Goal: Information Seeking & Learning: Learn about a topic

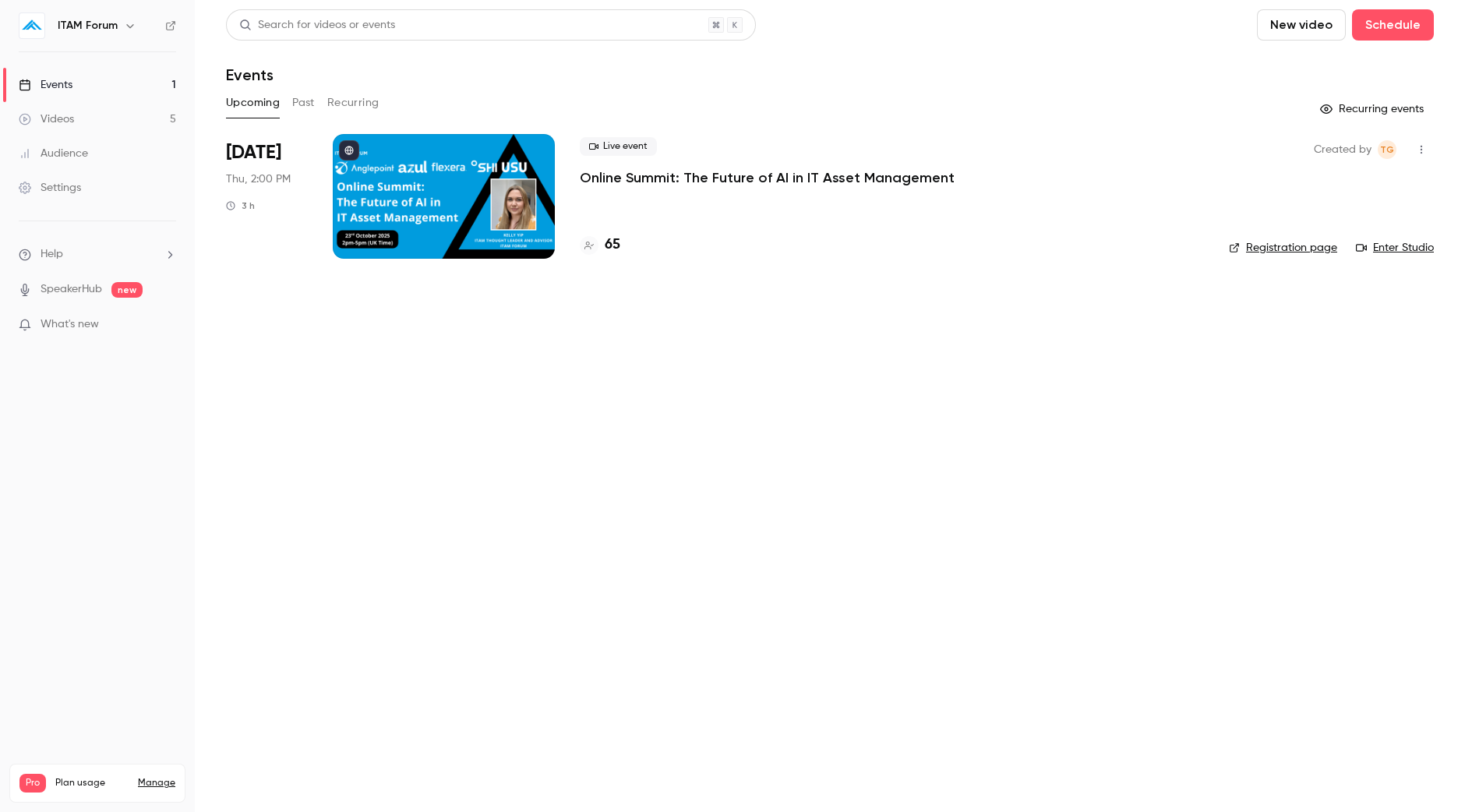
click at [298, 100] on button "Past" at bounding box center [303, 103] width 23 height 25
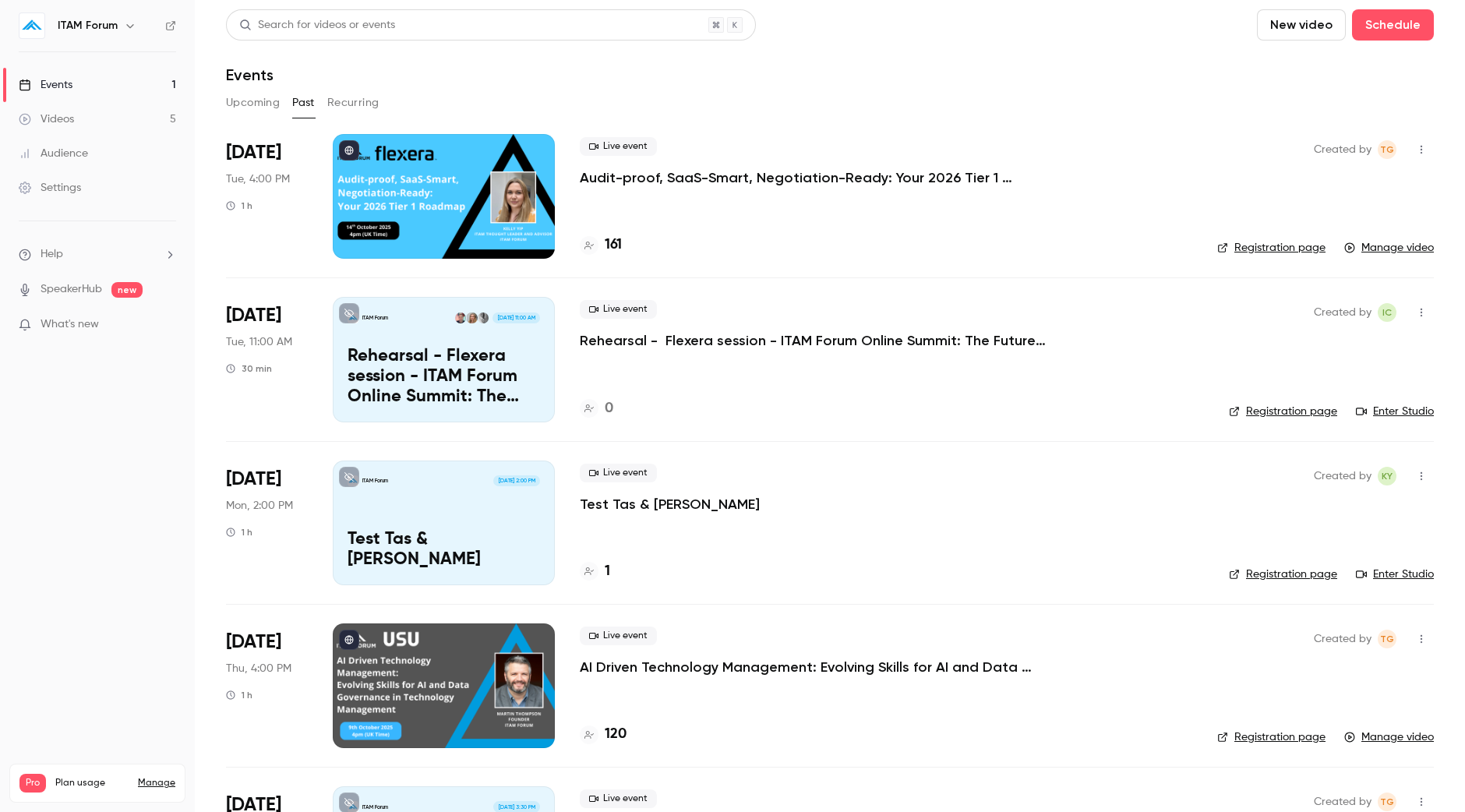
click at [339, 182] on div at bounding box center [443, 196] width 222 height 124
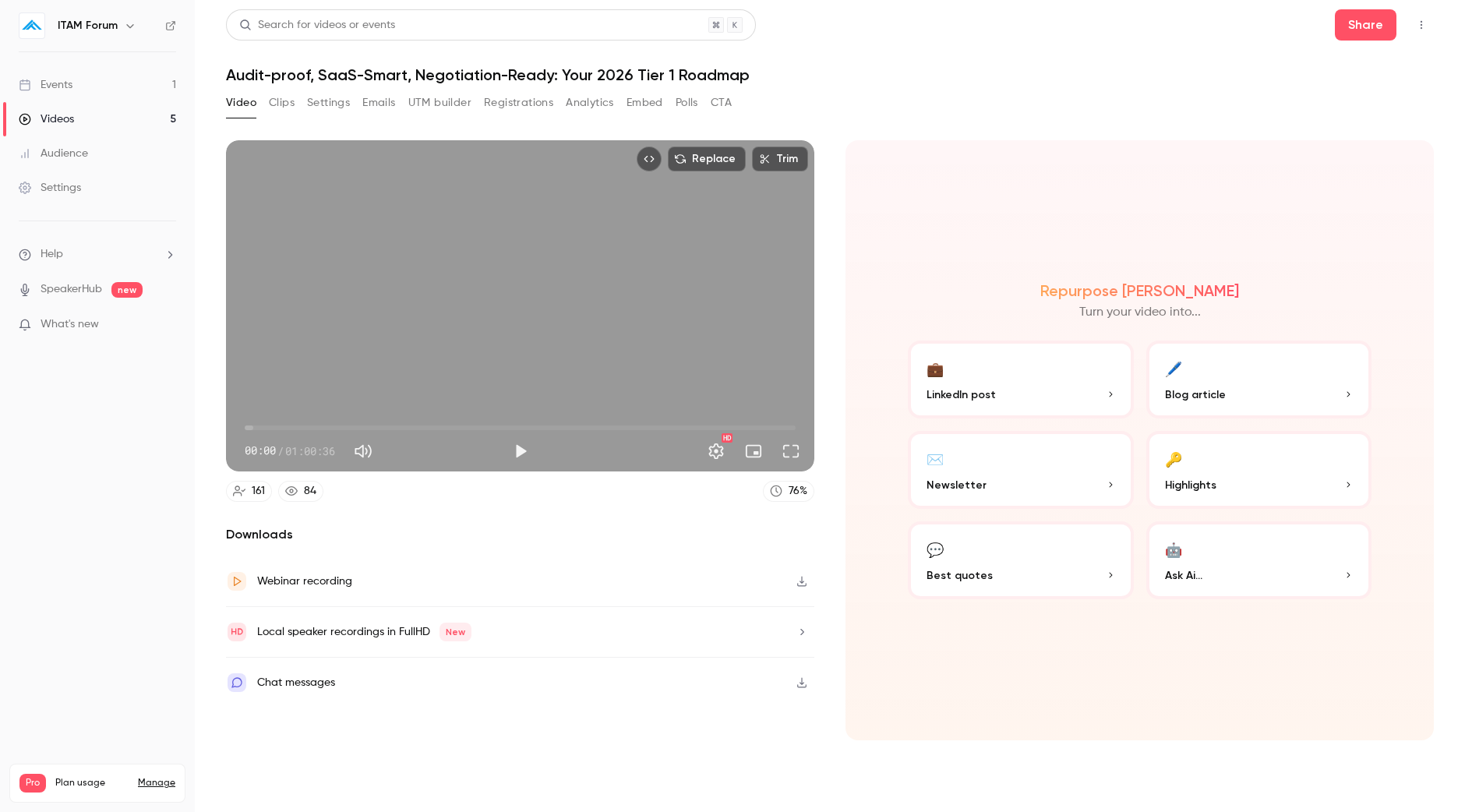
click at [1429, 25] on button "Top Bar Actions" at bounding box center [1421, 25] width 25 height 25
click at [1048, 89] on div at bounding box center [732, 406] width 1465 height 812
click at [801, 630] on icon "button" at bounding box center [802, 632] width 13 height 11
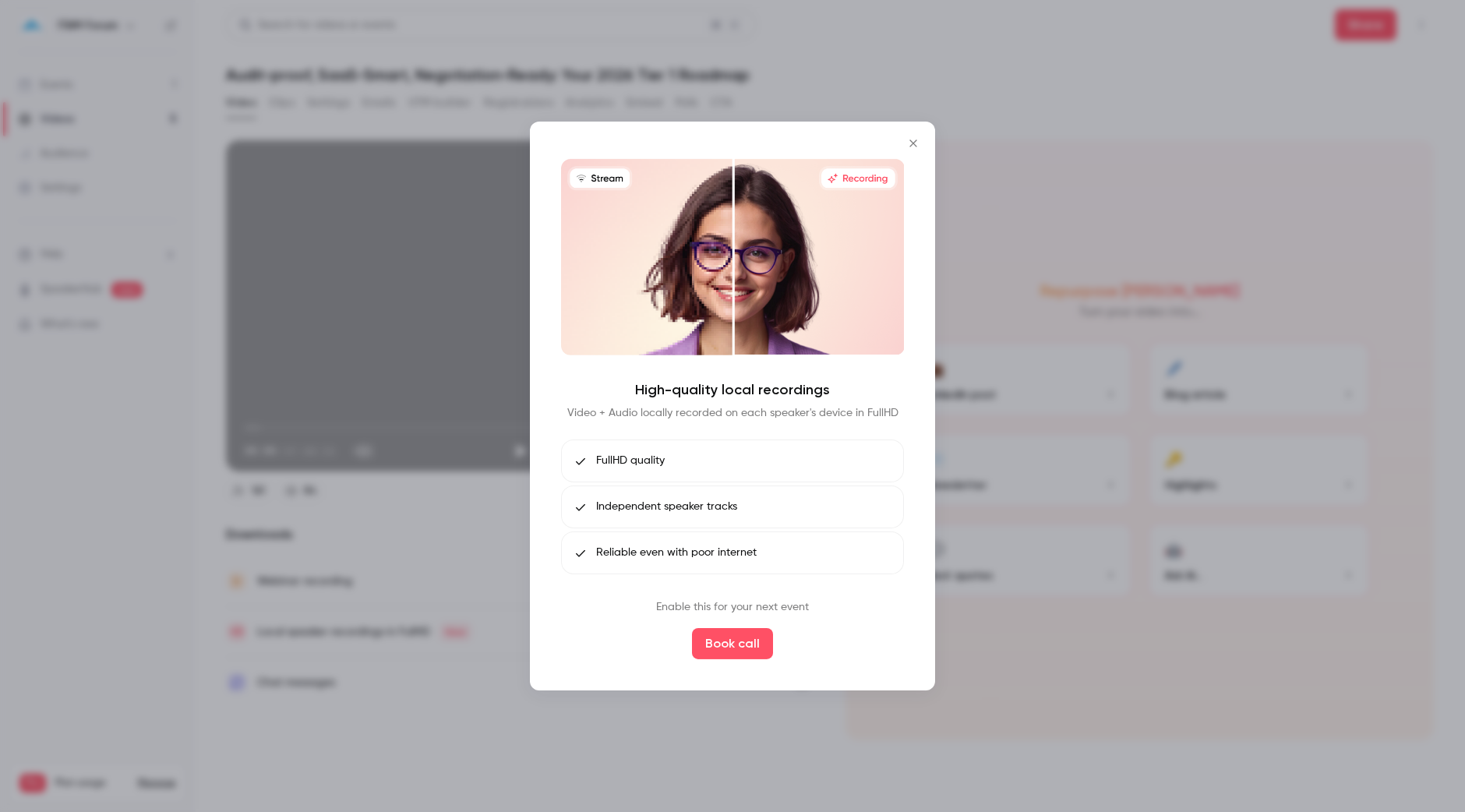
click at [911, 134] on button "Close" at bounding box center [914, 143] width 32 height 32
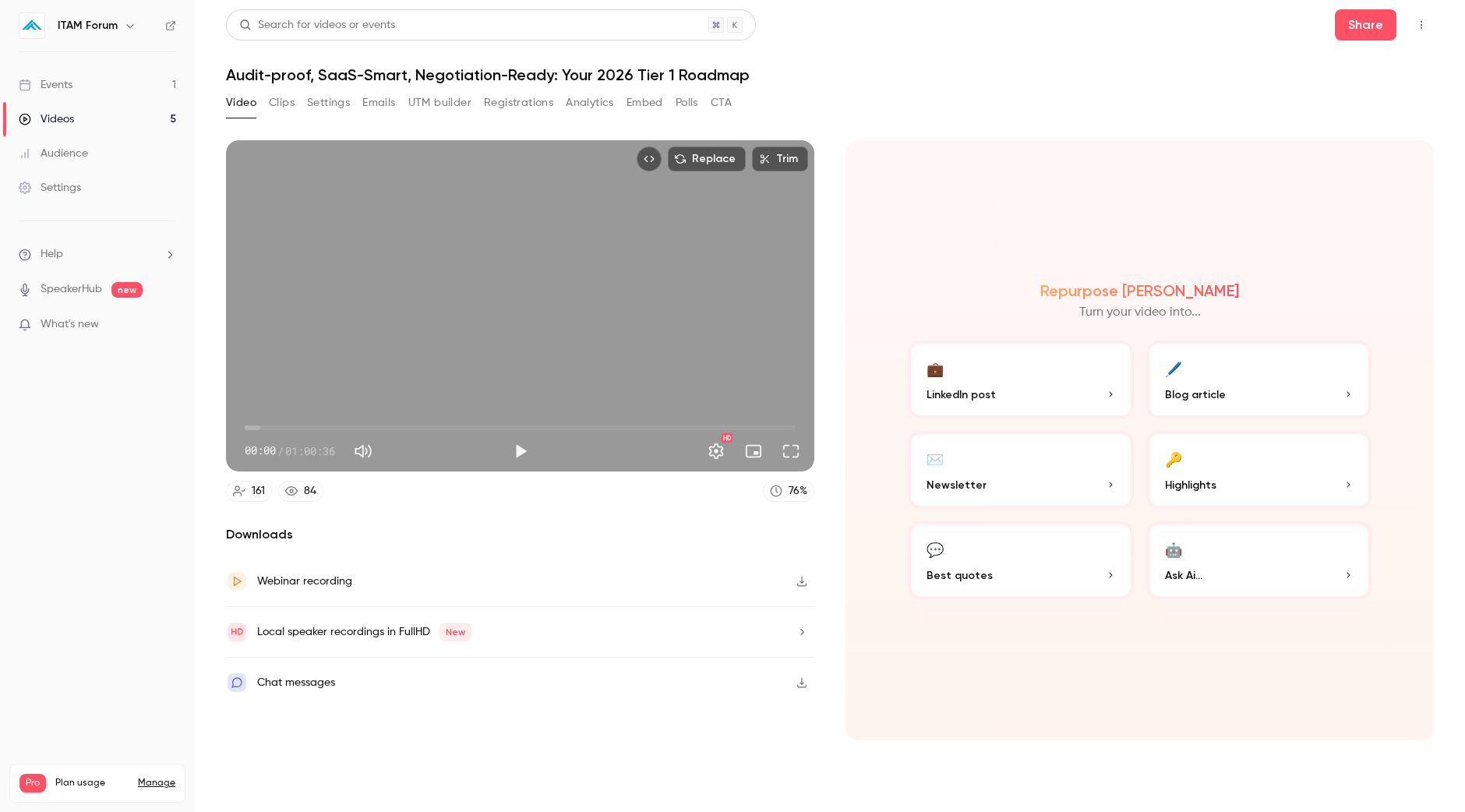
click at [786, 581] on div "Webinar recording" at bounding box center [520, 581] width 588 height 50
click at [282, 102] on button "Clips" at bounding box center [281, 103] width 26 height 25
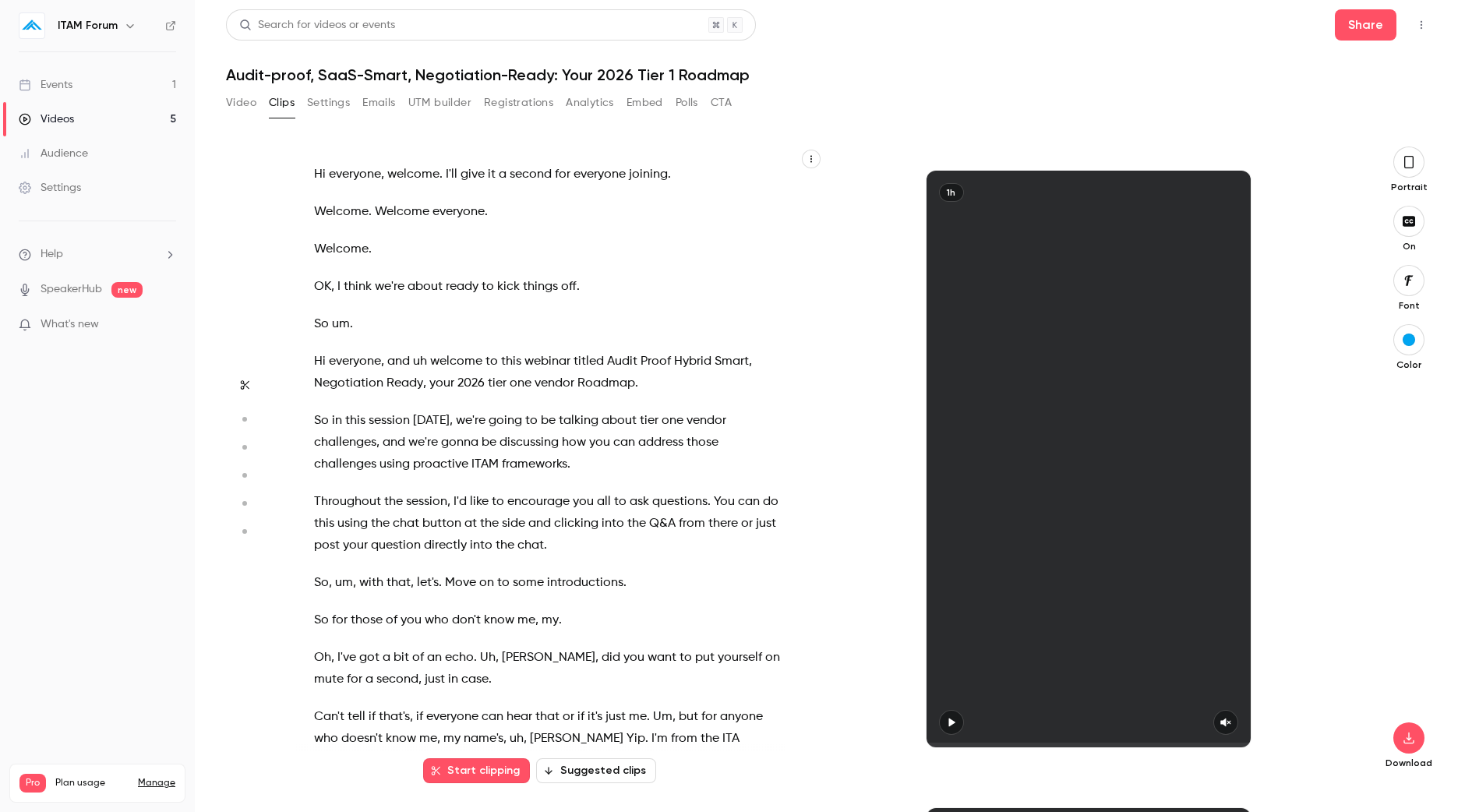
click at [242, 93] on button "Video" at bounding box center [241, 103] width 31 height 25
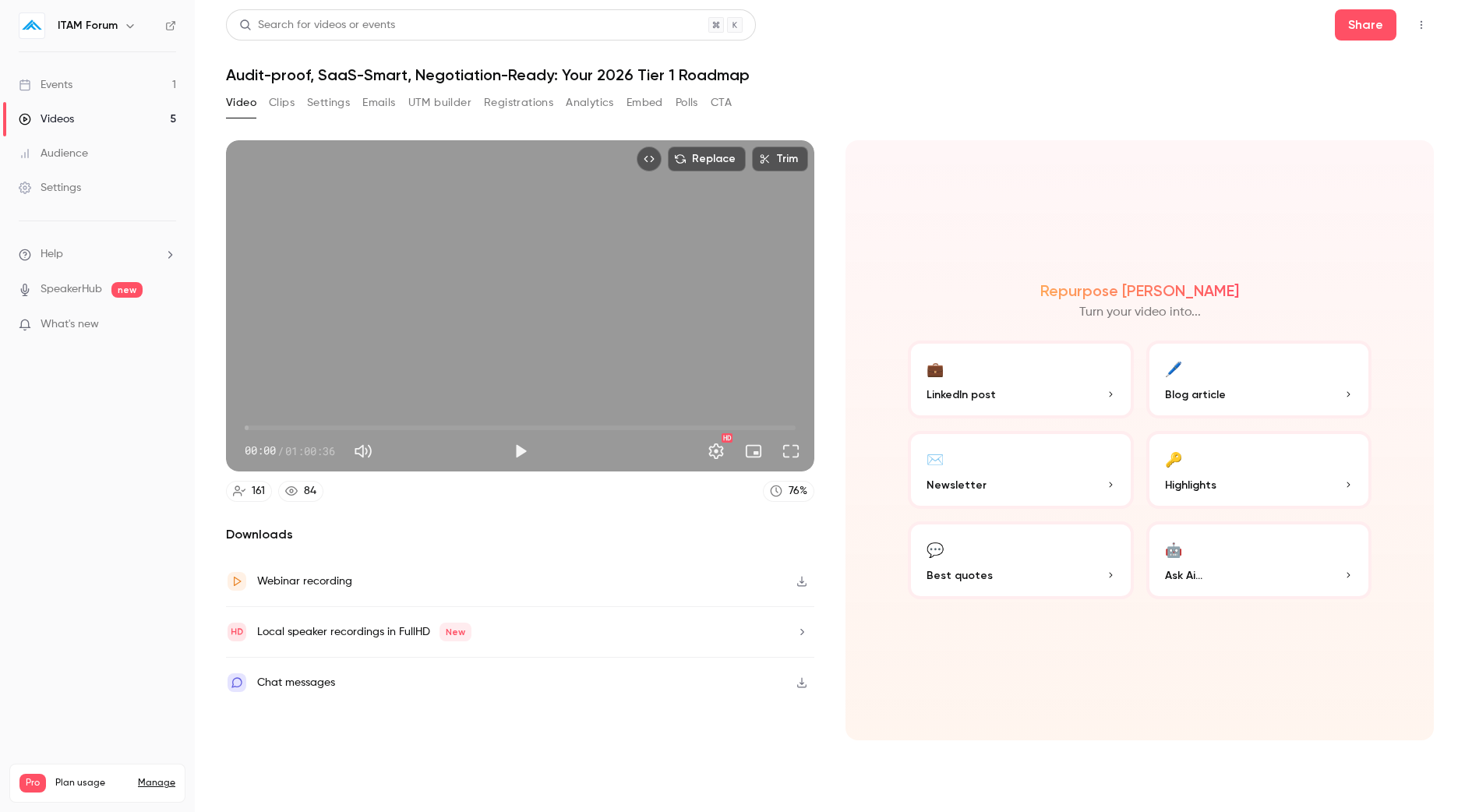
click at [794, 636] on button "button" at bounding box center [802, 632] width 25 height 25
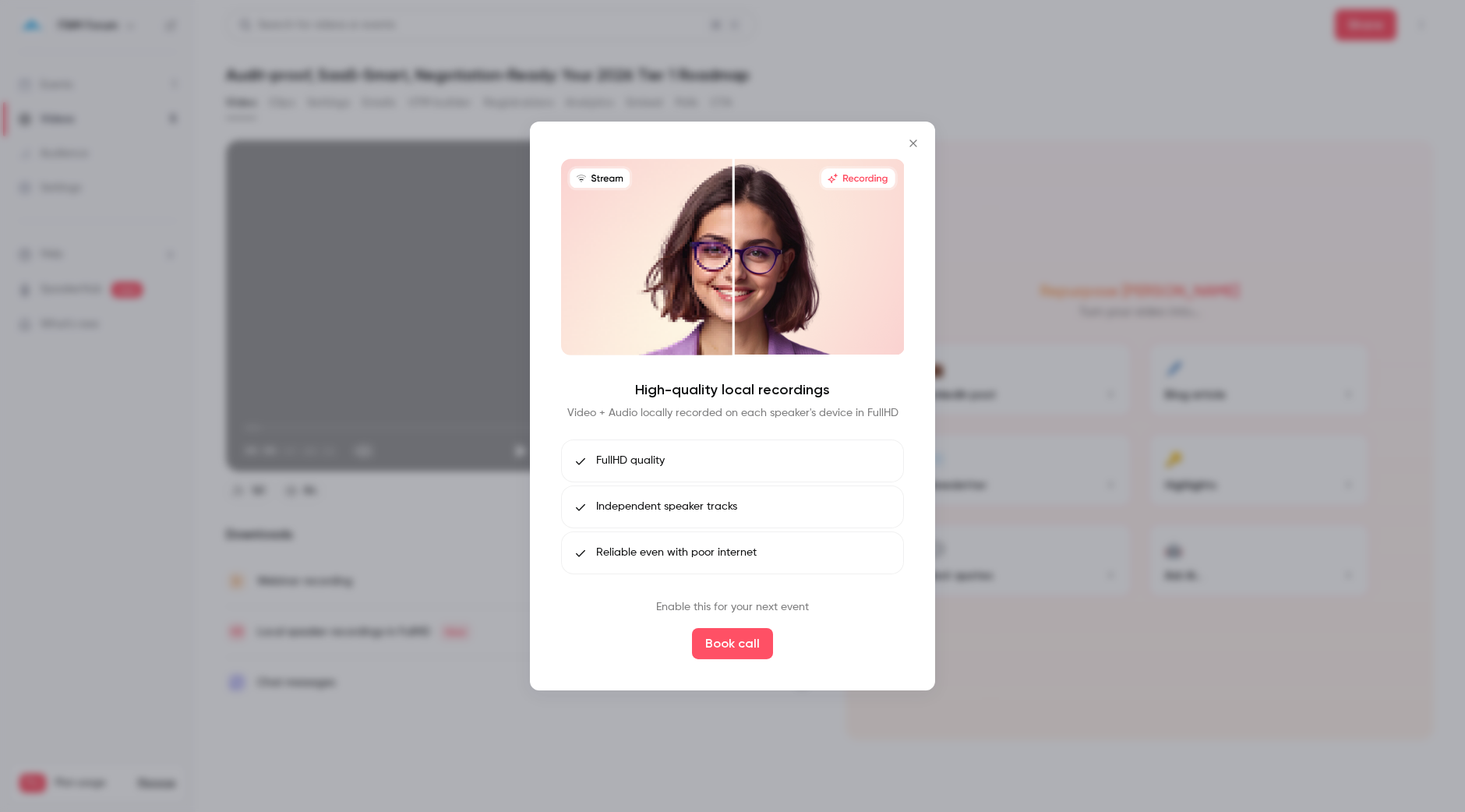
click at [900, 143] on button "Close" at bounding box center [914, 143] width 32 height 32
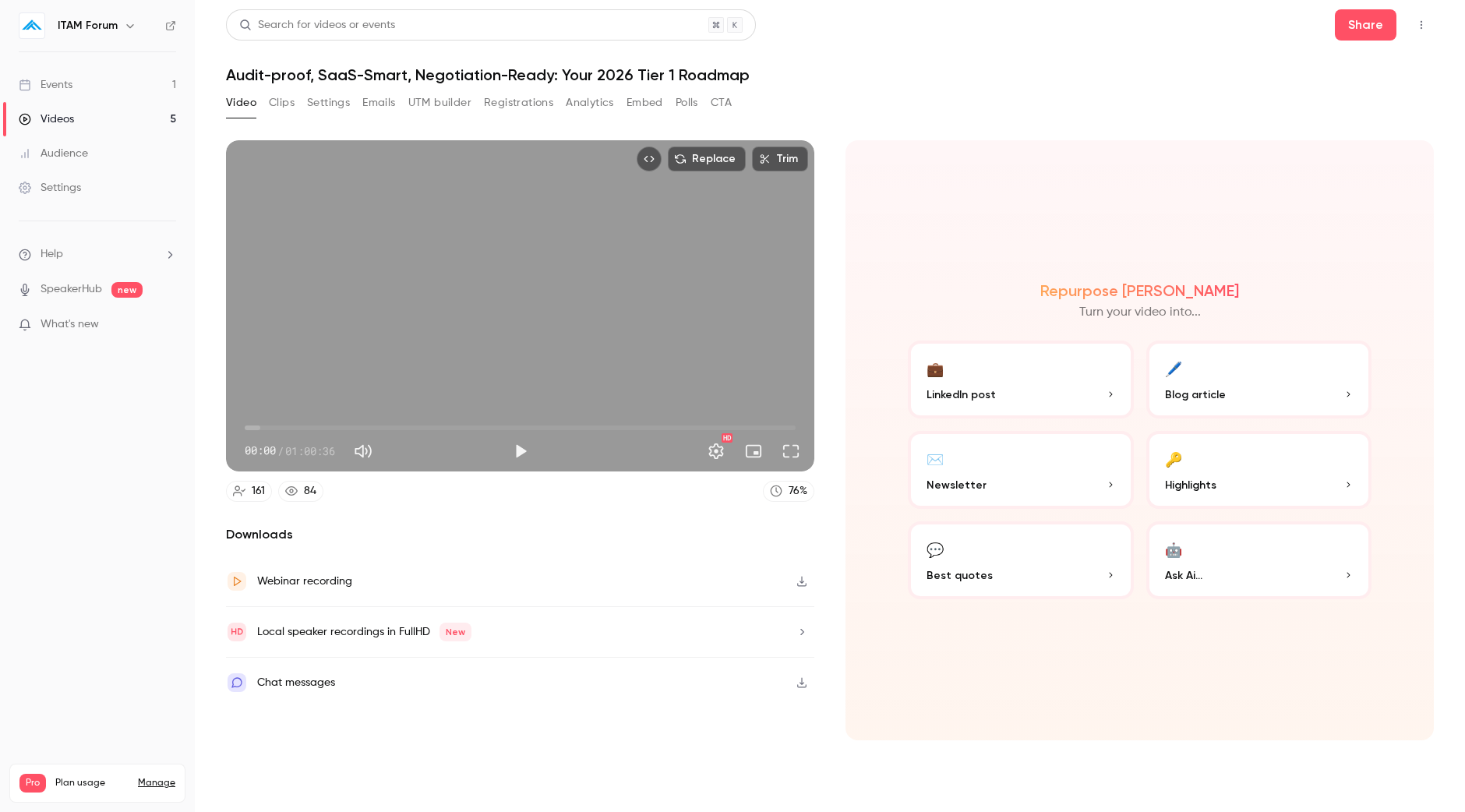
click at [292, 108] on button "Clips" at bounding box center [281, 103] width 26 height 25
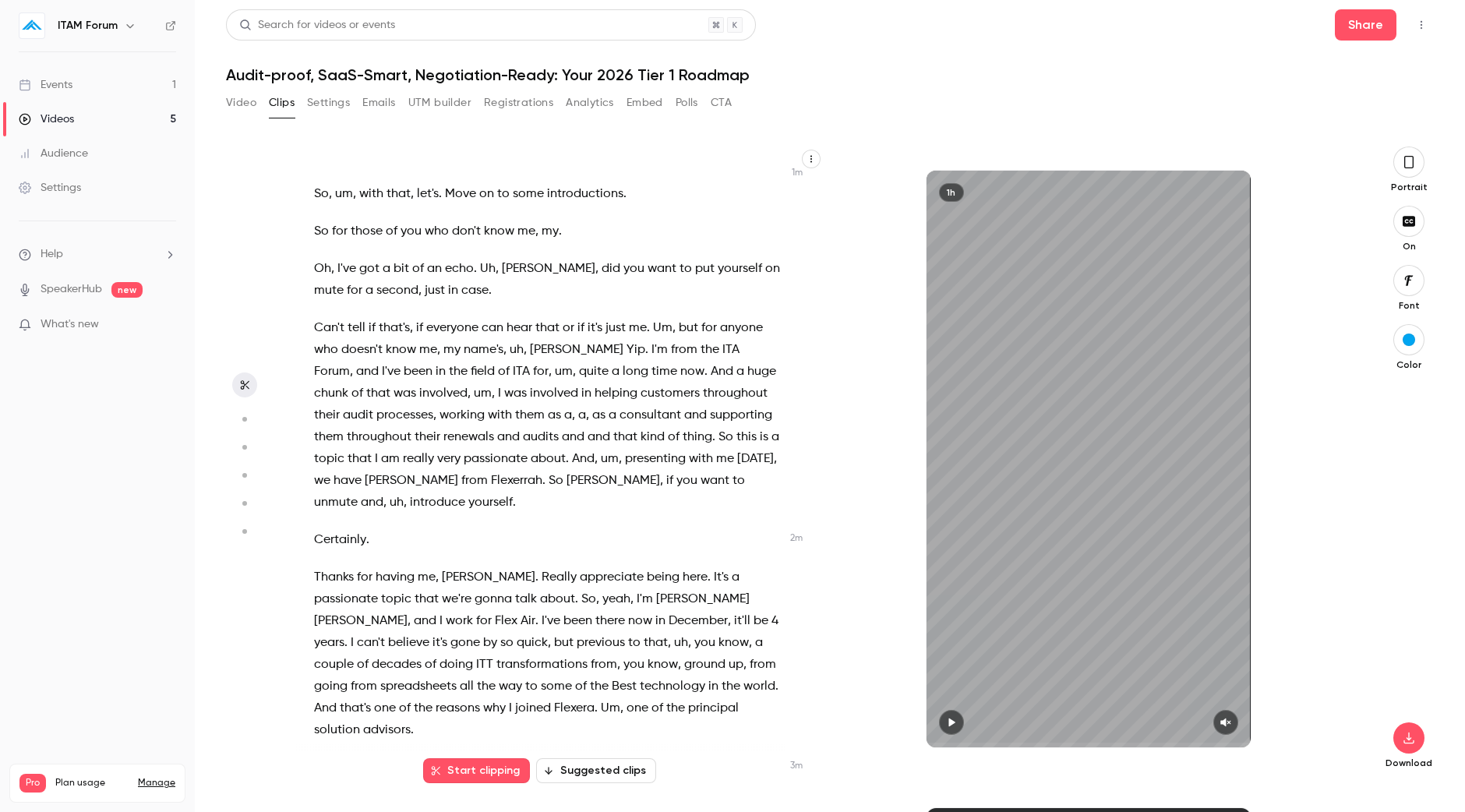
scroll to position [487, 0]
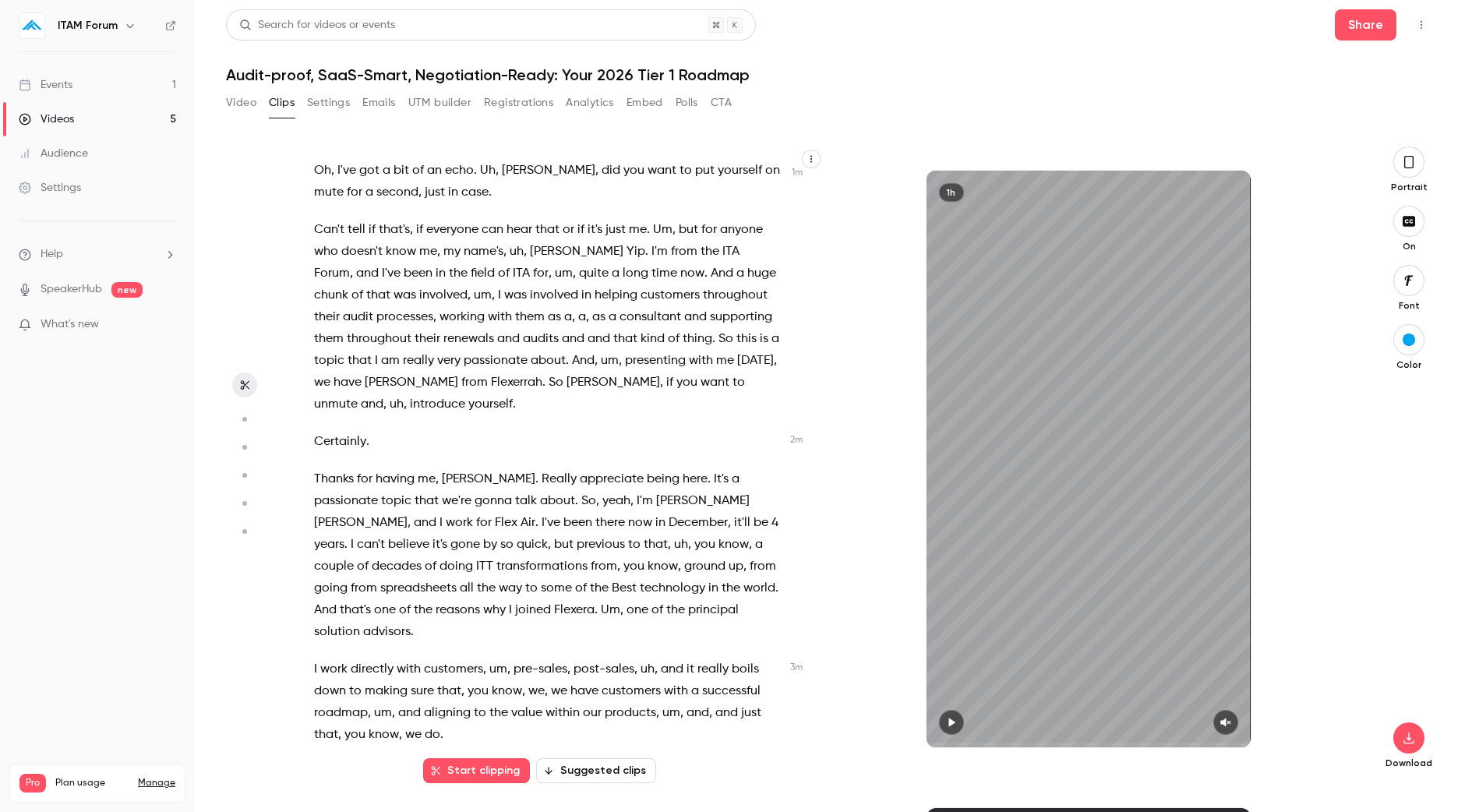
click at [581, 769] on button "Suggested clips" at bounding box center [596, 770] width 120 height 25
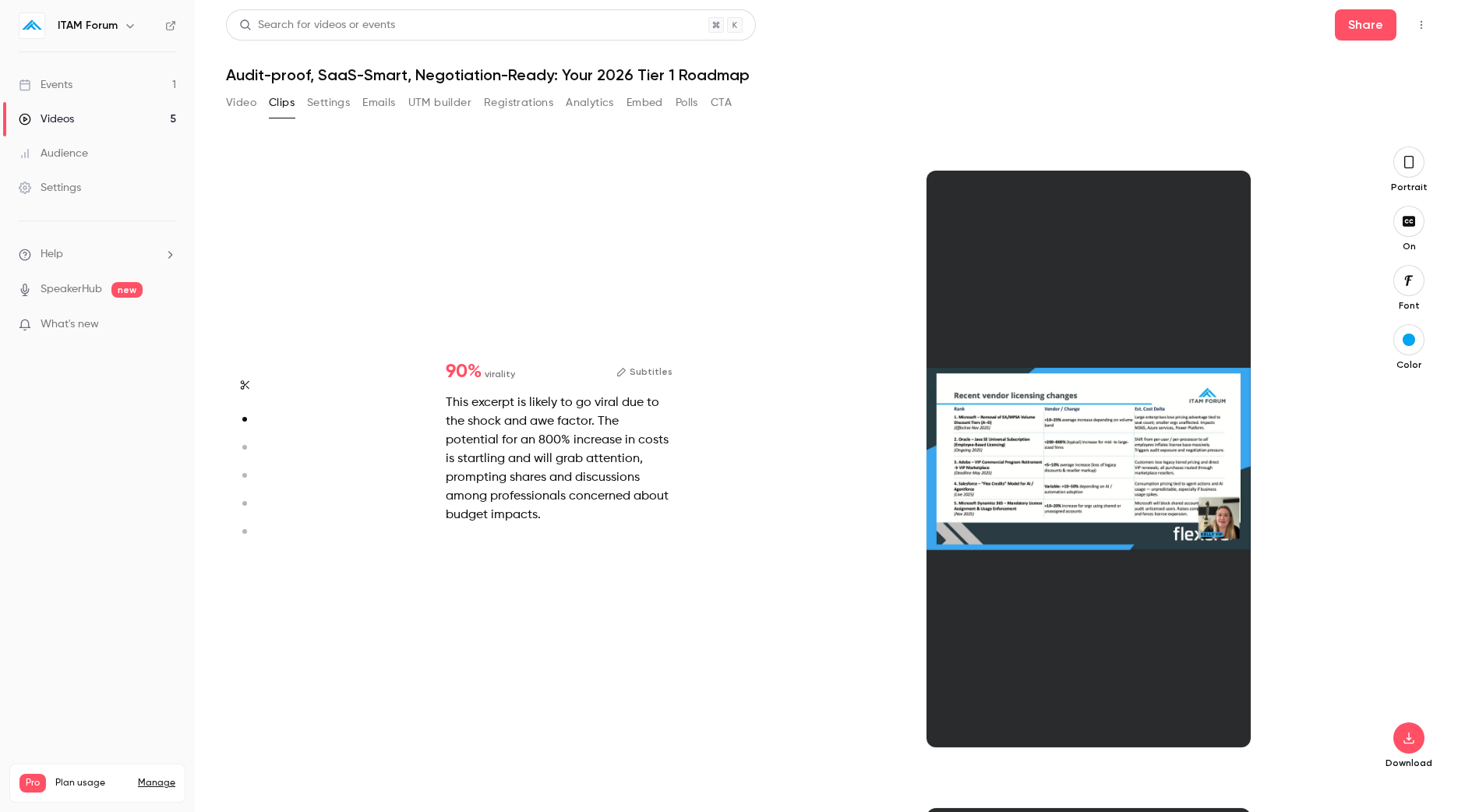
scroll to position [637, 0]
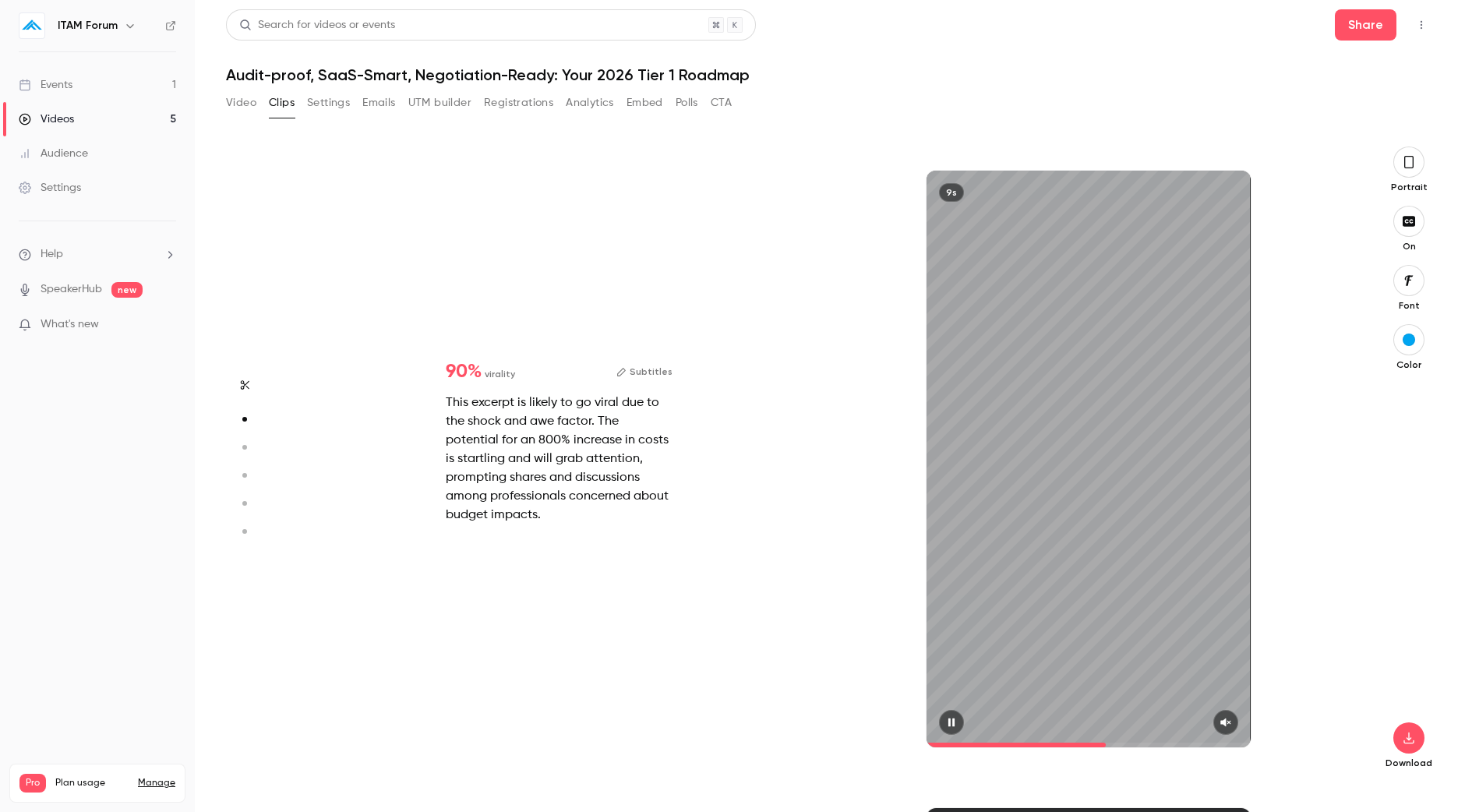
click at [1226, 719] on icon "button" at bounding box center [1226, 722] width 13 height 11
click at [1409, 24] on button "Top Bar Actions" at bounding box center [1421, 25] width 25 height 25
click at [1445, 20] on div at bounding box center [732, 406] width 1465 height 812
click at [1421, 20] on icon "Top Bar Actions" at bounding box center [1421, 25] width 13 height 11
click at [1421, 20] on div at bounding box center [732, 406] width 1465 height 812
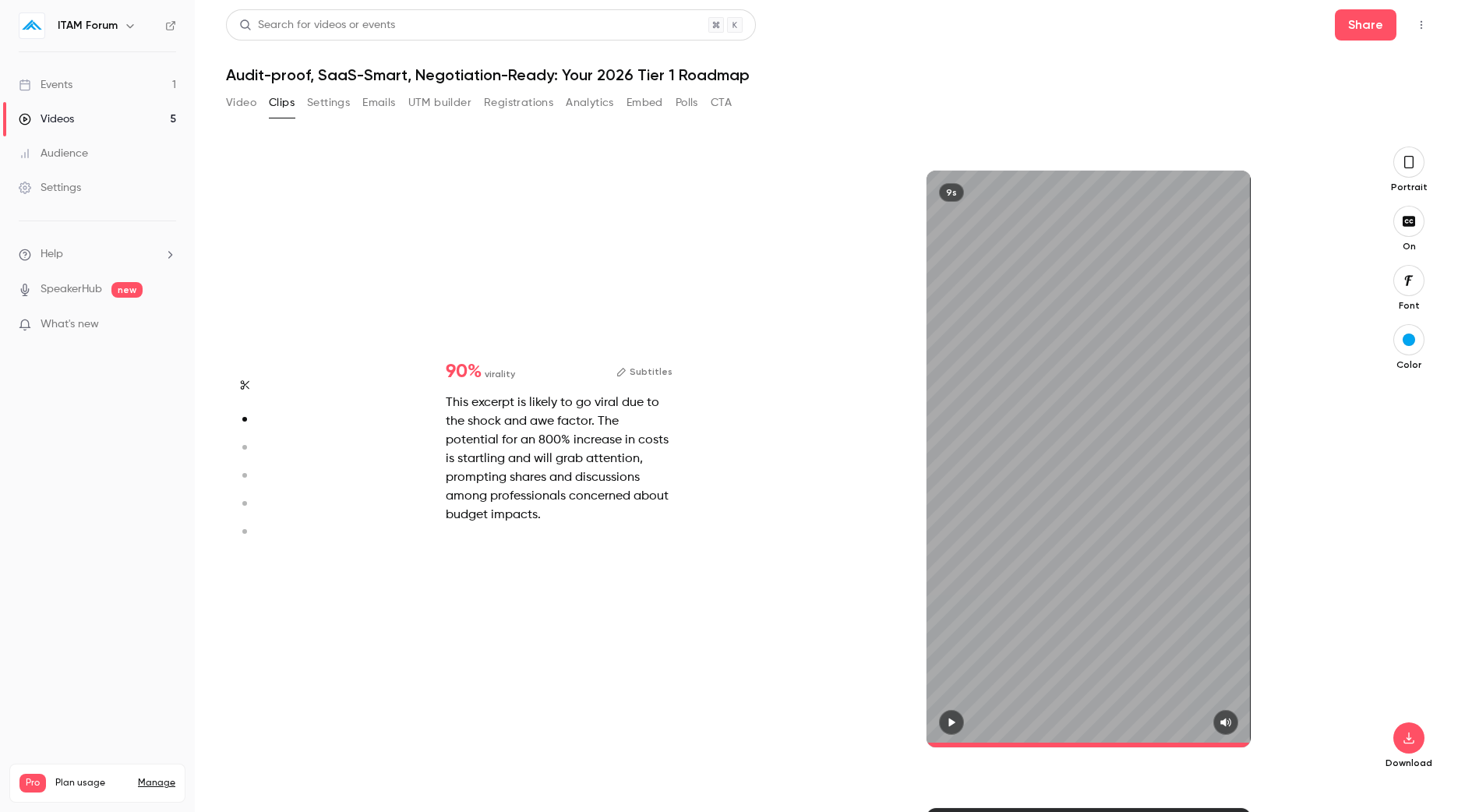
click at [948, 185] on div "9s" at bounding box center [951, 192] width 25 height 19
type input "*"
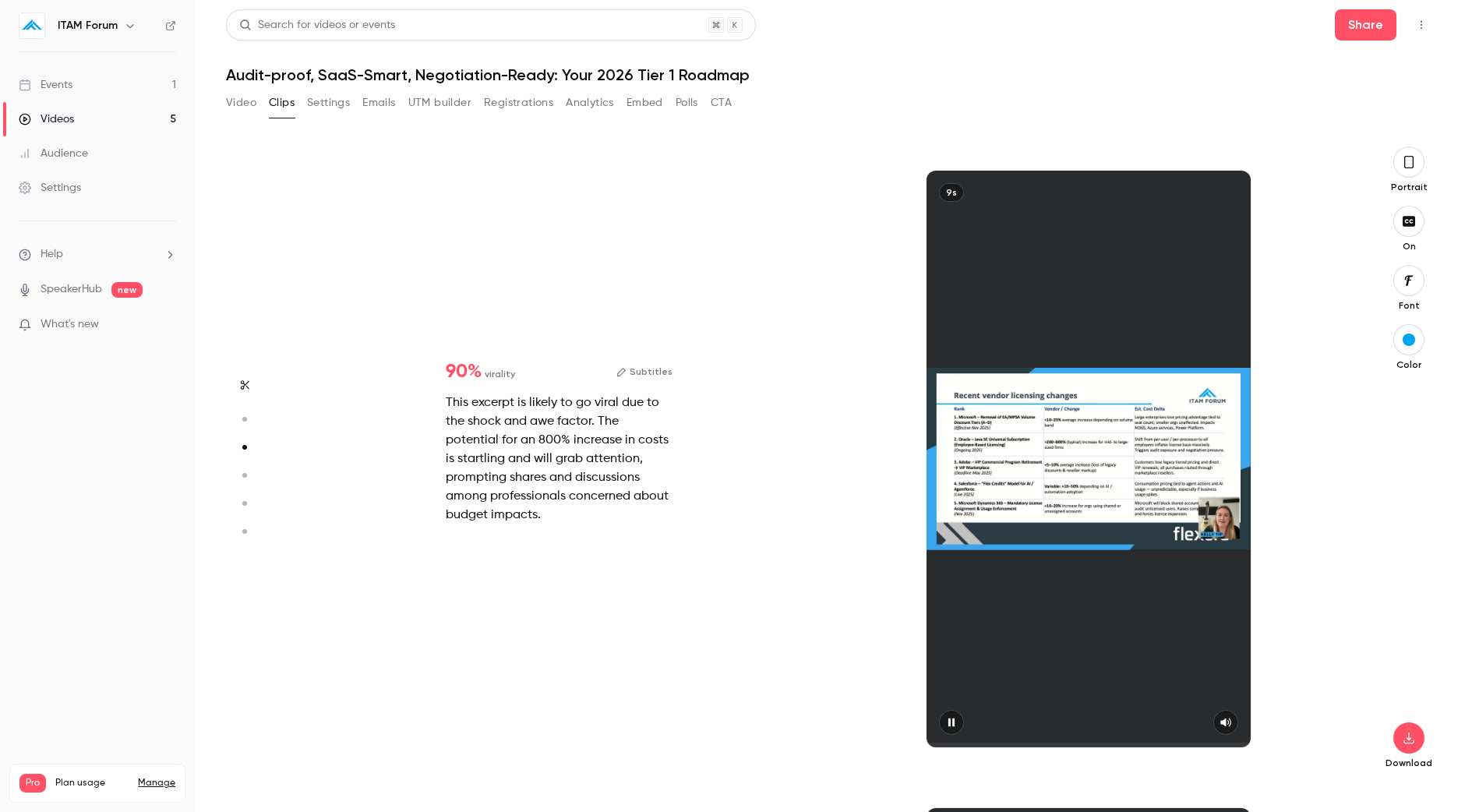
scroll to position [1274, 0]
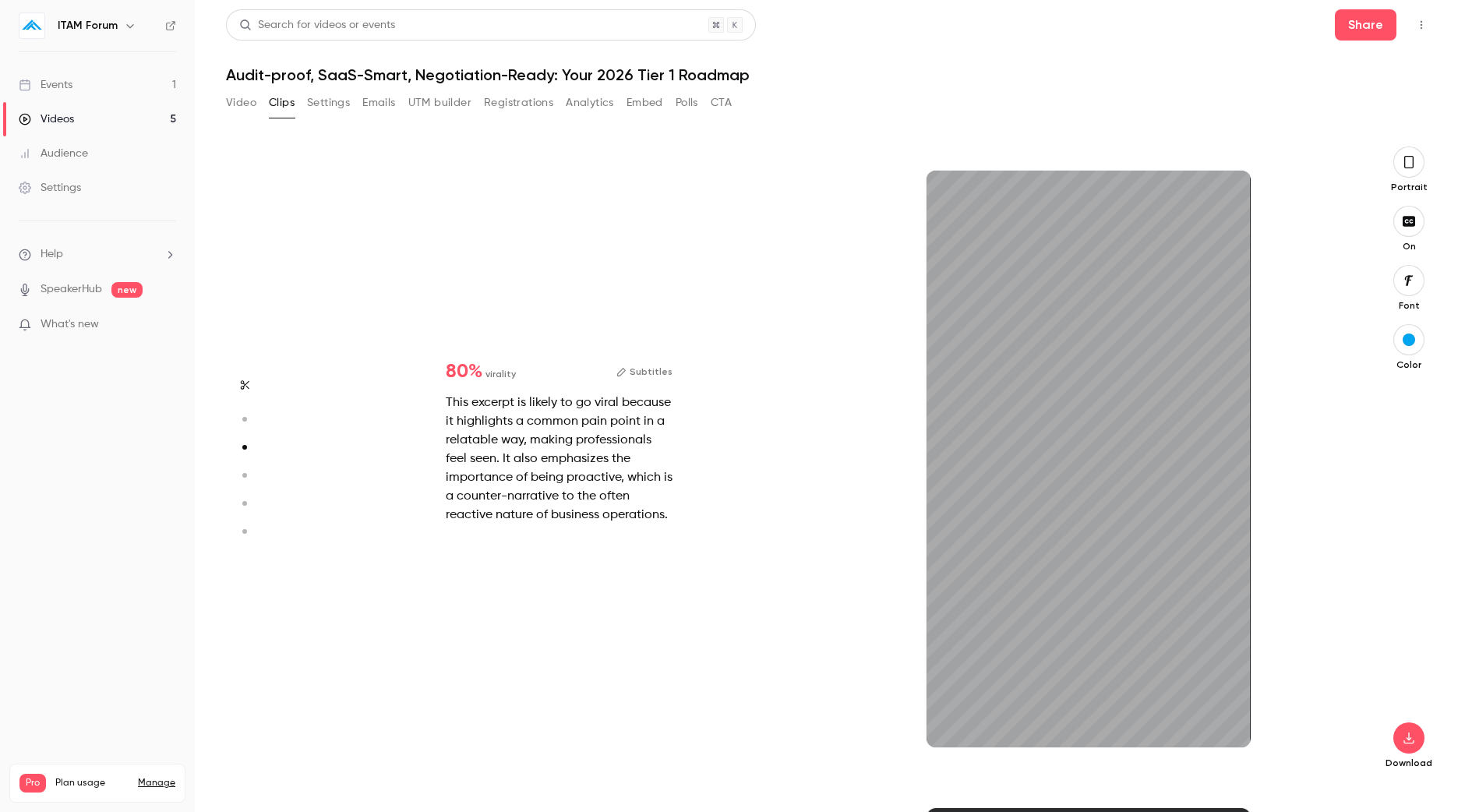
click at [1421, 169] on button "button" at bounding box center [1409, 162] width 32 height 32
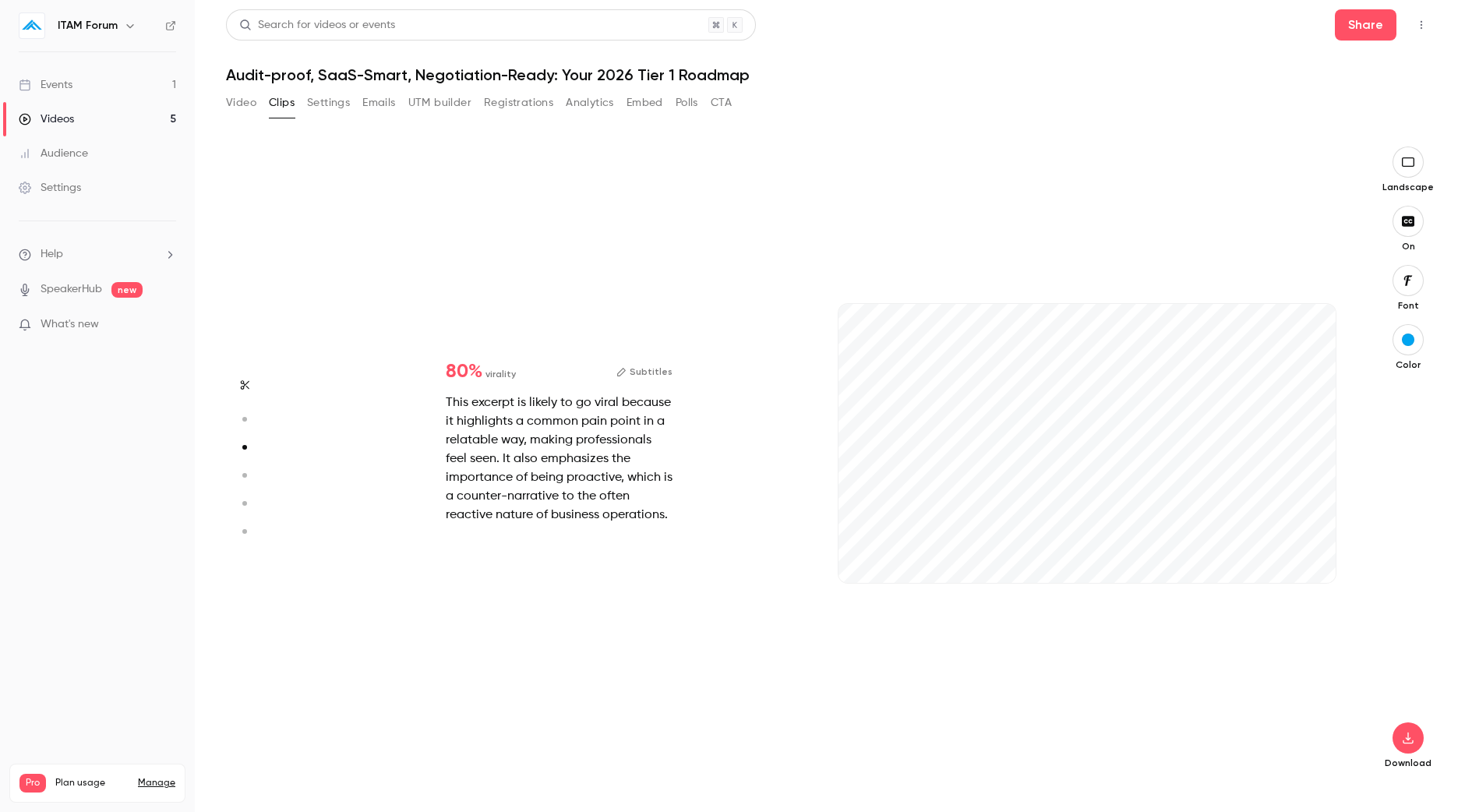
type input "****"
click at [111, 184] on link "Settings" at bounding box center [97, 188] width 195 height 35
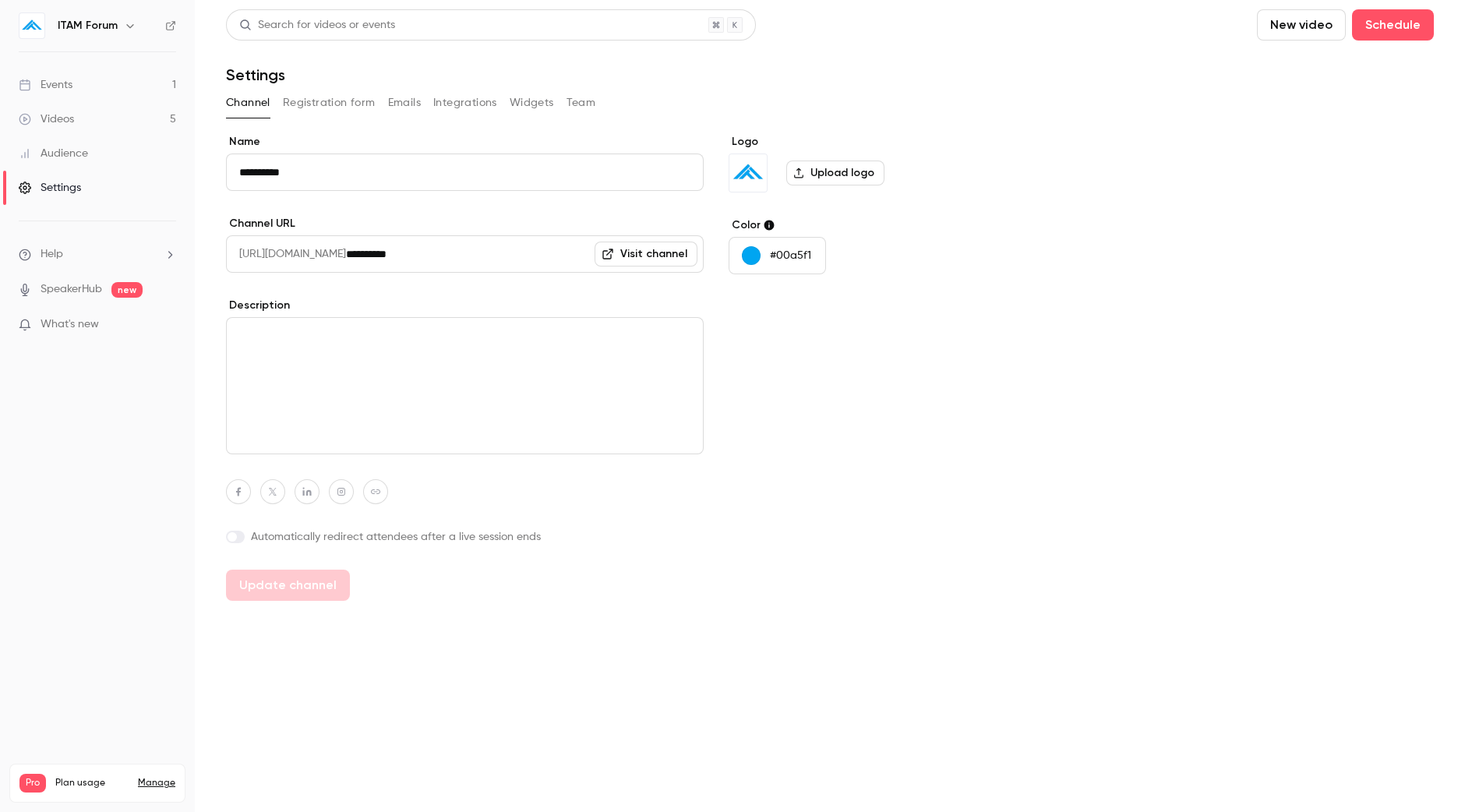
click at [351, 102] on button "Registration form" at bounding box center [329, 103] width 93 height 25
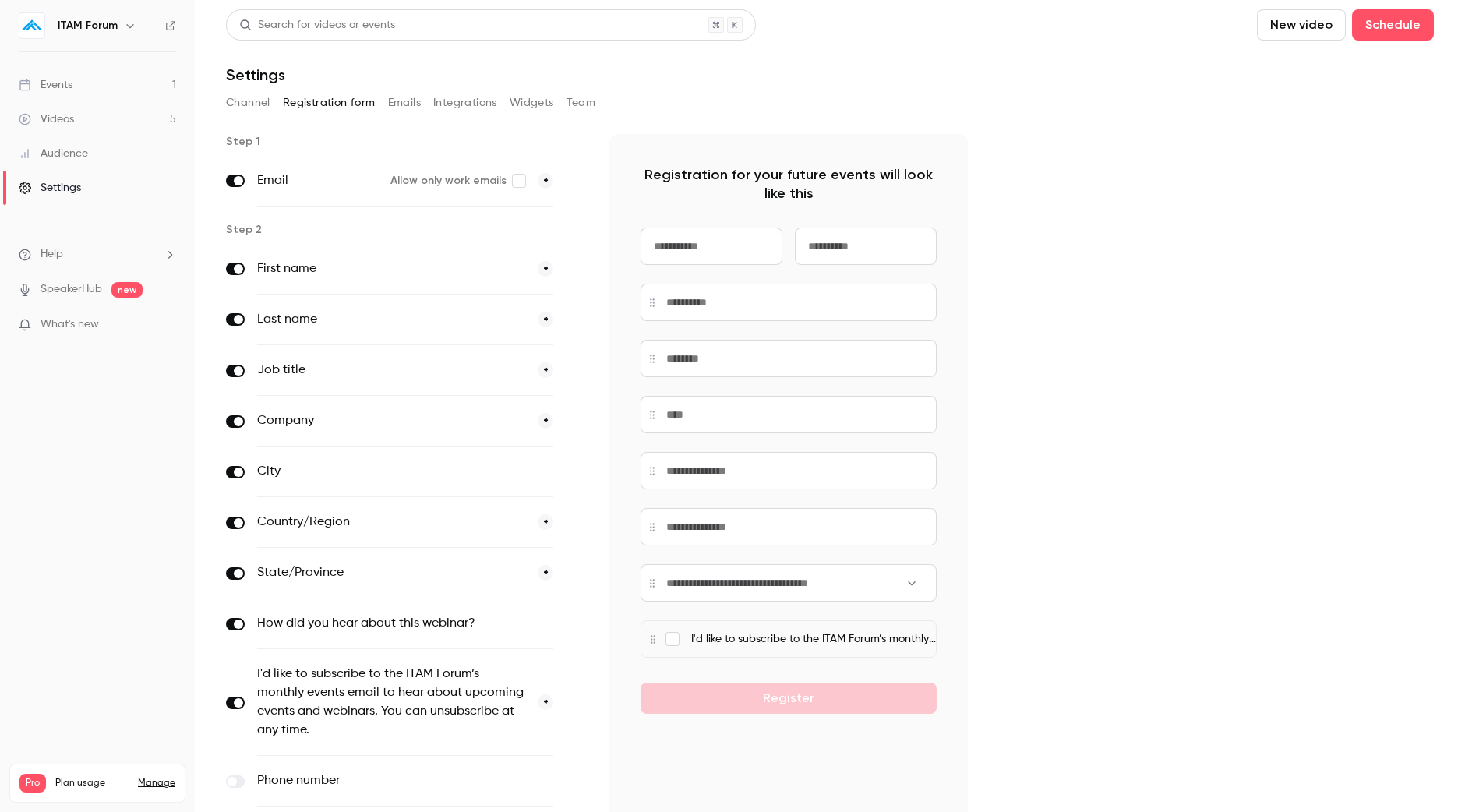
click at [413, 108] on button "Emails" at bounding box center [405, 103] width 33 height 25
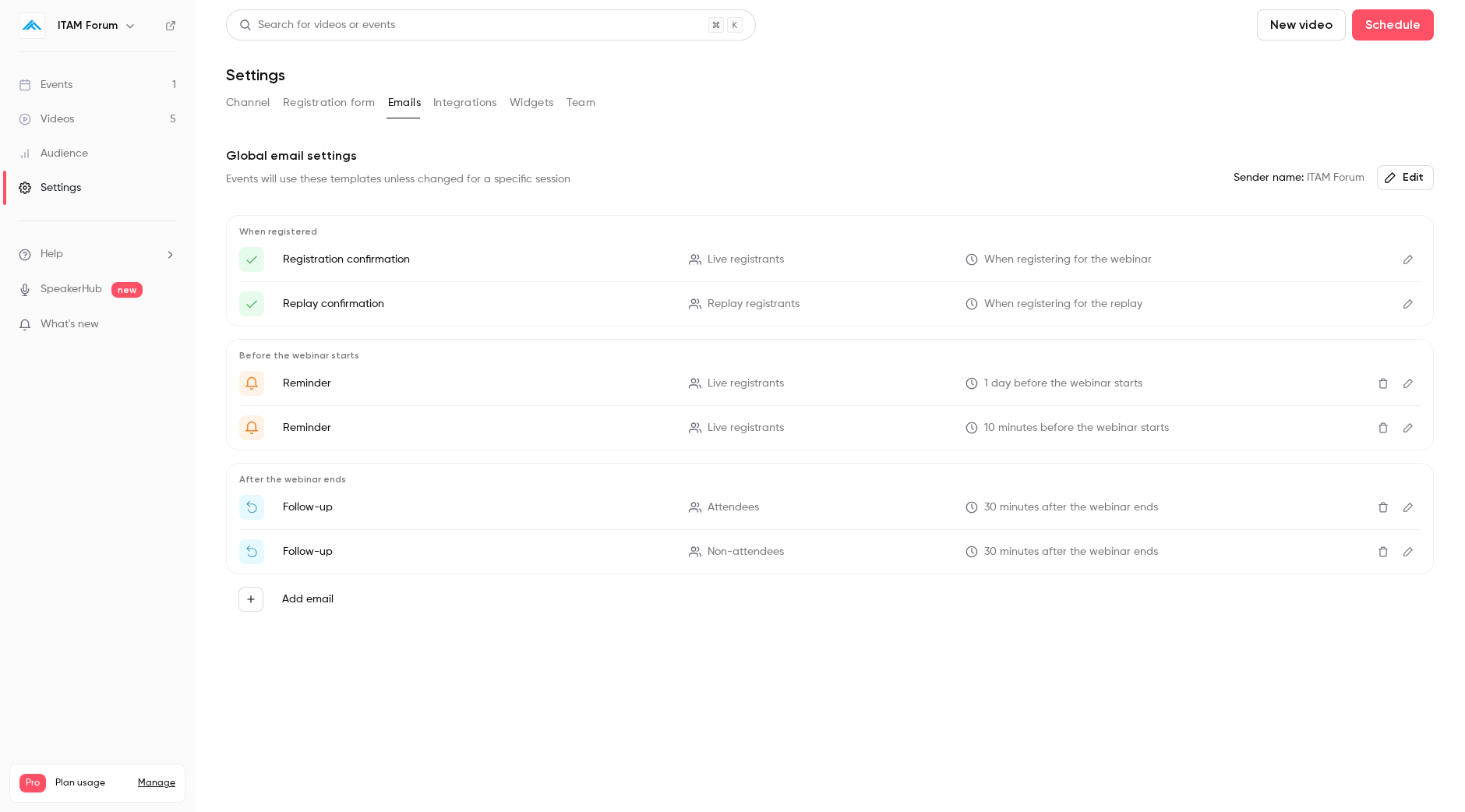
click at [460, 108] on button "Integrations" at bounding box center [465, 103] width 64 height 25
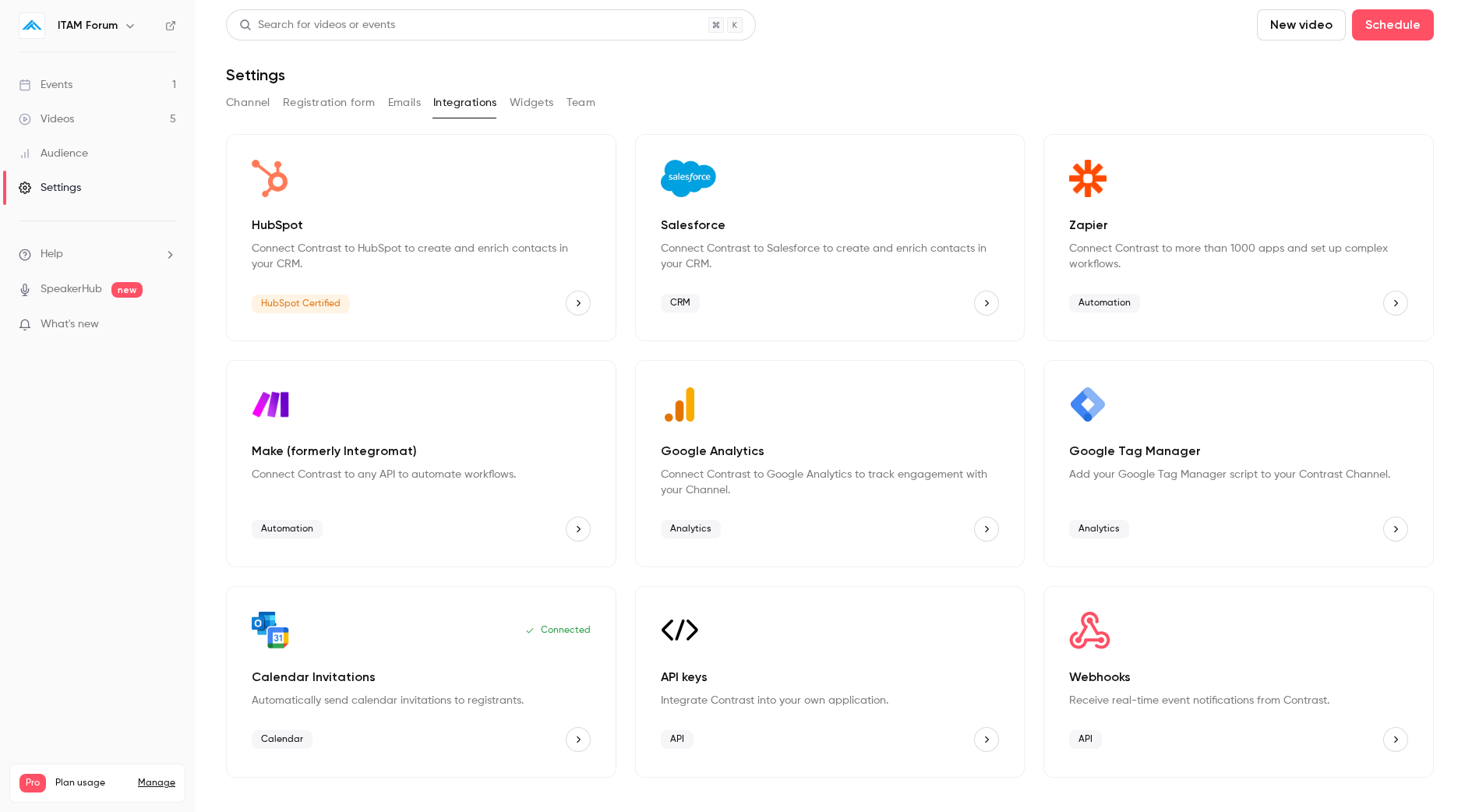
click at [530, 108] on button "Widgets" at bounding box center [532, 103] width 44 height 25
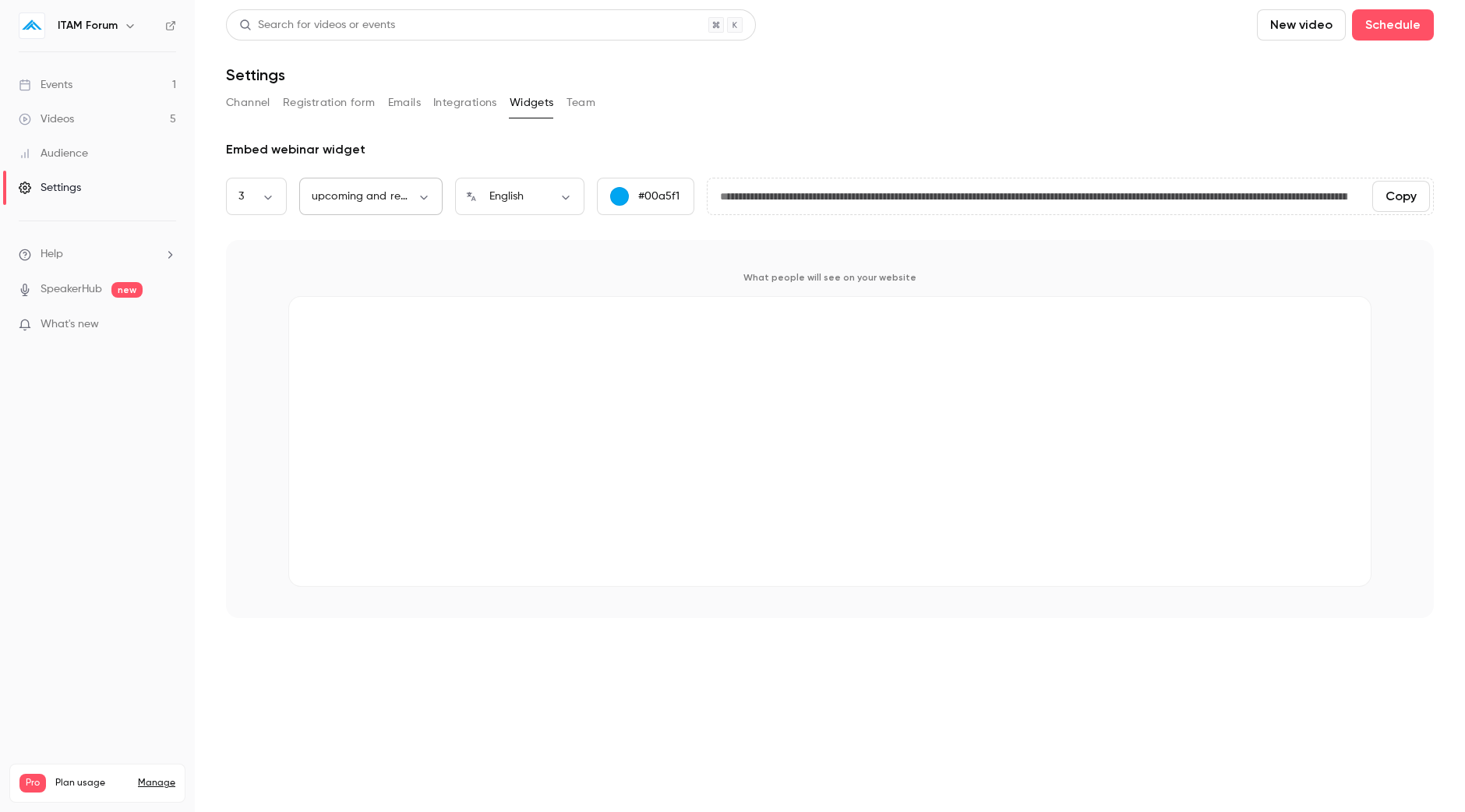
click at [398, 186] on div "upcoming and replays *** ​" at bounding box center [371, 196] width 143 height 37
click at [276, 192] on body "**********" at bounding box center [732, 406] width 1465 height 812
click at [276, 192] on div at bounding box center [732, 406] width 1465 height 812
click at [586, 95] on button "Team" at bounding box center [581, 103] width 30 height 25
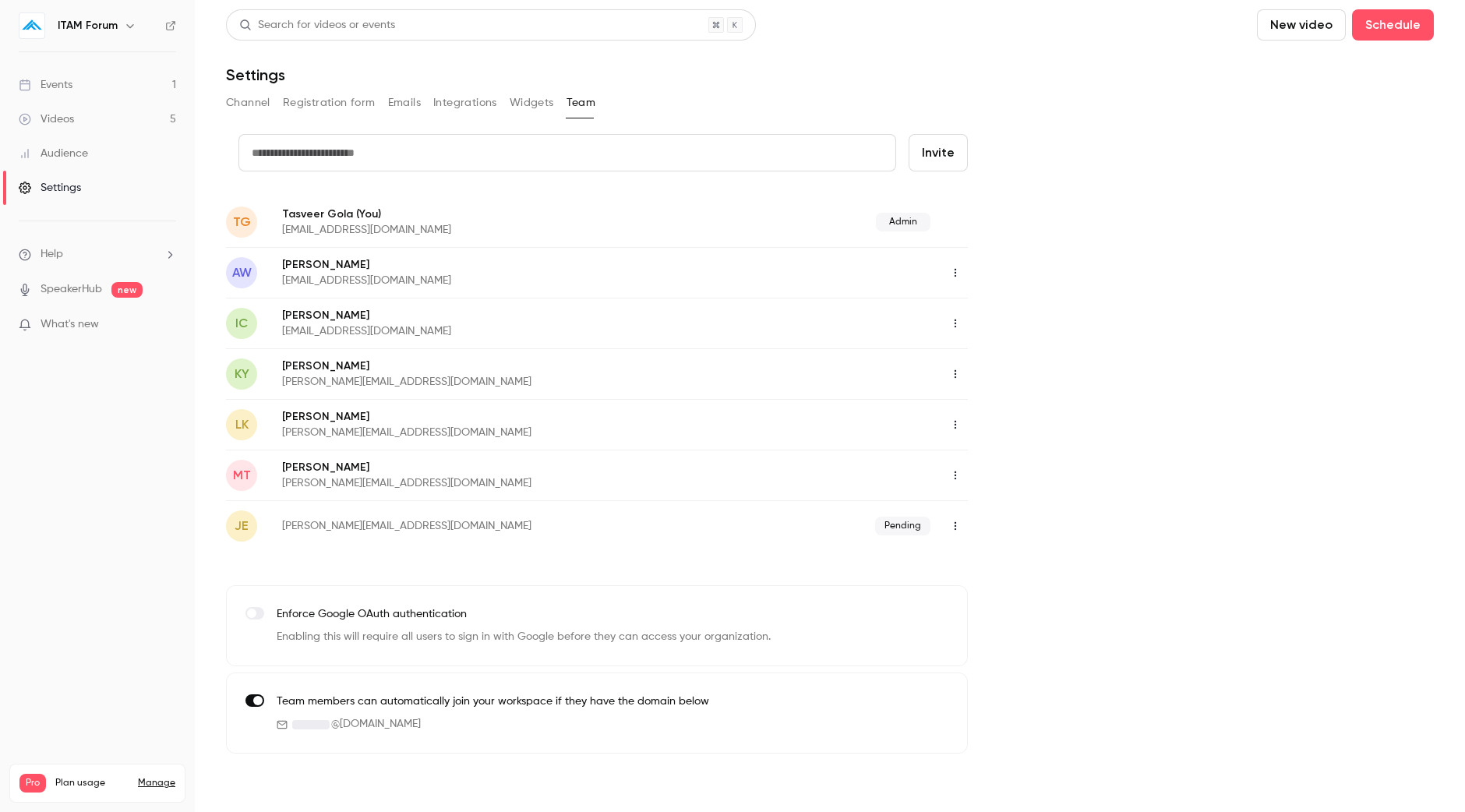
click at [61, 254] on span "Help" at bounding box center [51, 254] width 23 height 17
click at [61, 254] on div at bounding box center [732, 406] width 1465 height 812
click at [102, 123] on link "Videos 5" at bounding box center [97, 120] width 195 height 35
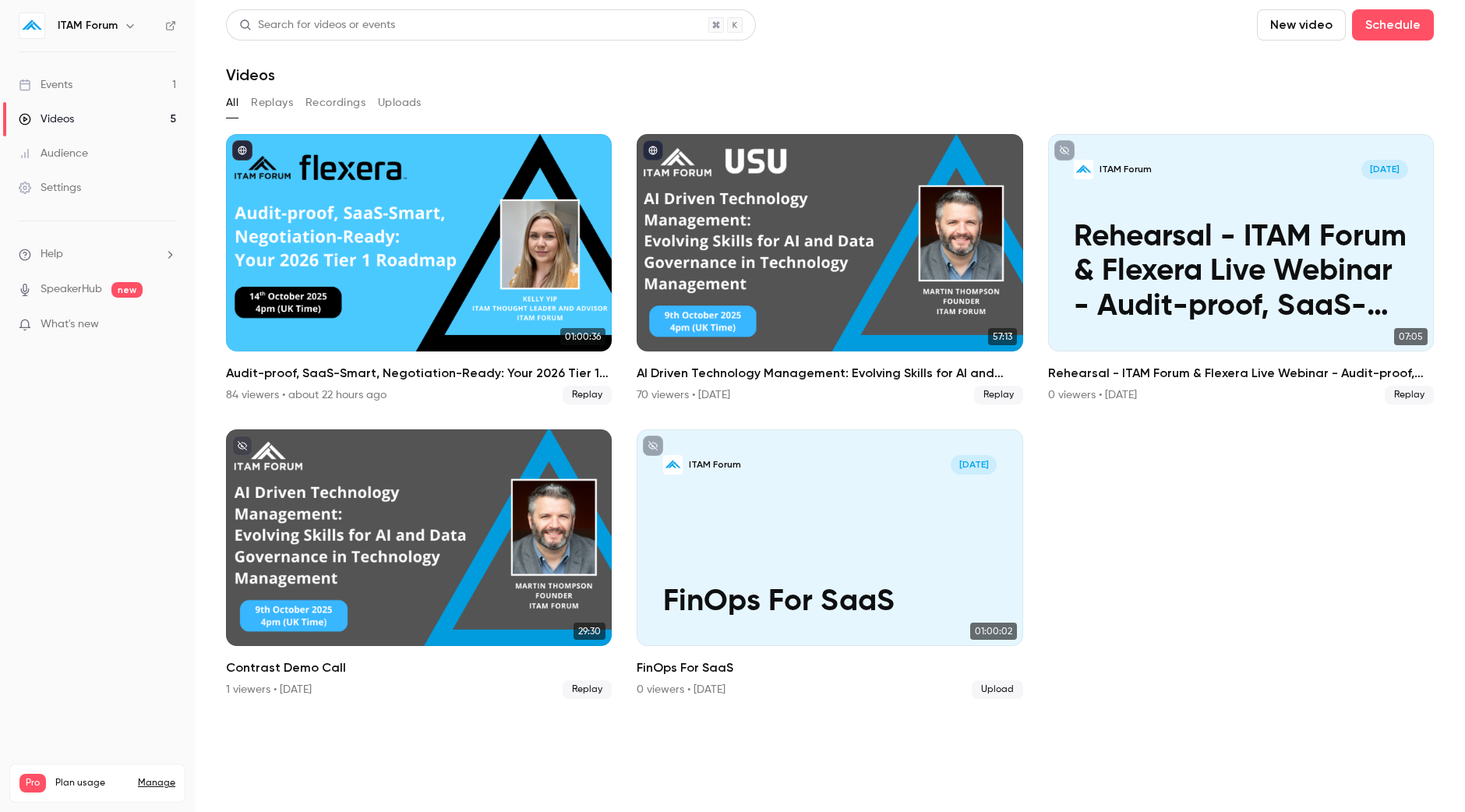
click at [331, 110] on button "Recordings" at bounding box center [336, 103] width 60 height 25
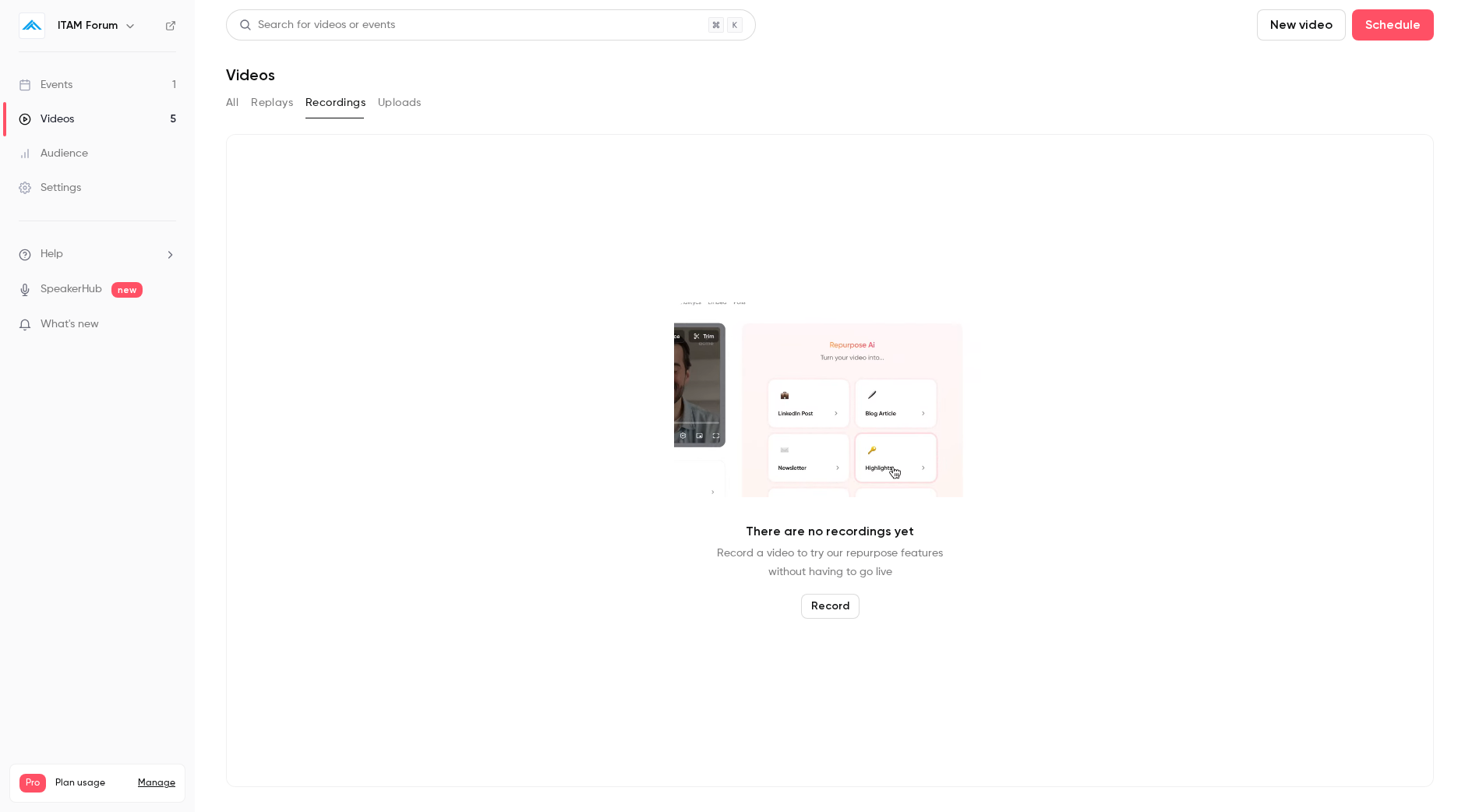
click at [276, 110] on button "Replays" at bounding box center [272, 103] width 42 height 25
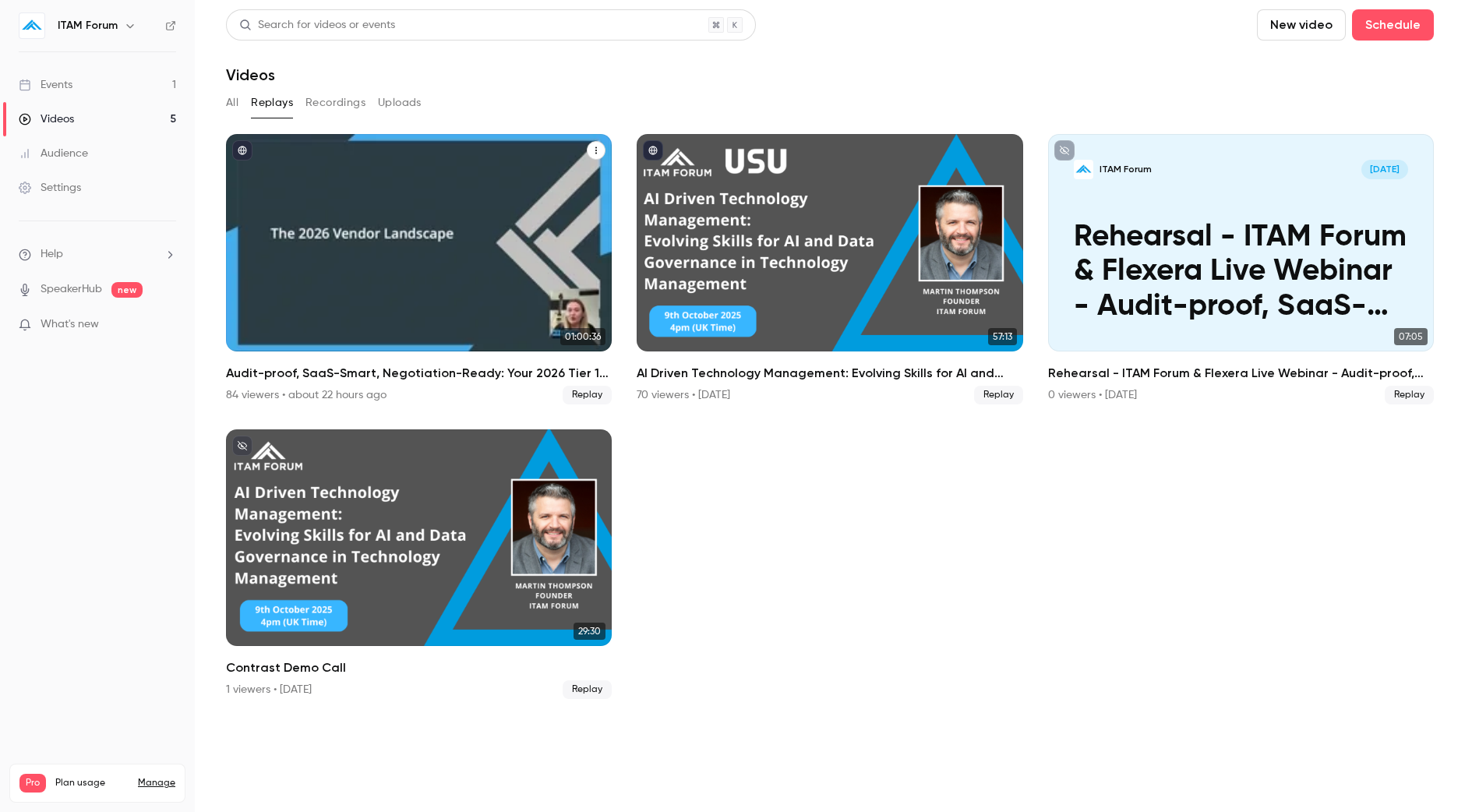
click at [324, 216] on div "Audit-proof, SaaS-Smart, Negotiation-Ready: Your 2026 Tier 1 Roadmap" at bounding box center [419, 243] width 386 height 217
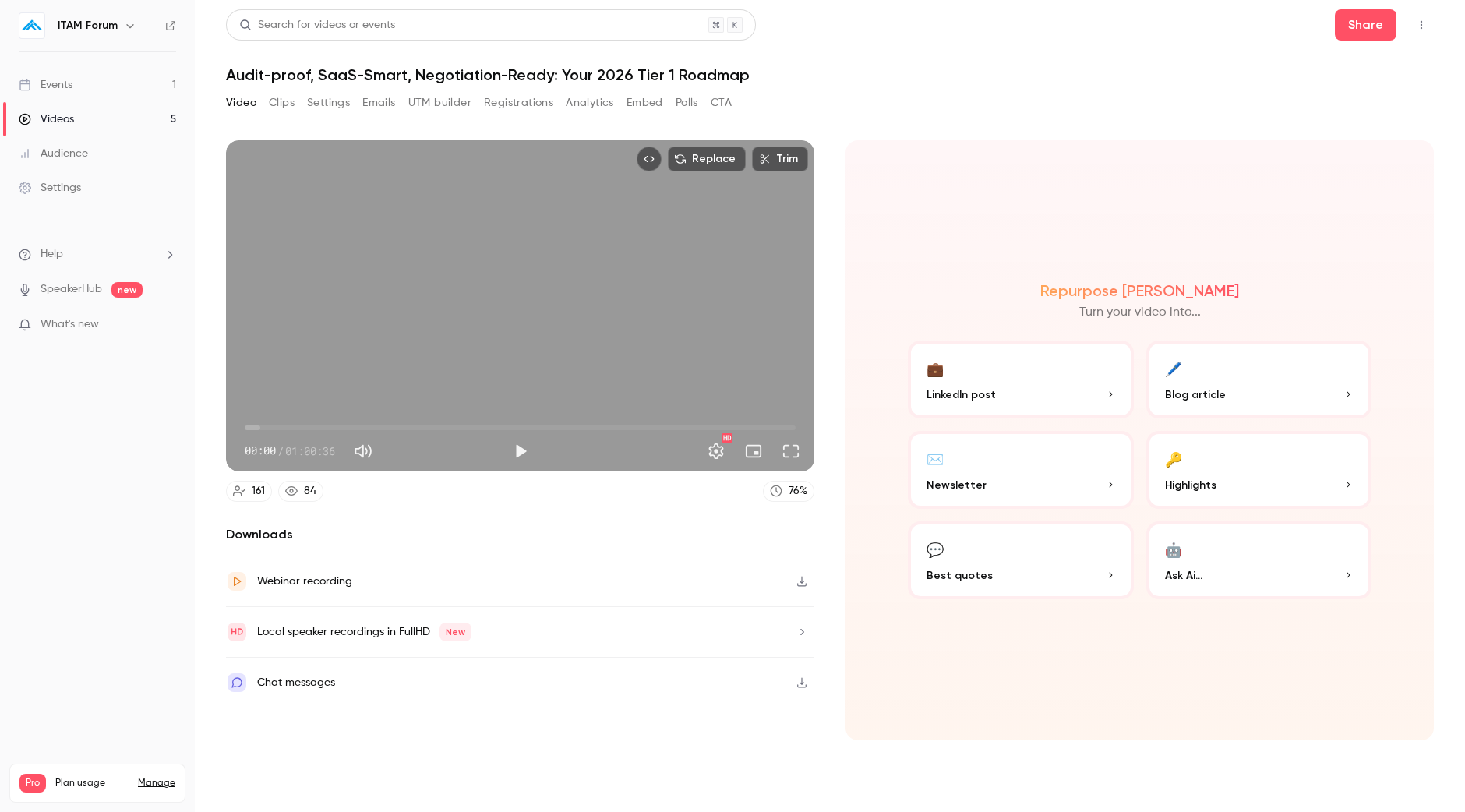
click at [276, 95] on button "Clips" at bounding box center [281, 103] width 26 height 25
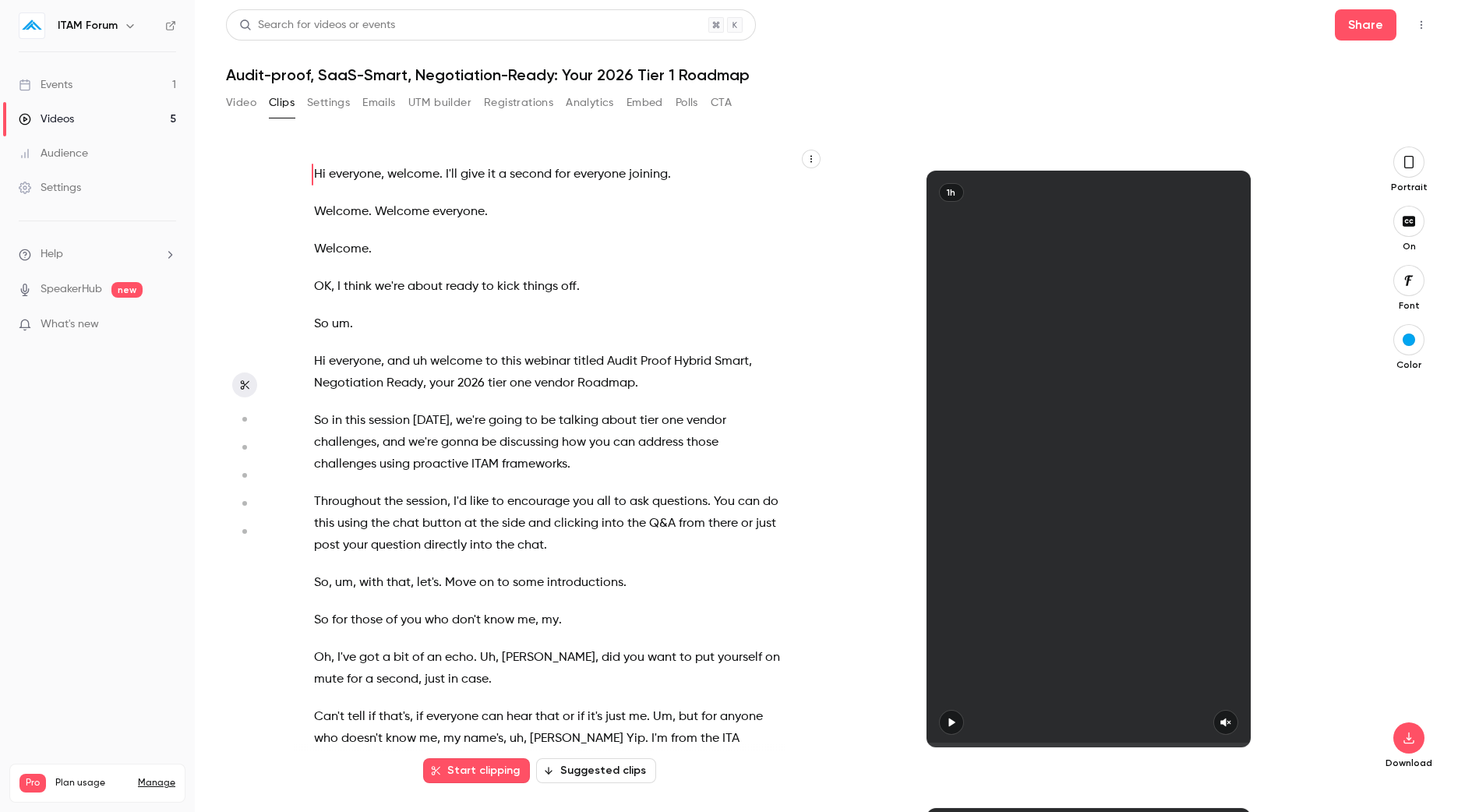
click at [612, 773] on button "Suggested clips" at bounding box center [596, 770] width 120 height 25
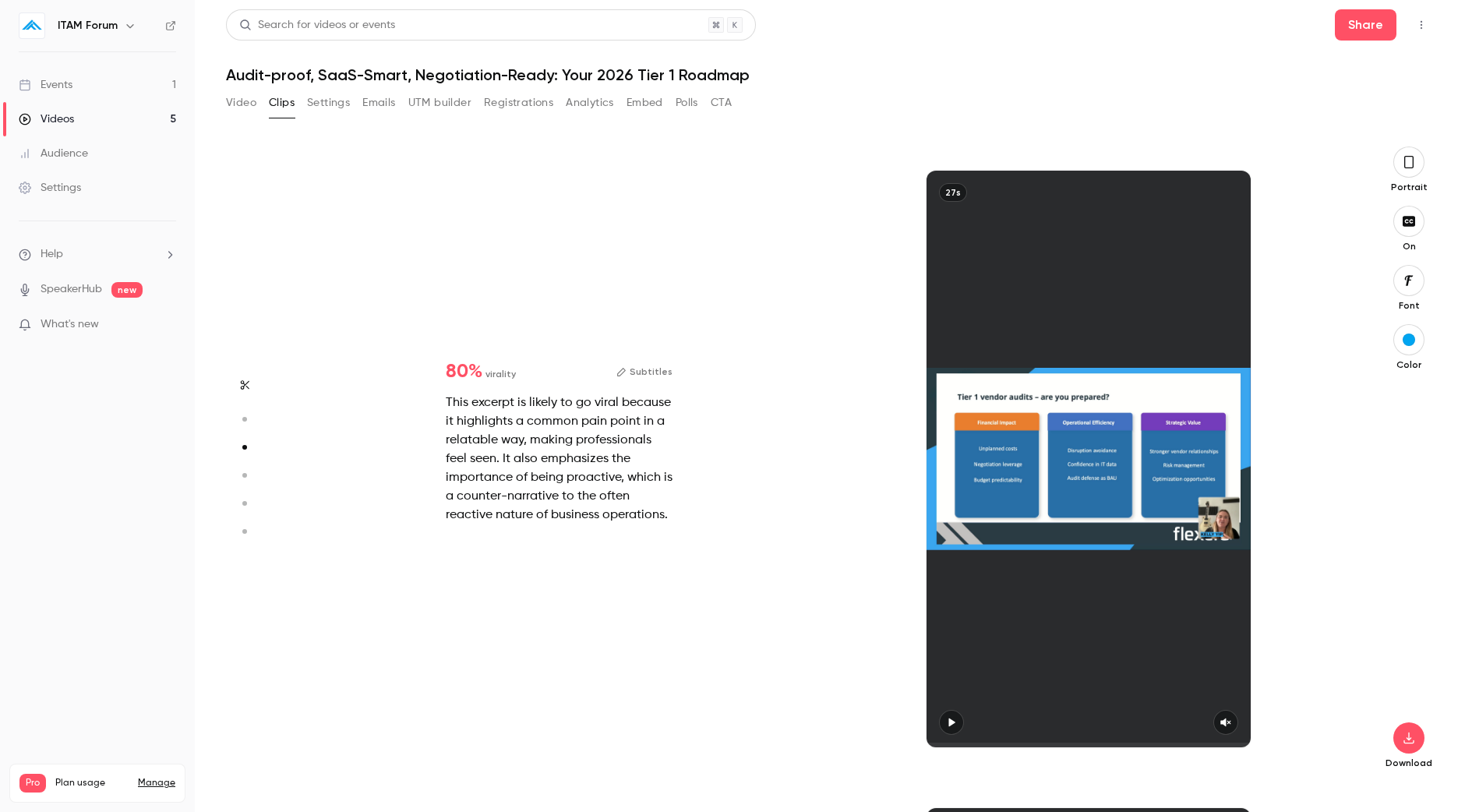
scroll to position [1274, 0]
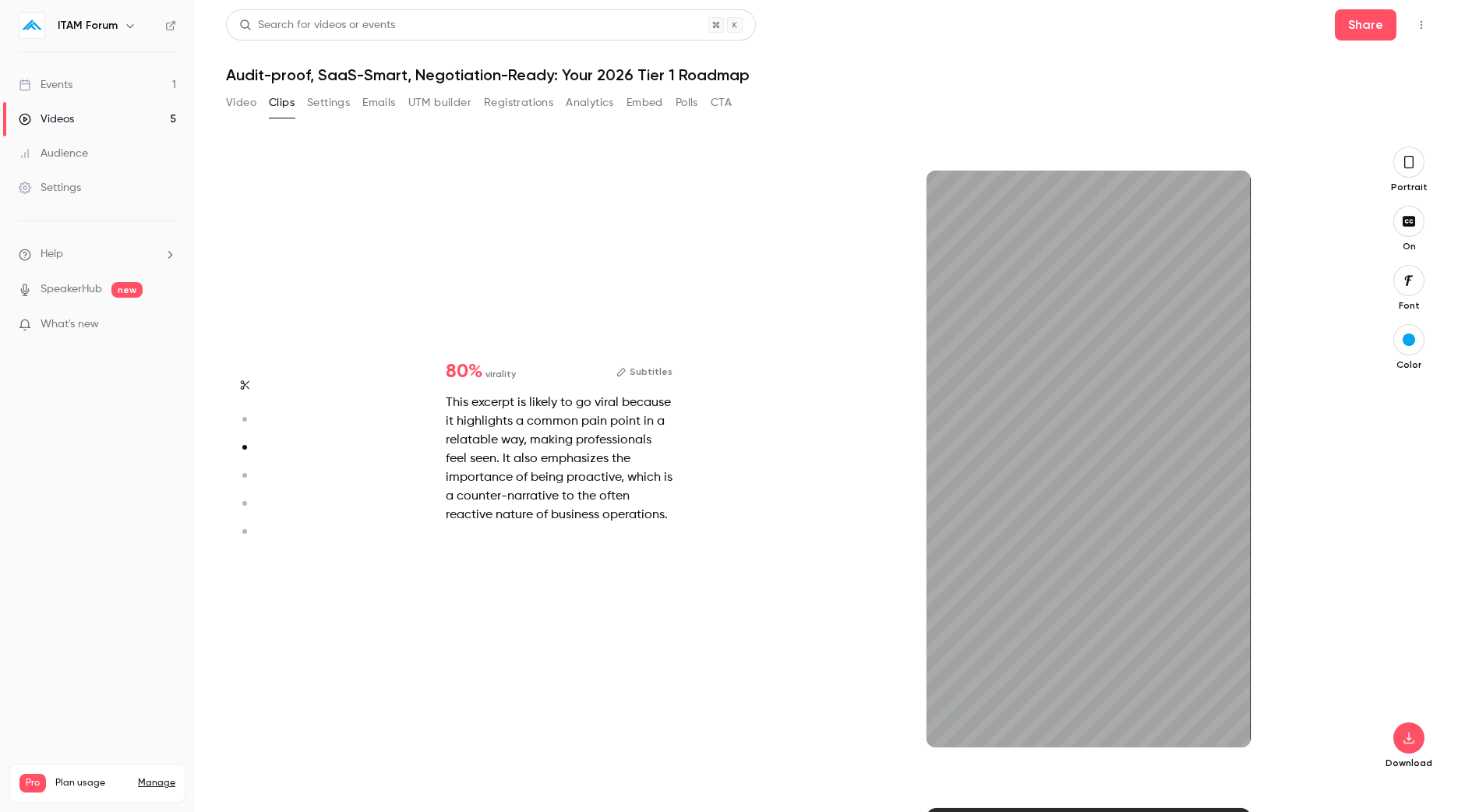
click at [1414, 178] on div "Portrait" at bounding box center [1408, 169] width 50 height 46
click at [1412, 166] on icon "button" at bounding box center [1409, 162] width 9 height 13
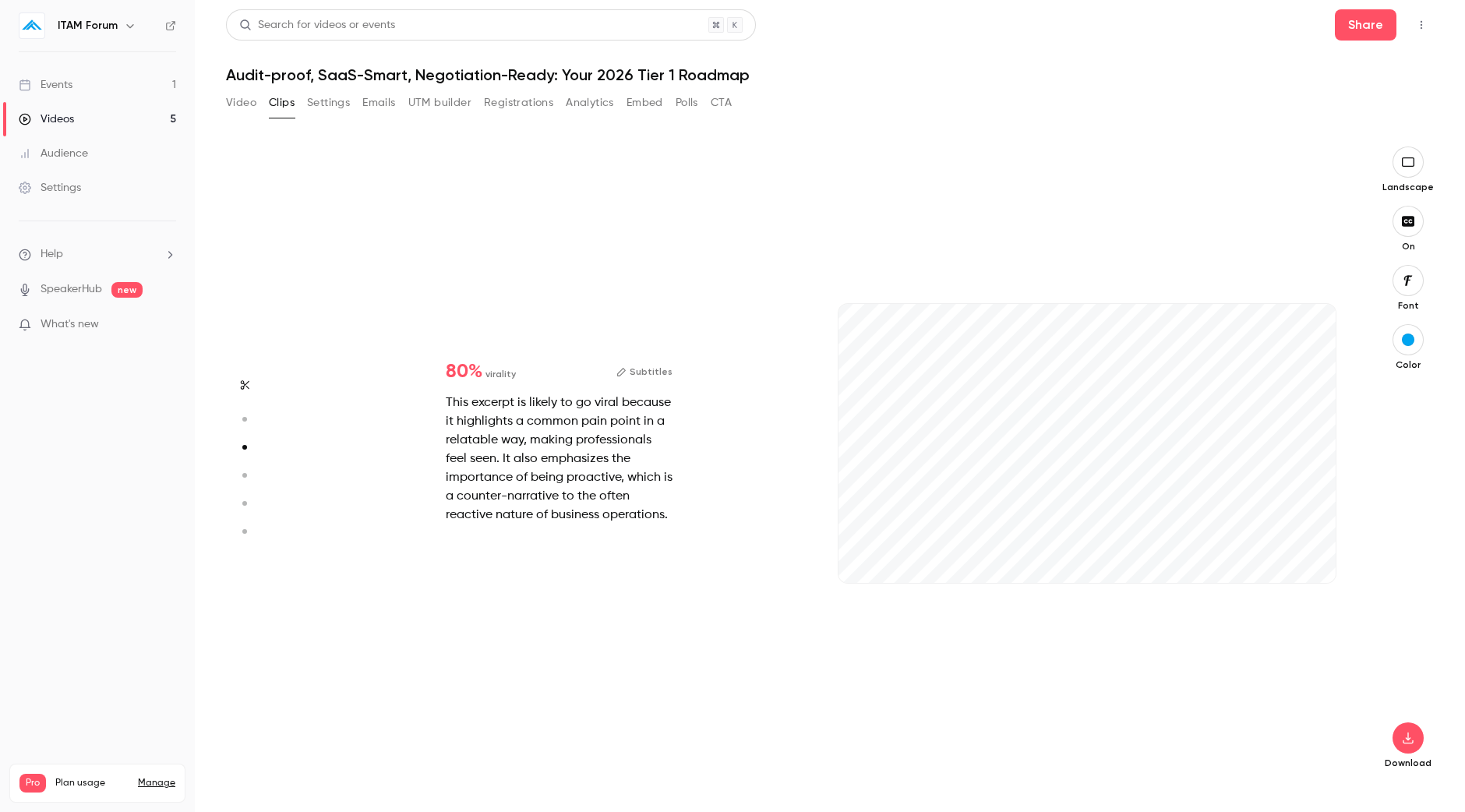
type input "*"
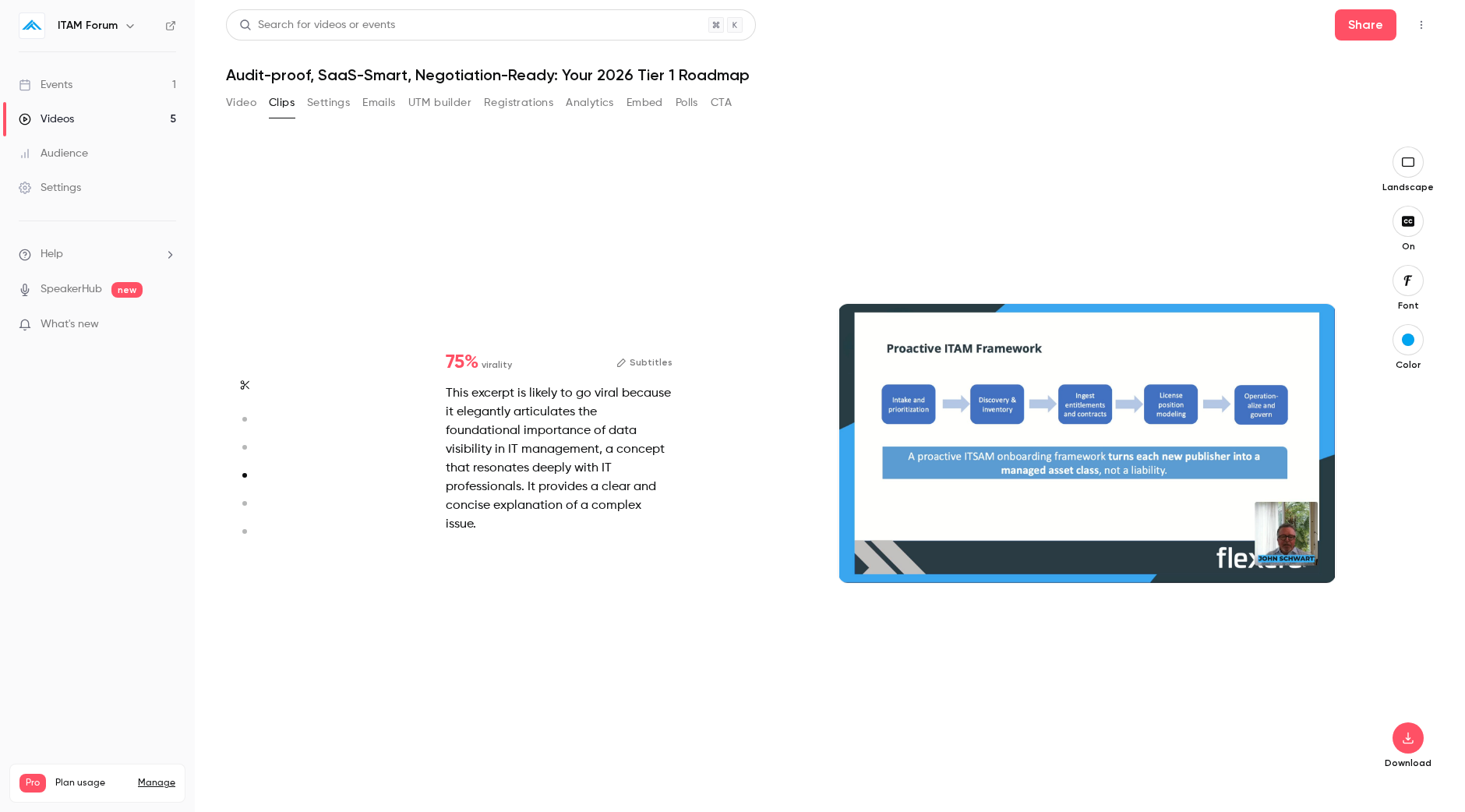
click at [666, 421] on div "This excerpt is likely to go viral because it elegantly articulates the foundat…" at bounding box center [559, 459] width 227 height 150
click at [903, 410] on div at bounding box center [1086, 443] width 497 height 280
click at [1105, 380] on div at bounding box center [1086, 443] width 497 height 280
click at [1419, 158] on button "button" at bounding box center [1408, 162] width 32 height 32
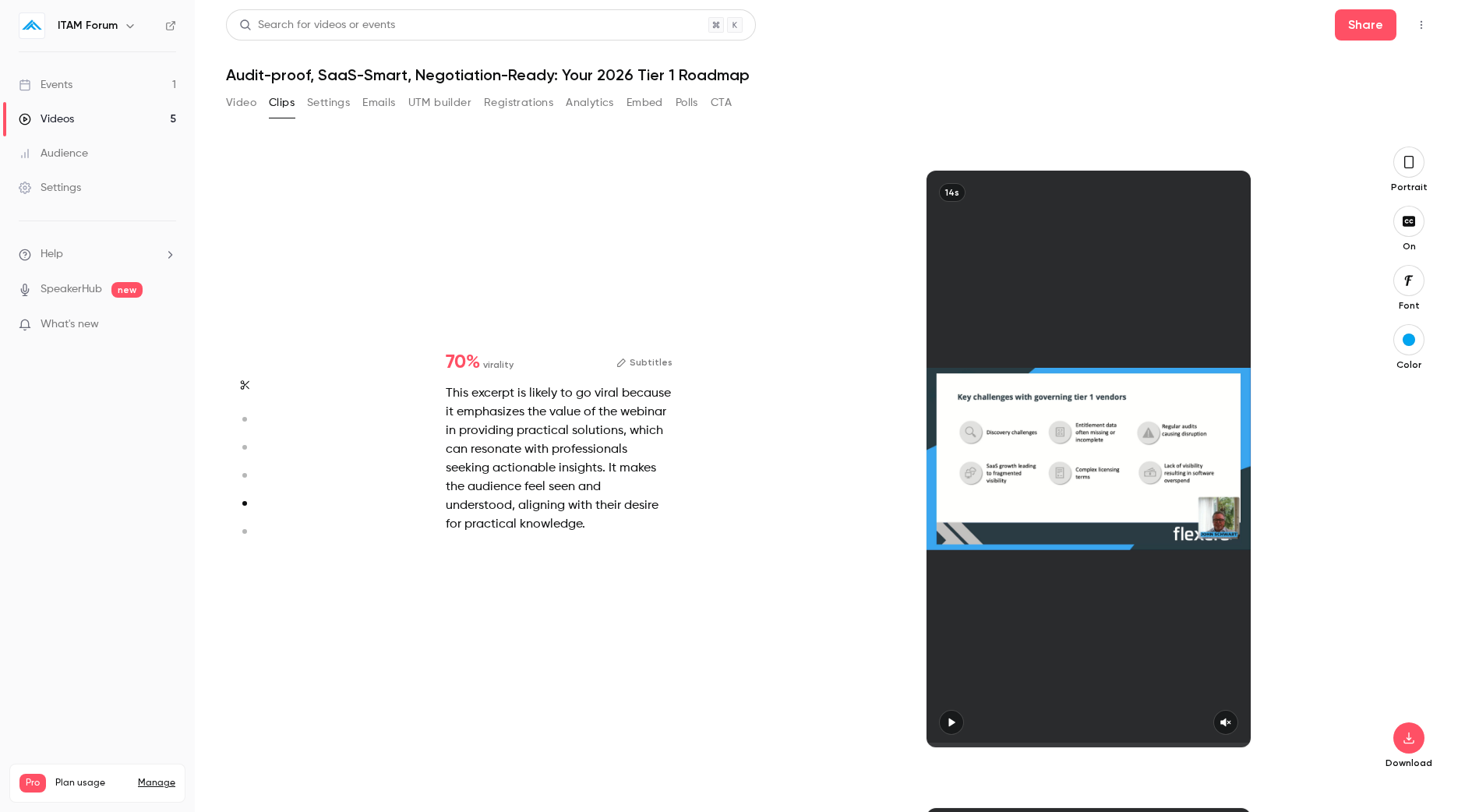
scroll to position [2551, 0]
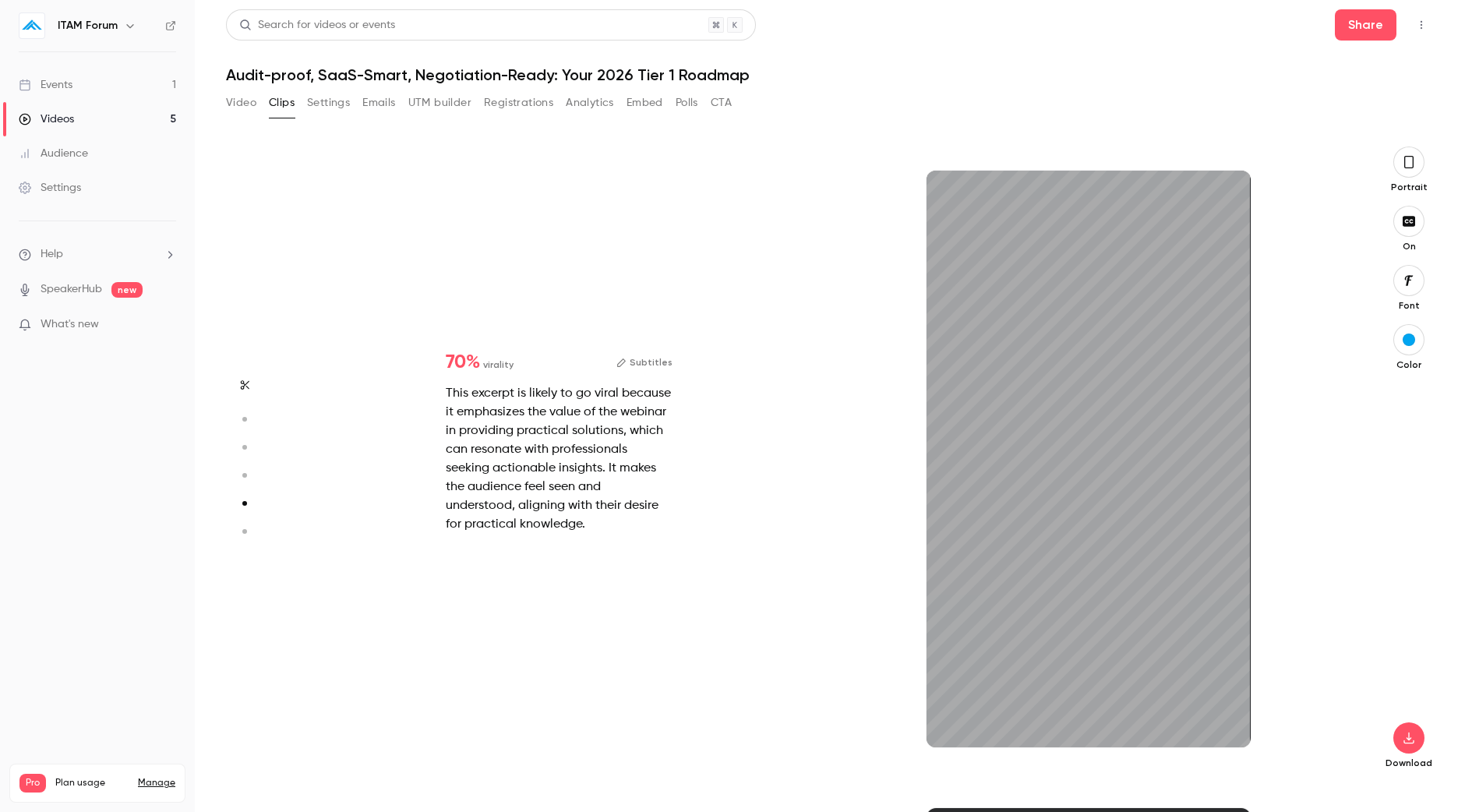
type input "***"
click at [155, 113] on link "Videos 5" at bounding box center [97, 120] width 195 height 35
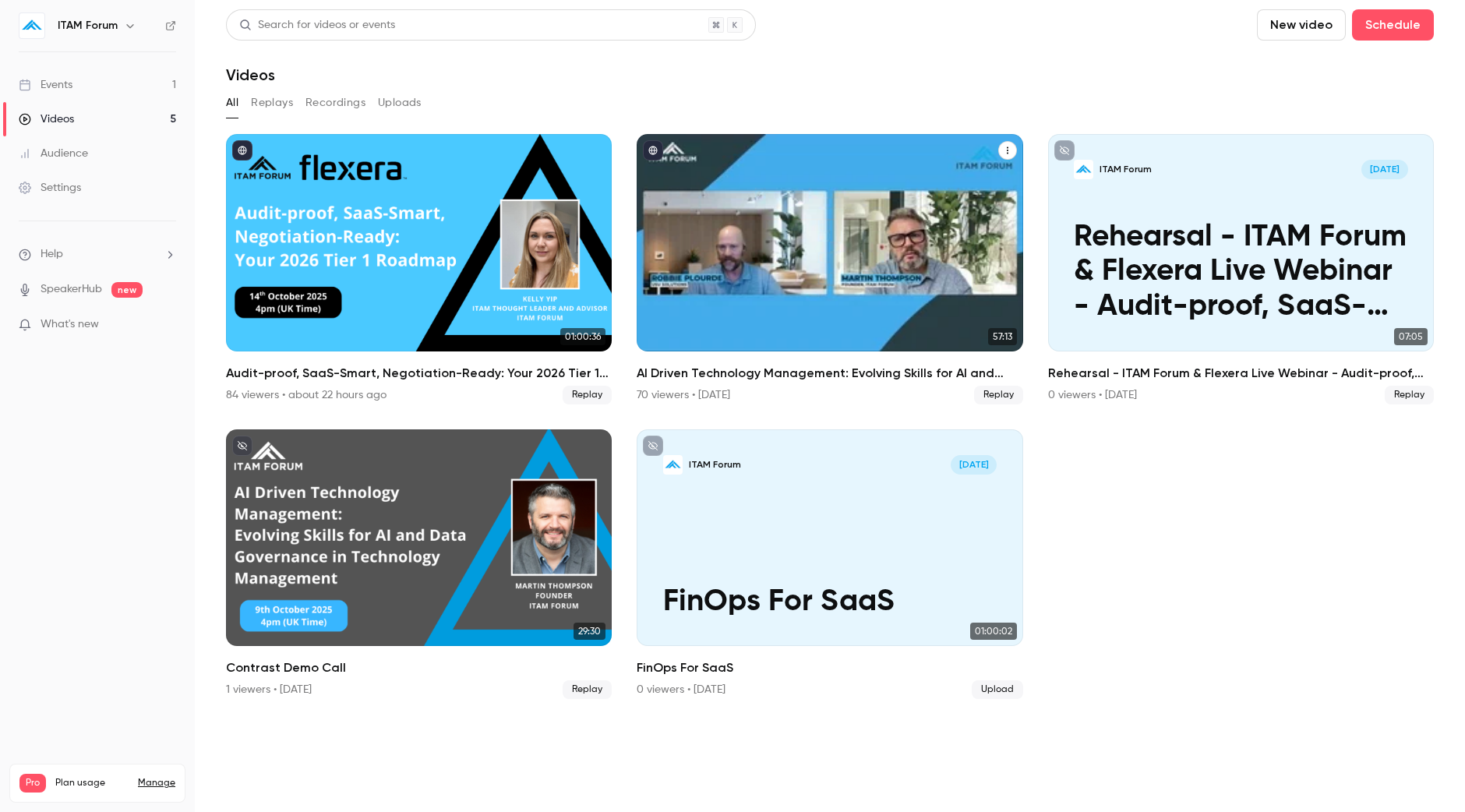
click at [788, 247] on div "AI Driven Technology Management: Evolving Skills for AI and Data Governance in …" at bounding box center [829, 243] width 386 height 217
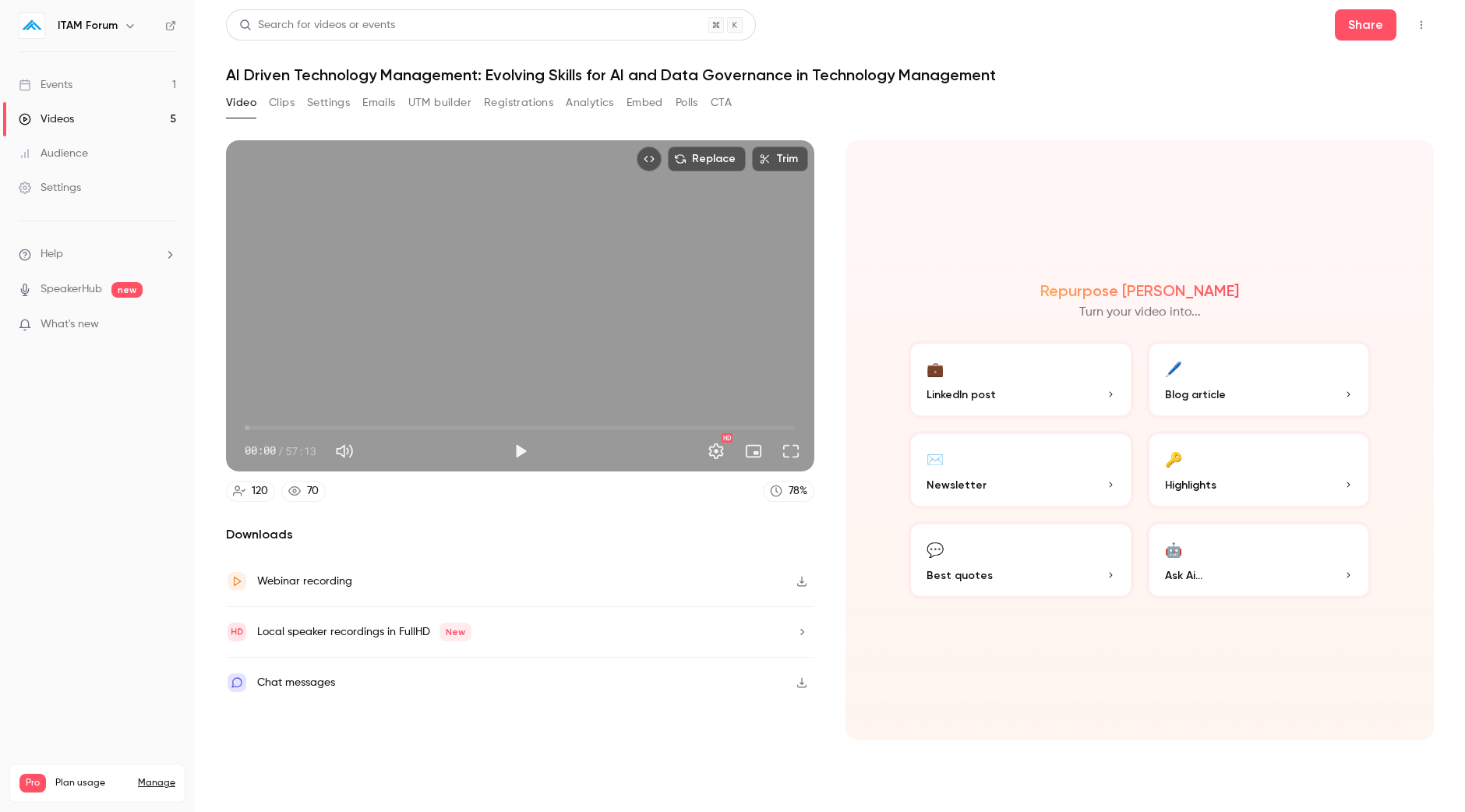
click at [796, 495] on div "78 %" at bounding box center [798, 491] width 19 height 17
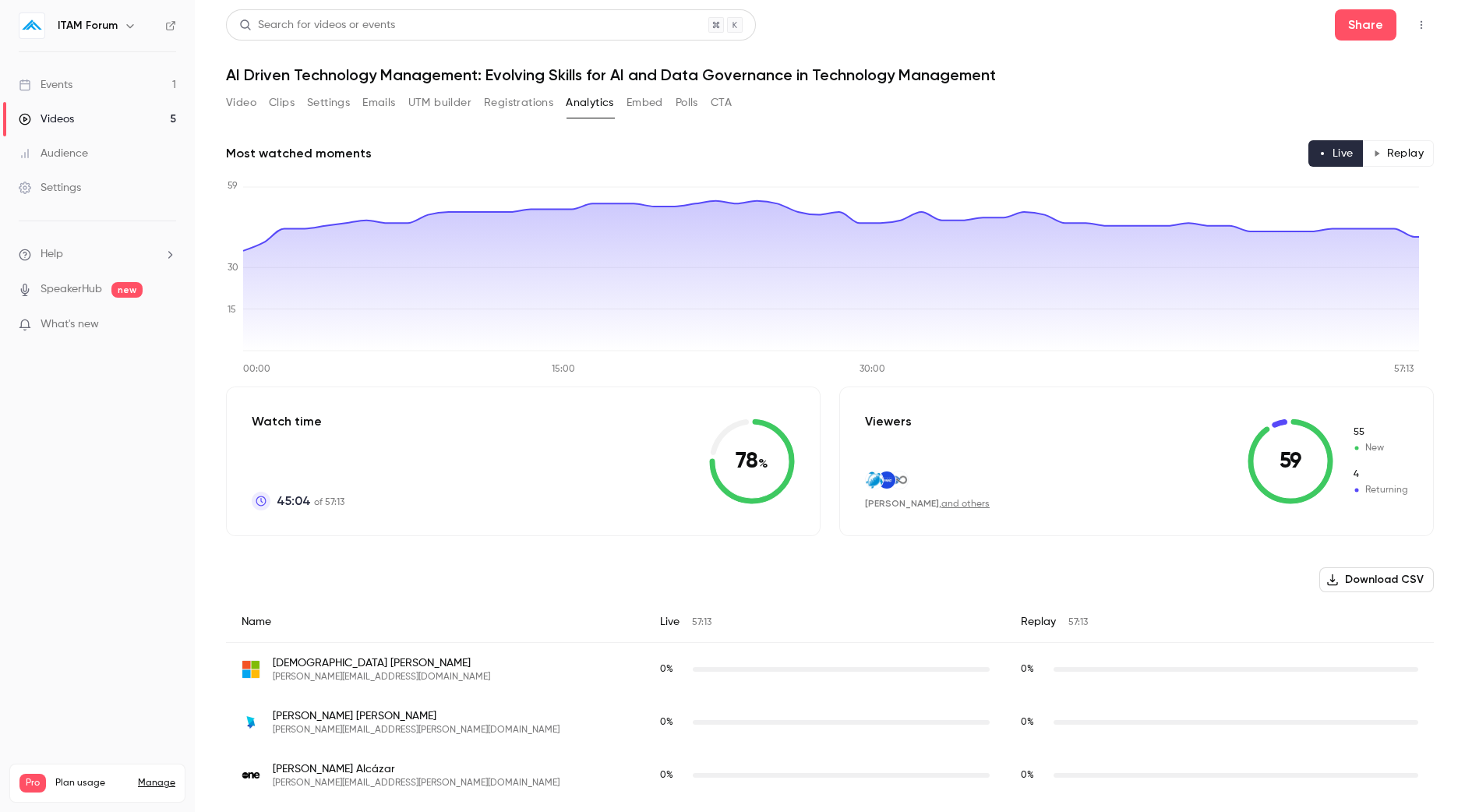
click at [291, 103] on button "Clips" at bounding box center [281, 103] width 26 height 25
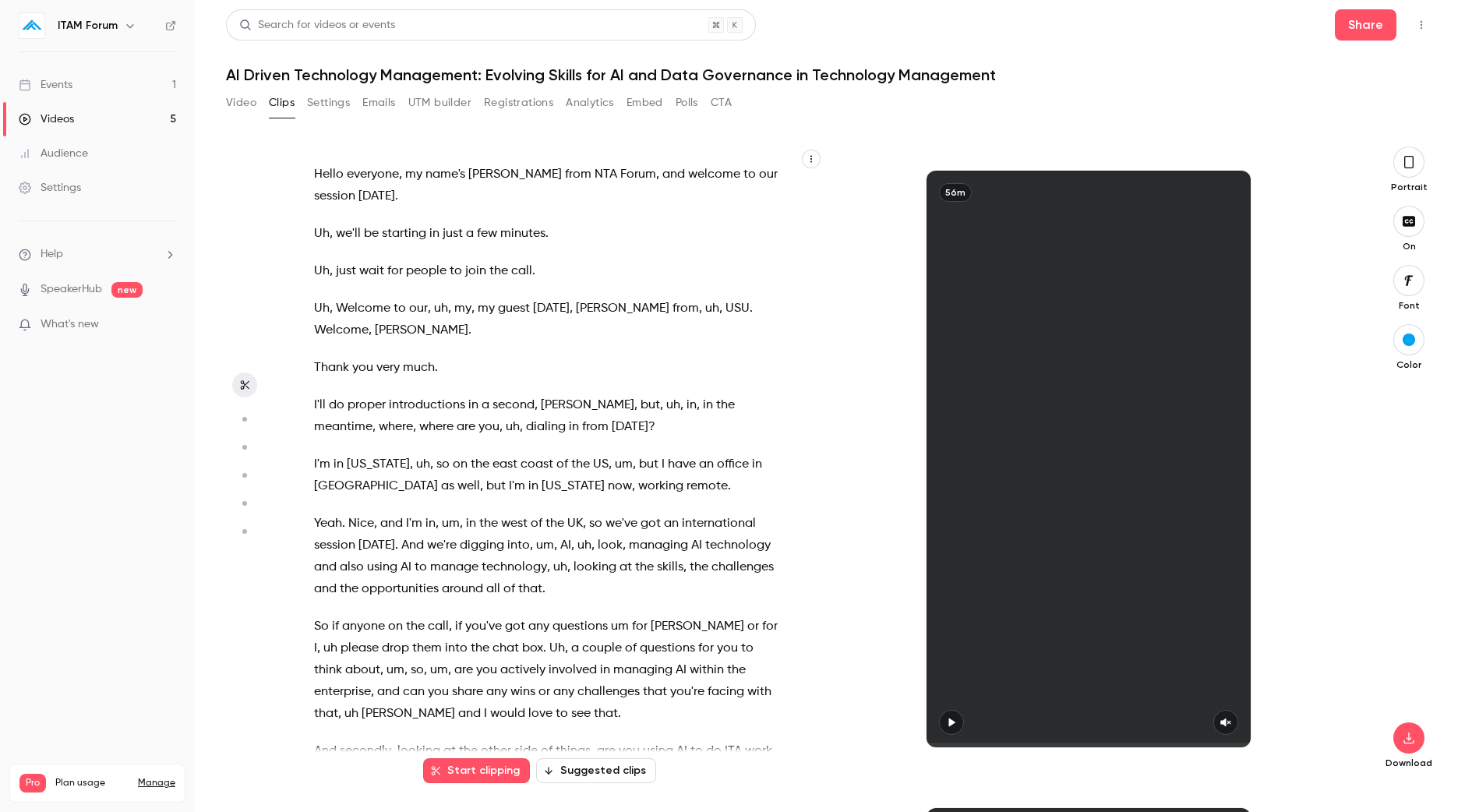
click at [586, 775] on button "Suggested clips" at bounding box center [596, 770] width 120 height 25
click at [625, 772] on button "Suggested clips" at bounding box center [596, 770] width 120 height 25
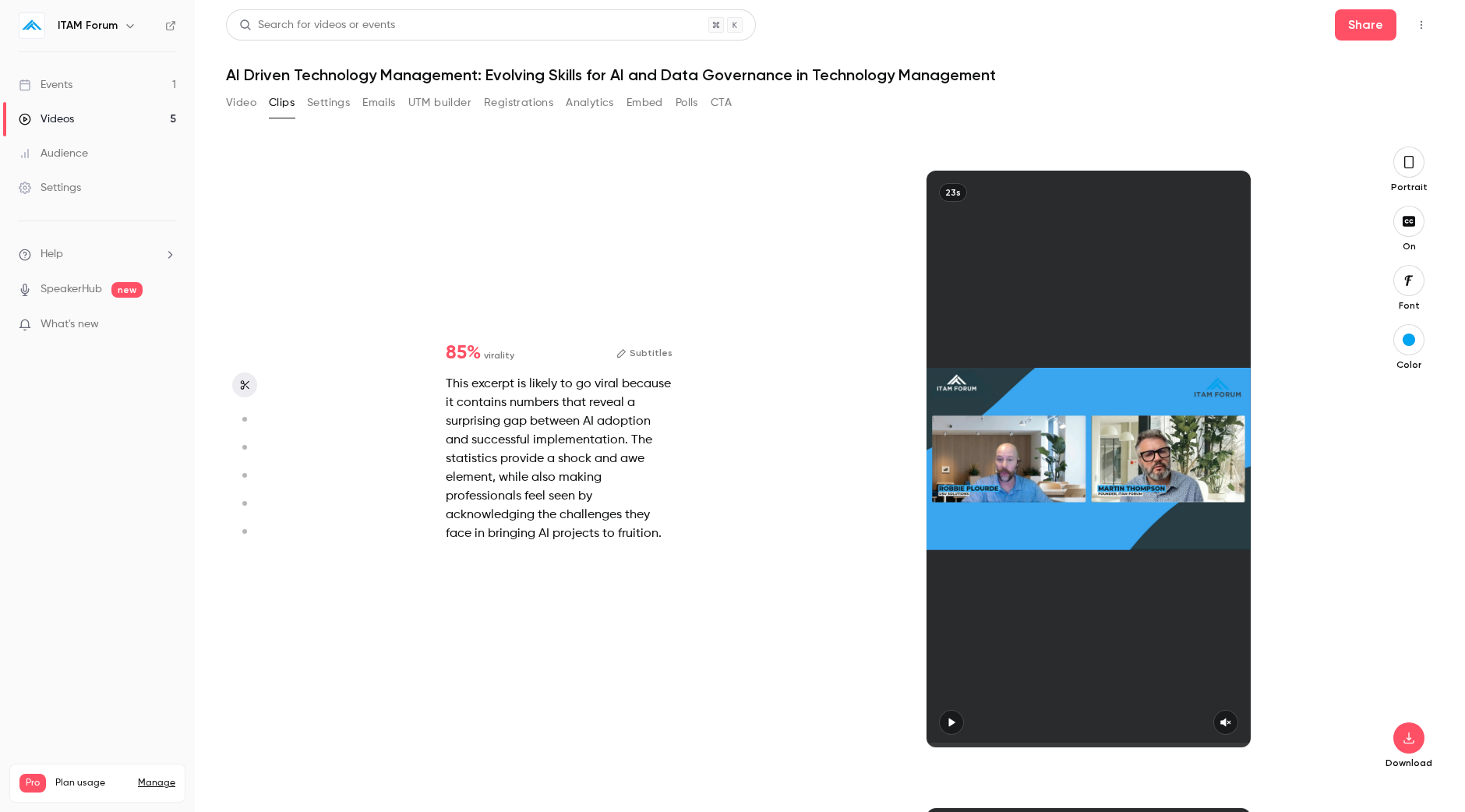
scroll to position [637, 0]
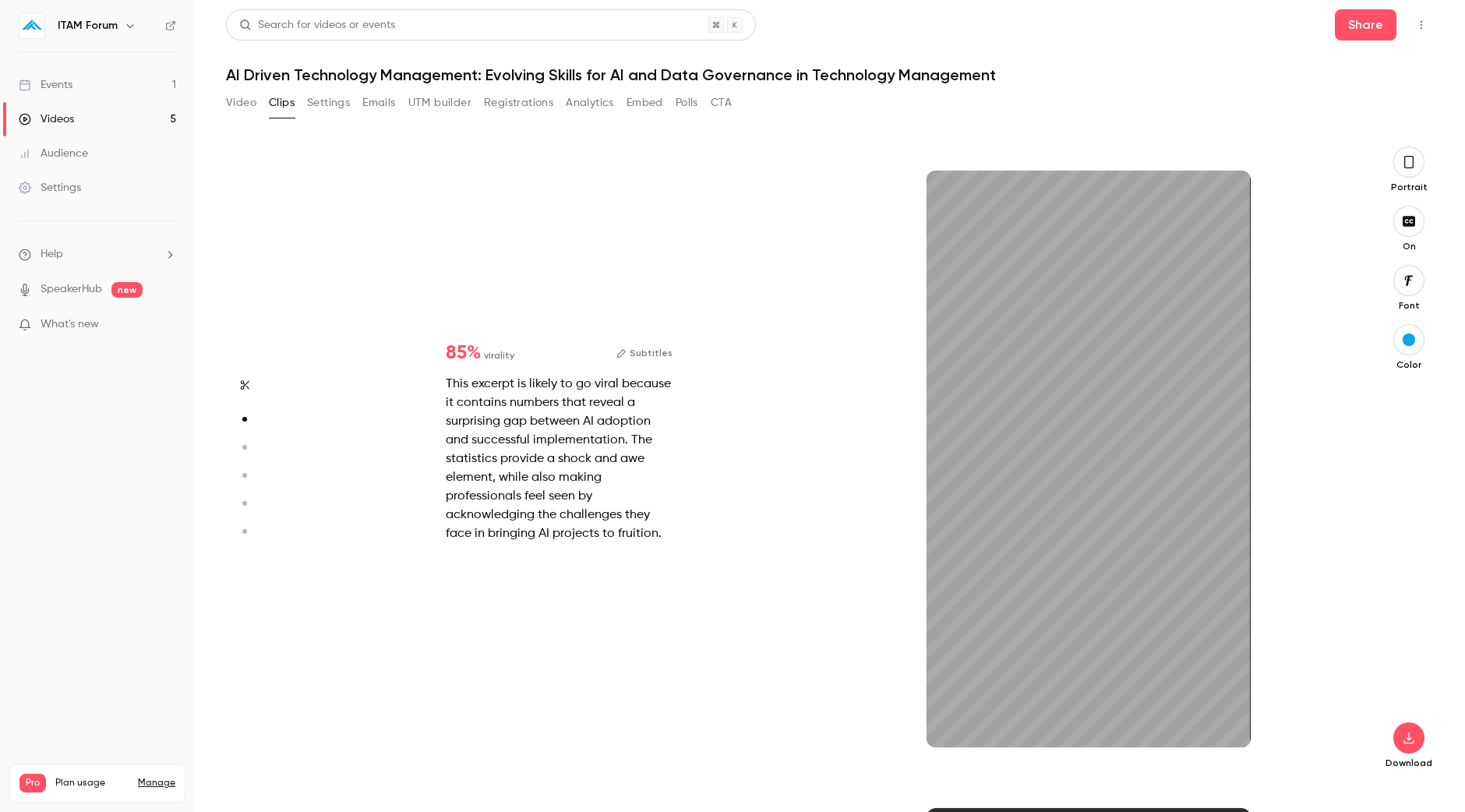
click at [1415, 168] on button "button" at bounding box center [1409, 162] width 32 height 32
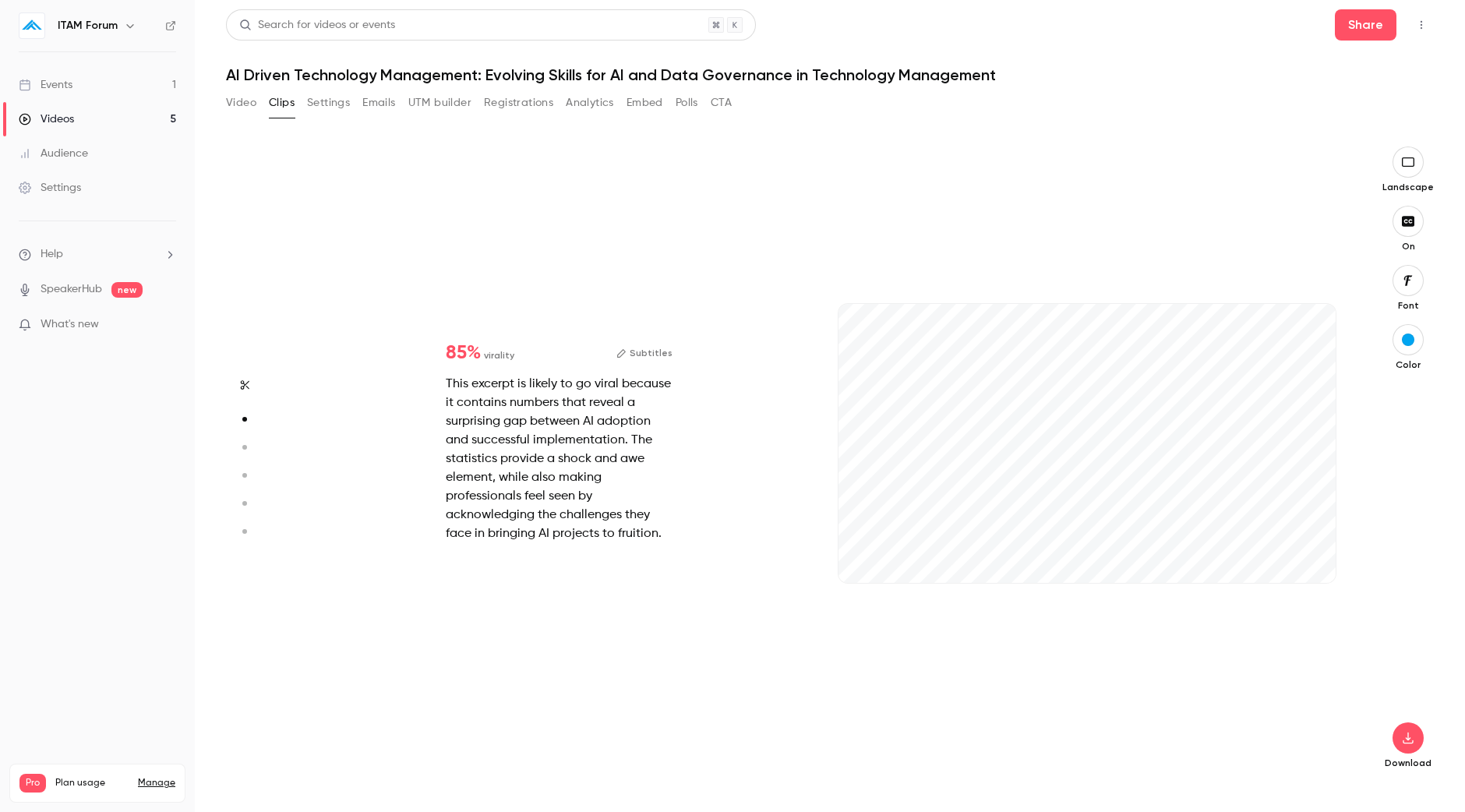
click at [663, 352] on button "Subtitles" at bounding box center [643, 353] width 56 height 19
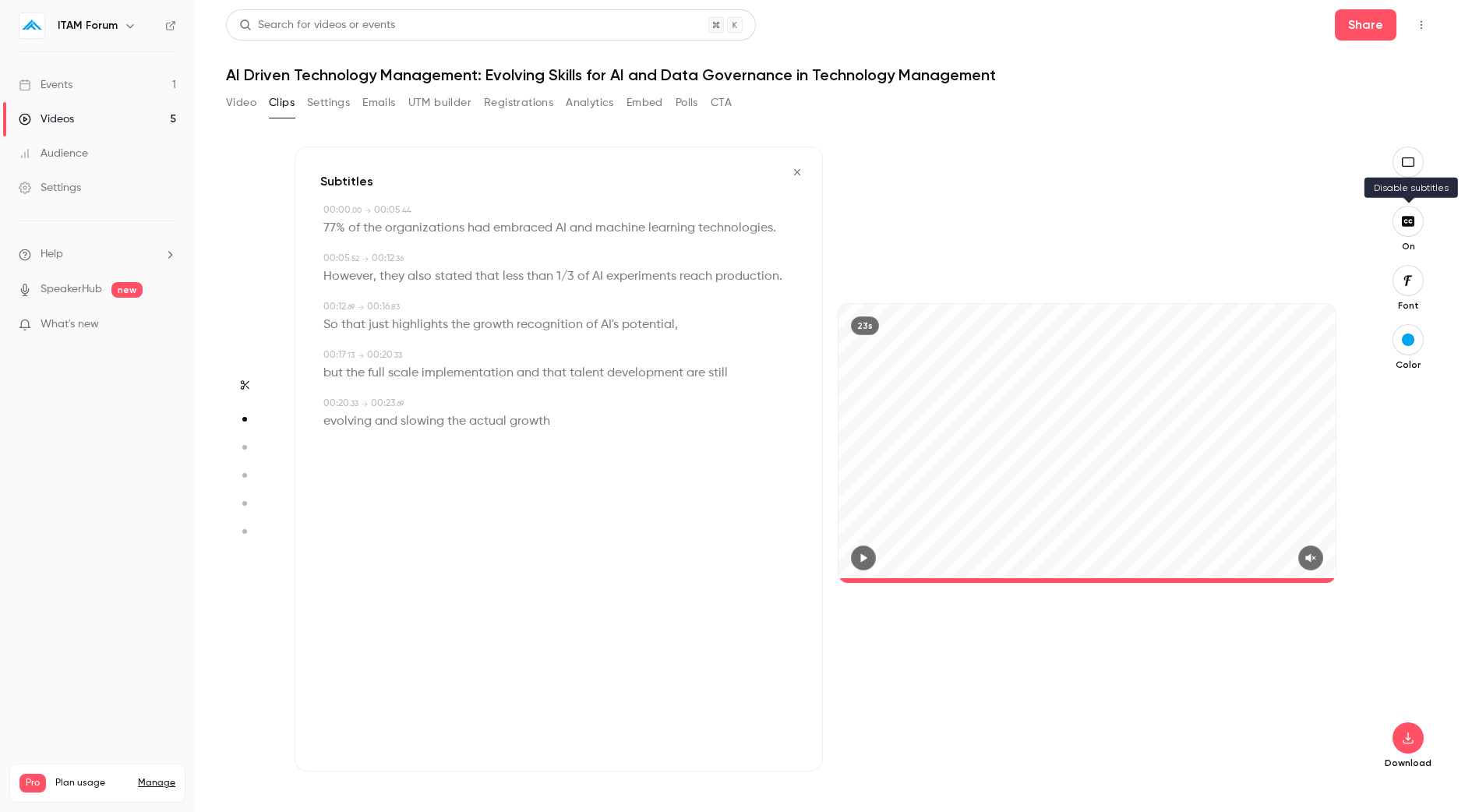
click at [1415, 216] on icon "button" at bounding box center [1408, 221] width 17 height 13
click at [1400, 341] on button "button" at bounding box center [1408, 340] width 32 height 32
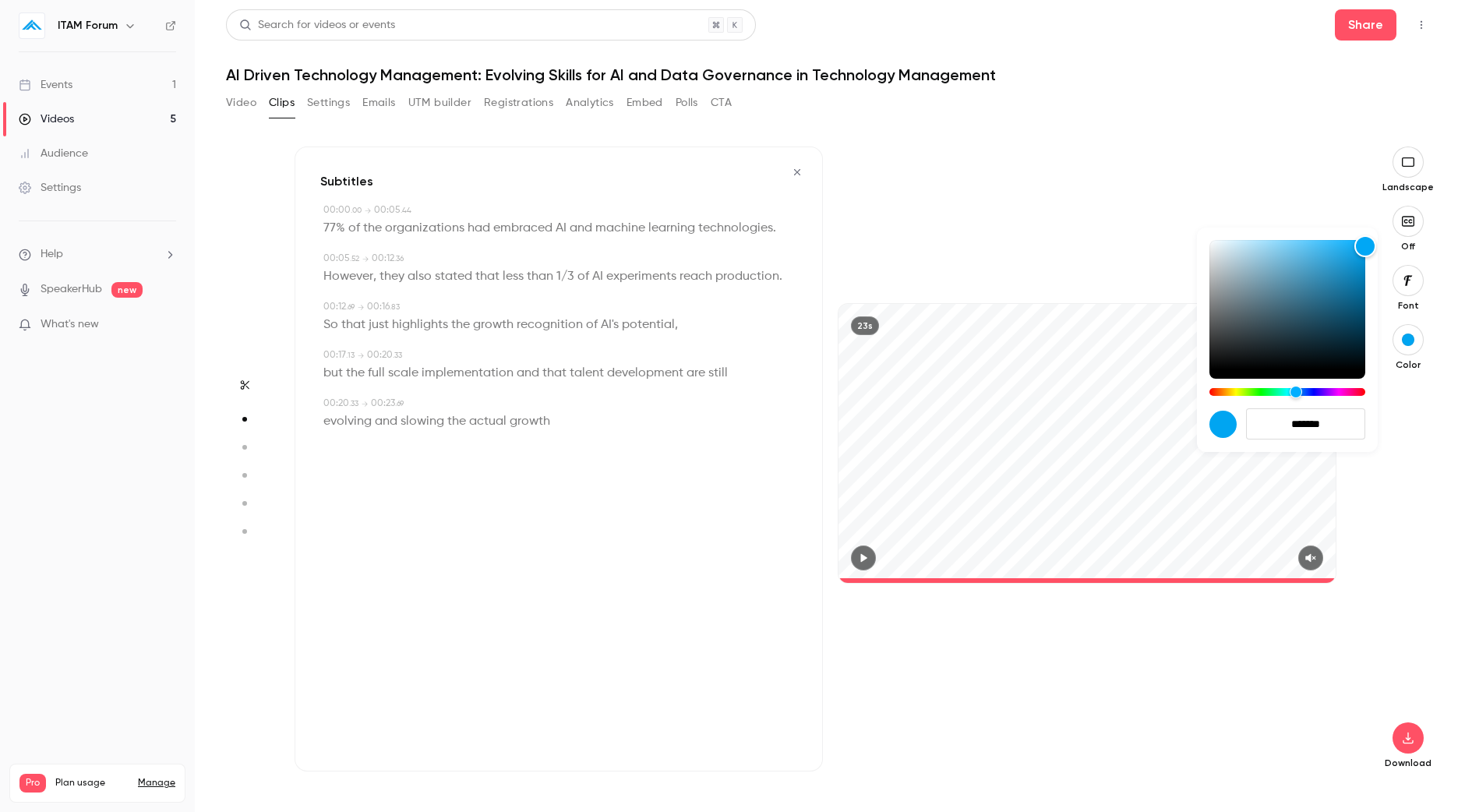
click at [1412, 412] on div at bounding box center [732, 406] width 1465 height 812
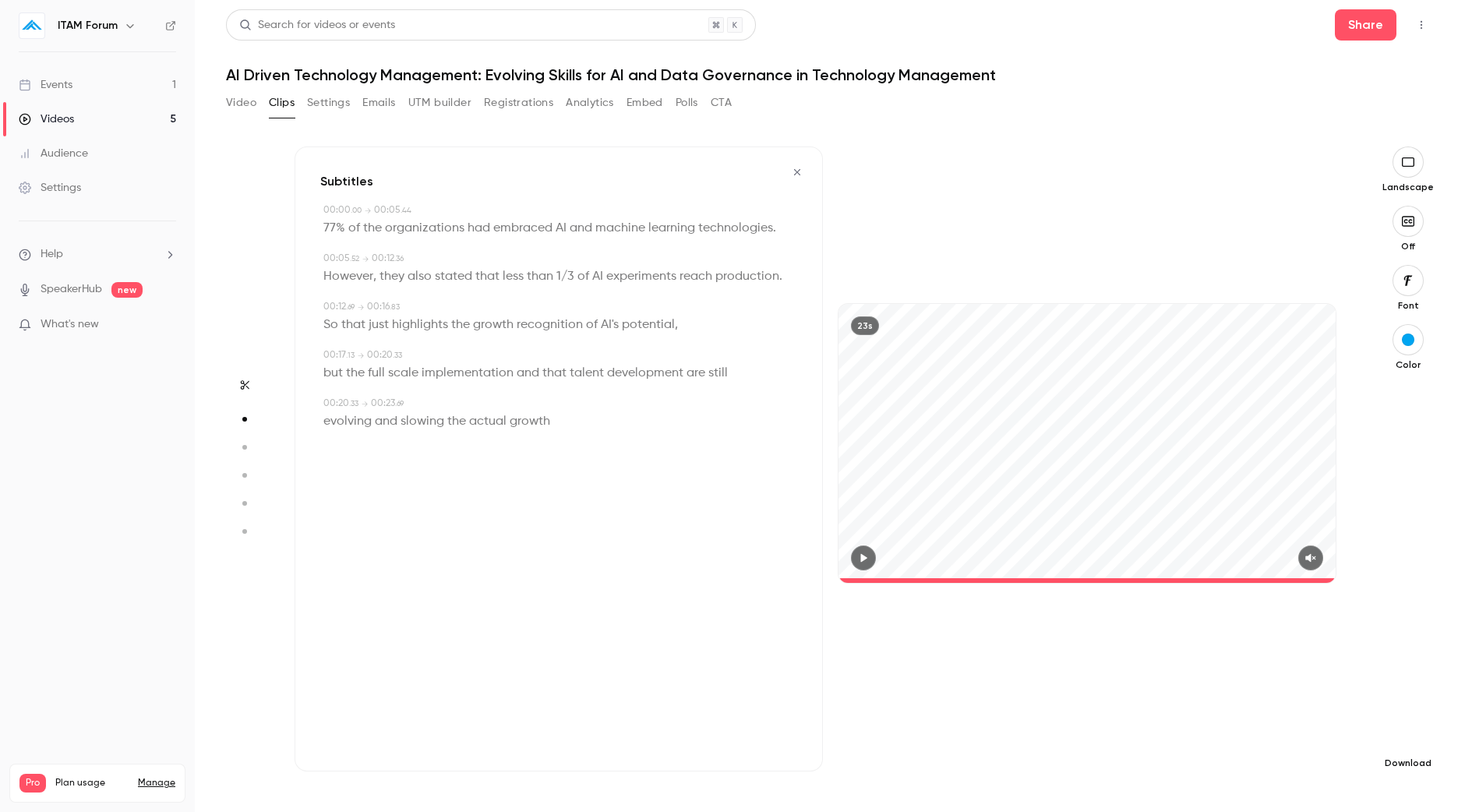
click at [1408, 740] on icon "button" at bounding box center [1408, 738] width 10 height 12
click at [1356, 735] on li "Full HD High quality requires longer processing" at bounding box center [1292, 715] width 203 height 57
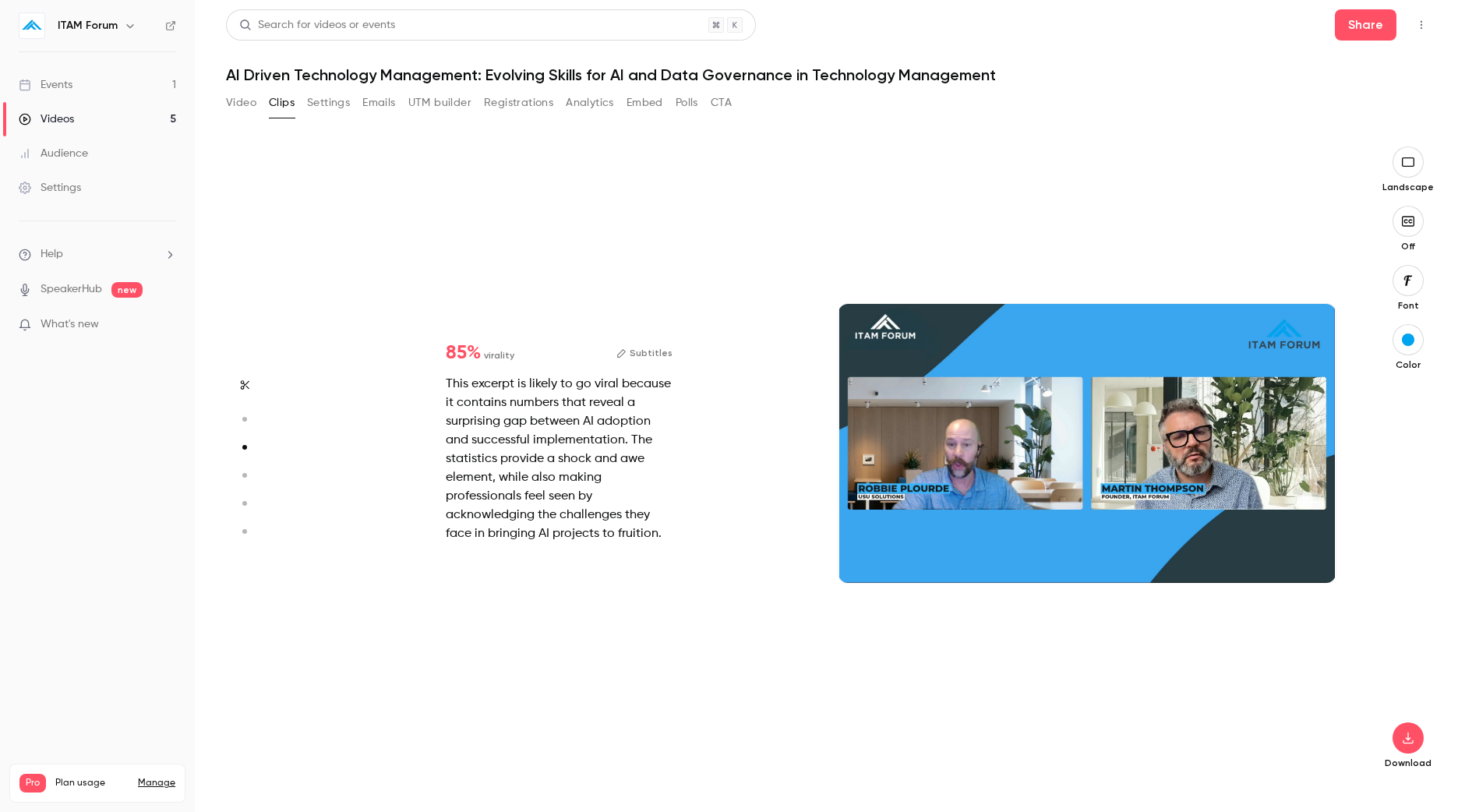
scroll to position [1274, 0]
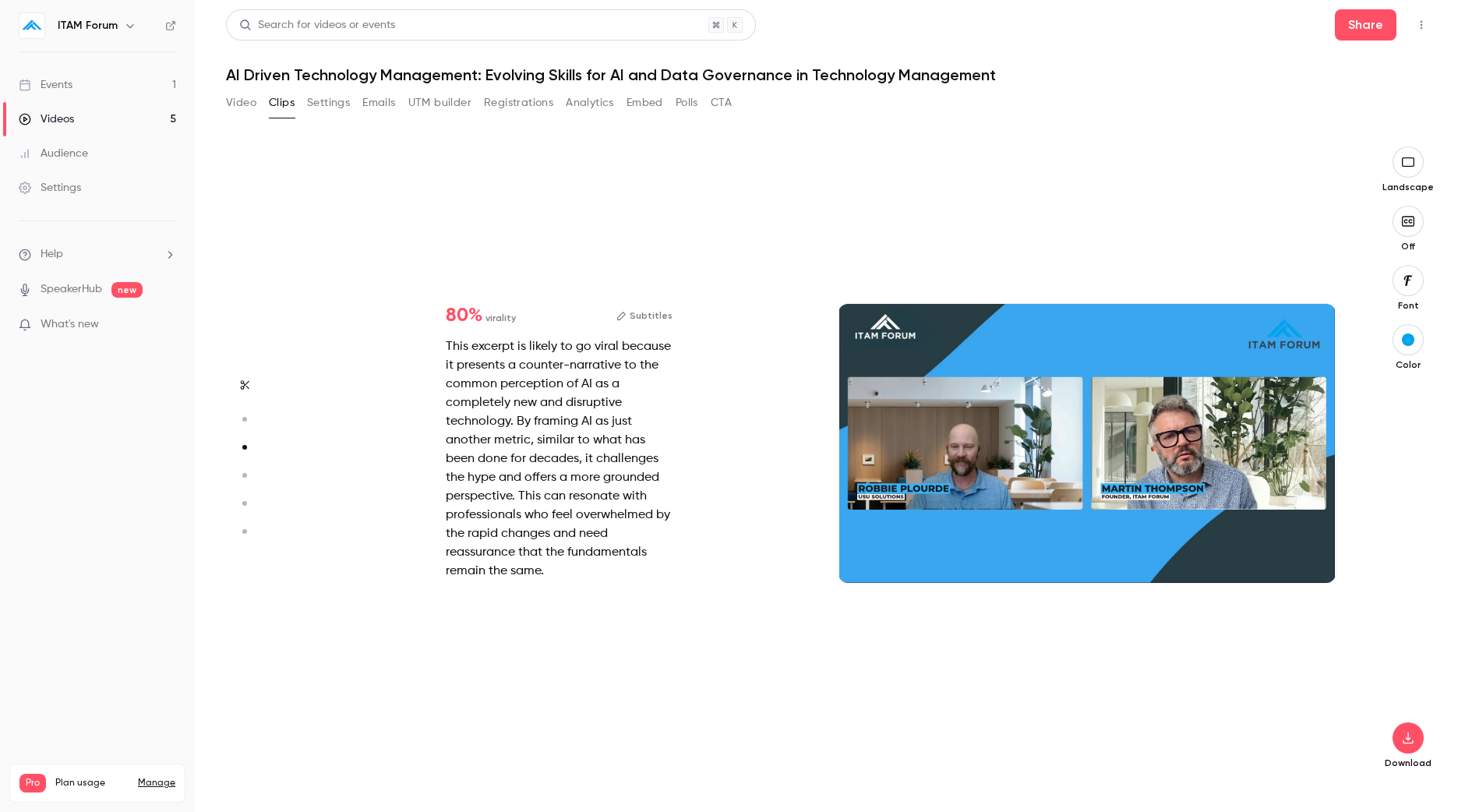
type input "*"
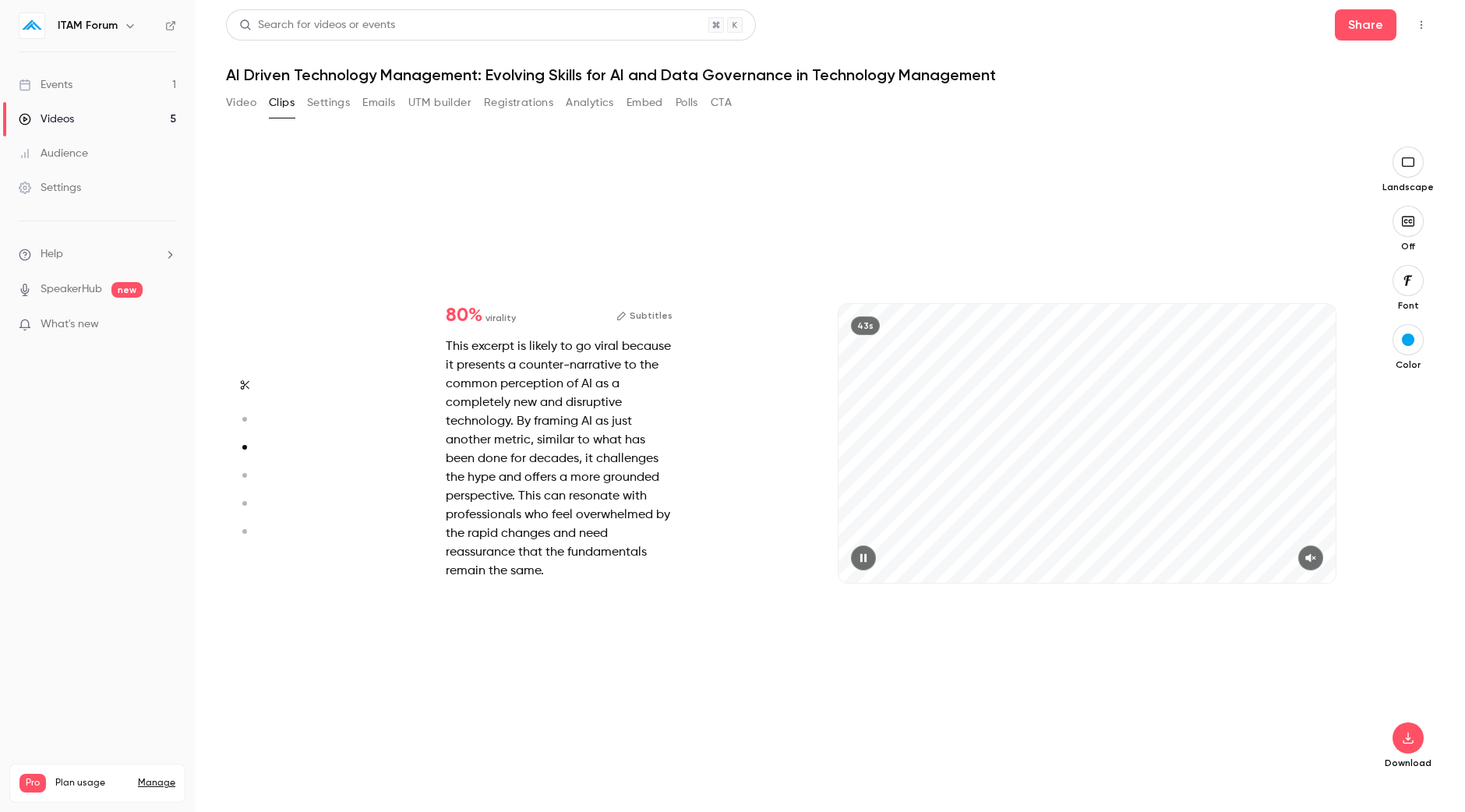
click at [981, 474] on div "43s" at bounding box center [1086, 443] width 497 height 280
click at [870, 565] on button "button" at bounding box center [863, 558] width 25 height 25
click at [1301, 558] on button "button" at bounding box center [1311, 558] width 25 height 25
drag, startPoint x: 911, startPoint y: 576, endPoint x: 807, endPoint y: 574, distance: 104.0
click at [807, 574] on div "80 % virality Subtitles This excerpt is likely to go viral because it presents …" at bounding box center [822, 458] width 1056 height 625
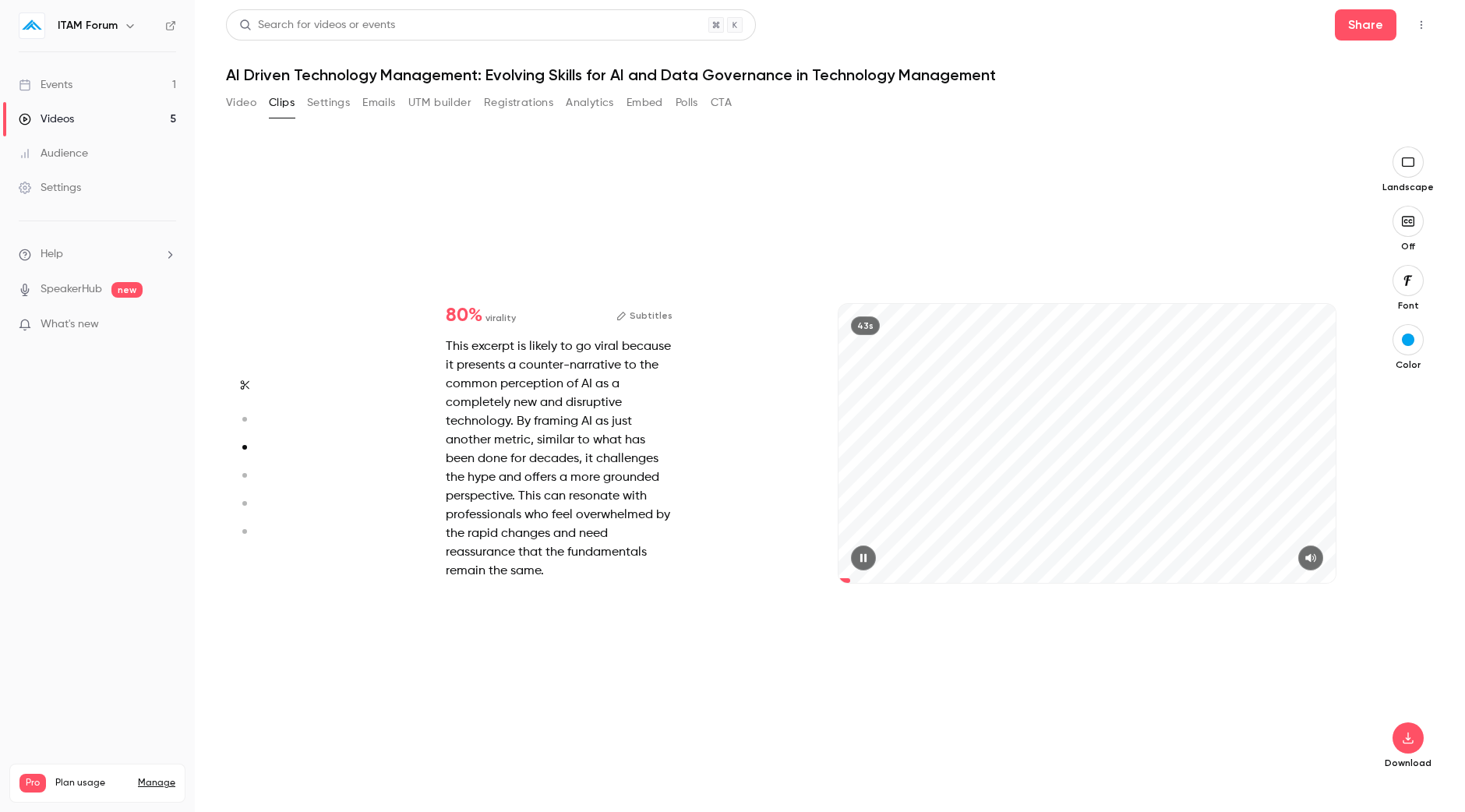
click at [864, 560] on icon "button" at bounding box center [863, 558] width 13 height 11
drag, startPoint x: 848, startPoint y: 579, endPoint x: 811, endPoint y: 581, distance: 37.1
click at [811, 581] on div "80 % virality Subtitles This excerpt is likely to go viral because it presents …" at bounding box center [822, 458] width 1056 height 625
click at [864, 558] on icon "button" at bounding box center [864, 558] width 6 height 9
click at [864, 558] on icon "button" at bounding box center [863, 558] width 13 height 11
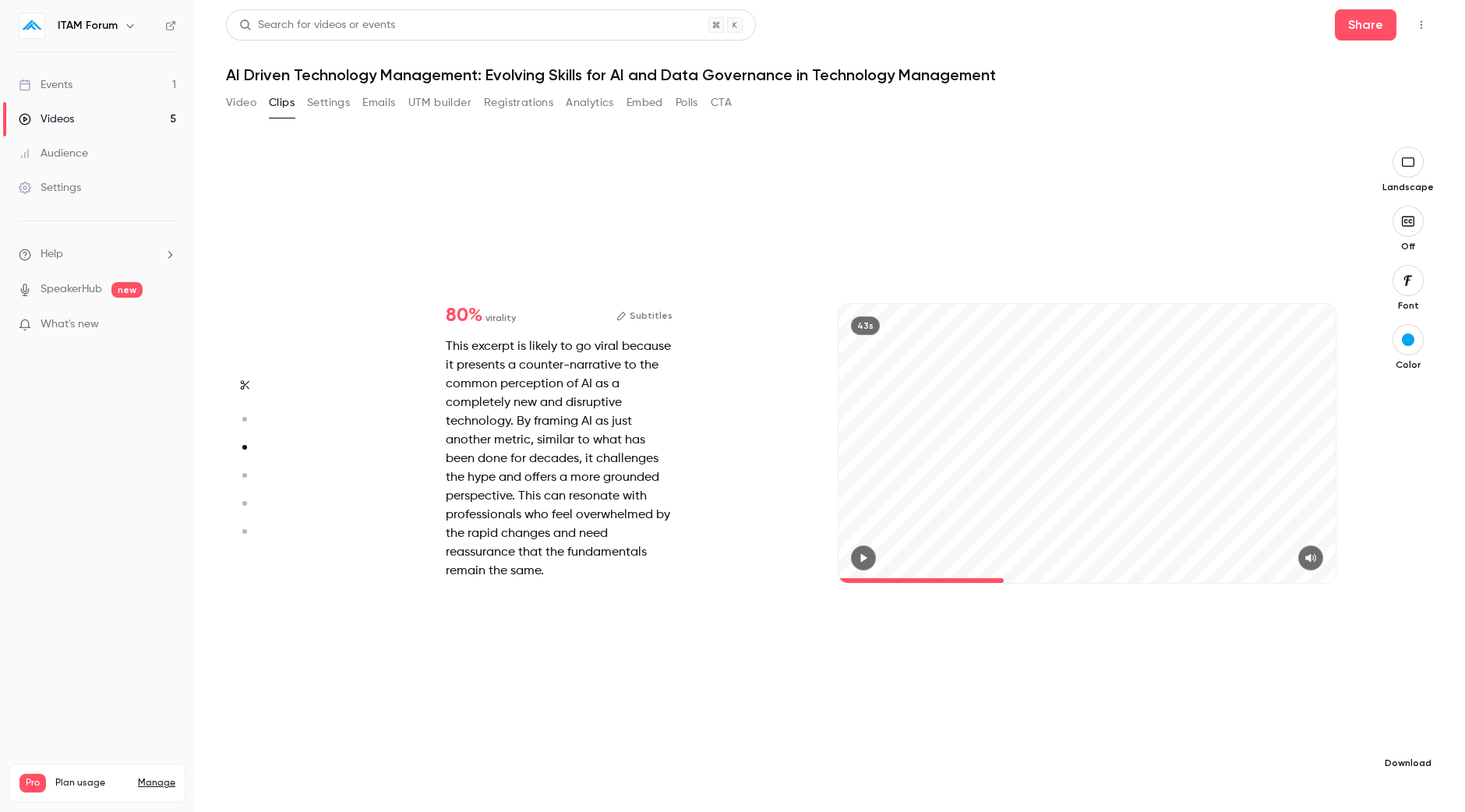
click at [1419, 729] on button "button" at bounding box center [1408, 738] width 32 height 32
click at [1279, 724] on span "High quality requires longer processing" at bounding box center [1291, 724] width 178 height 16
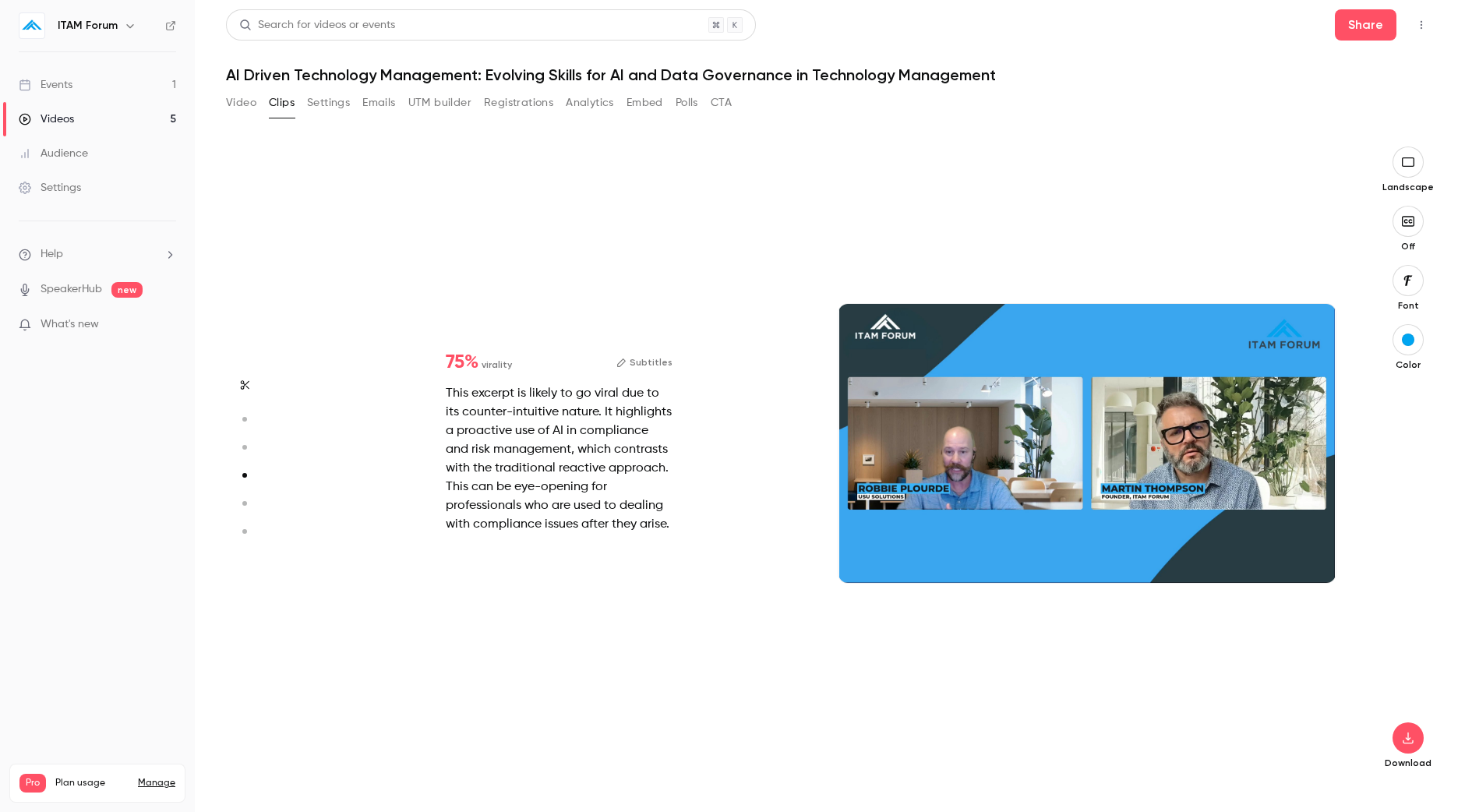
type input "*"
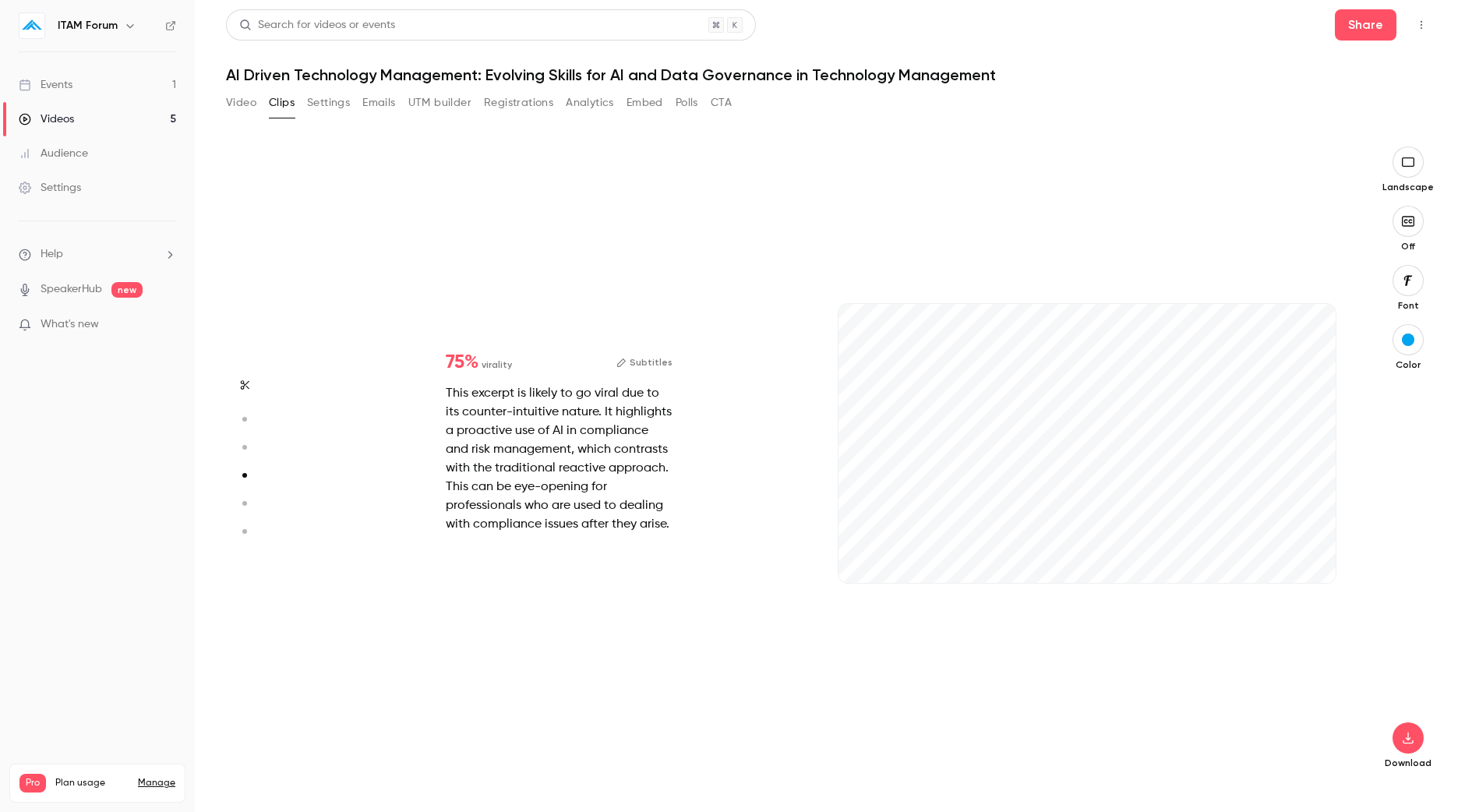
drag, startPoint x: 860, startPoint y: 579, endPoint x: 808, endPoint y: 584, distance: 52.2
click at [808, 584] on div "75 % virality Subtitles This excerpt is likely to go viral due to its counter-i…" at bounding box center [822, 458] width 1056 height 625
click at [1316, 559] on icon "button" at bounding box center [1311, 558] width 13 height 11
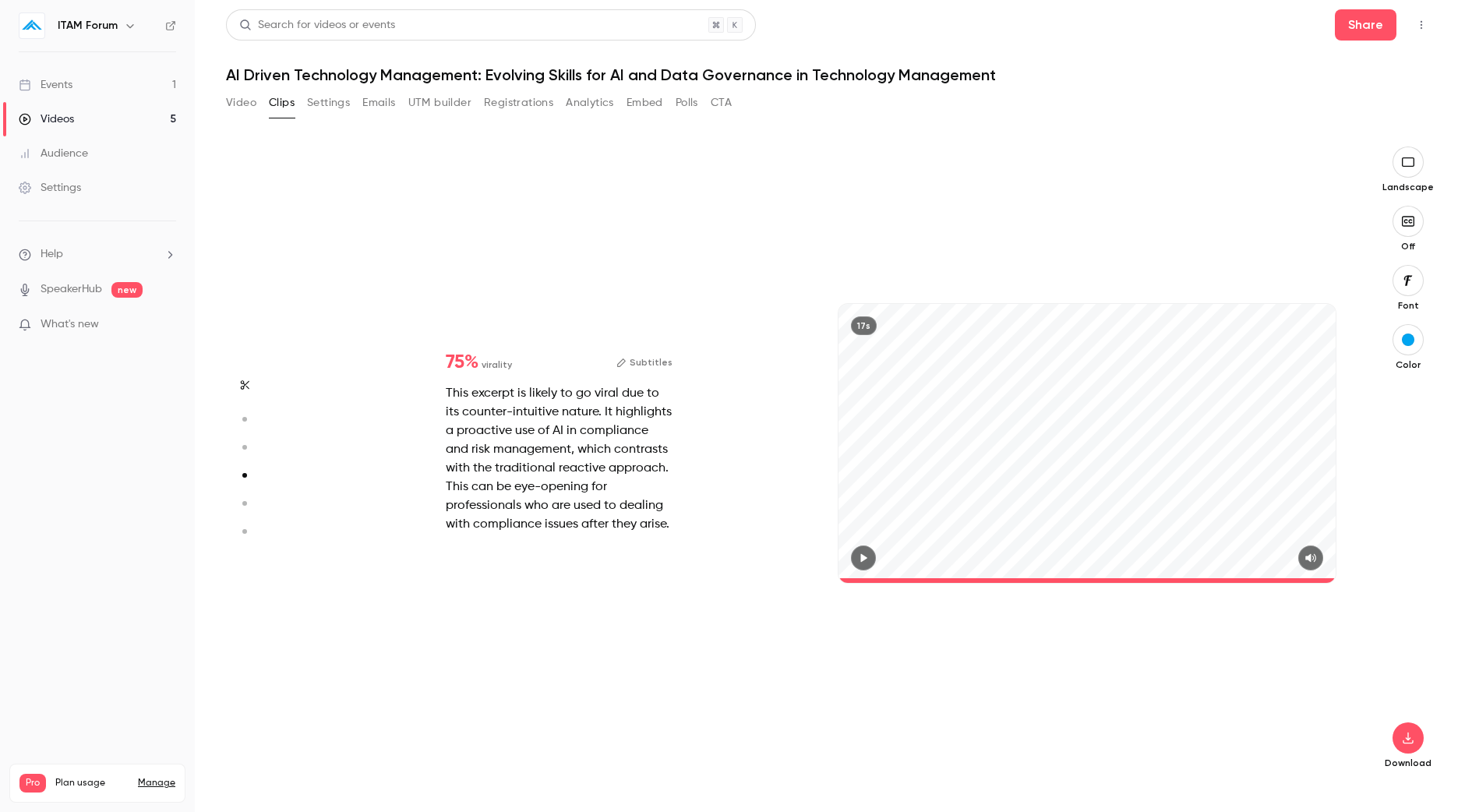
type input "*"
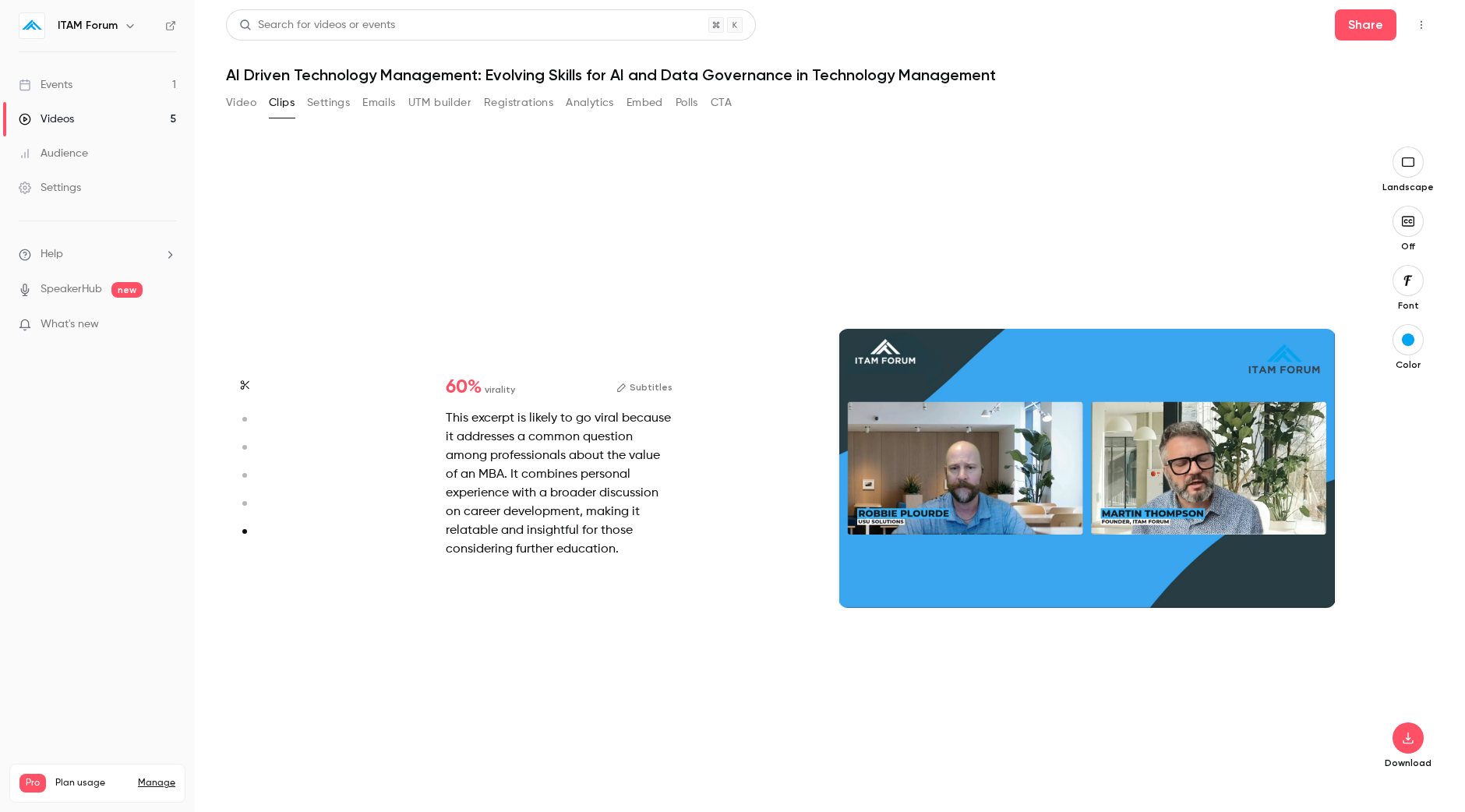
scroll to position [3163, 0]
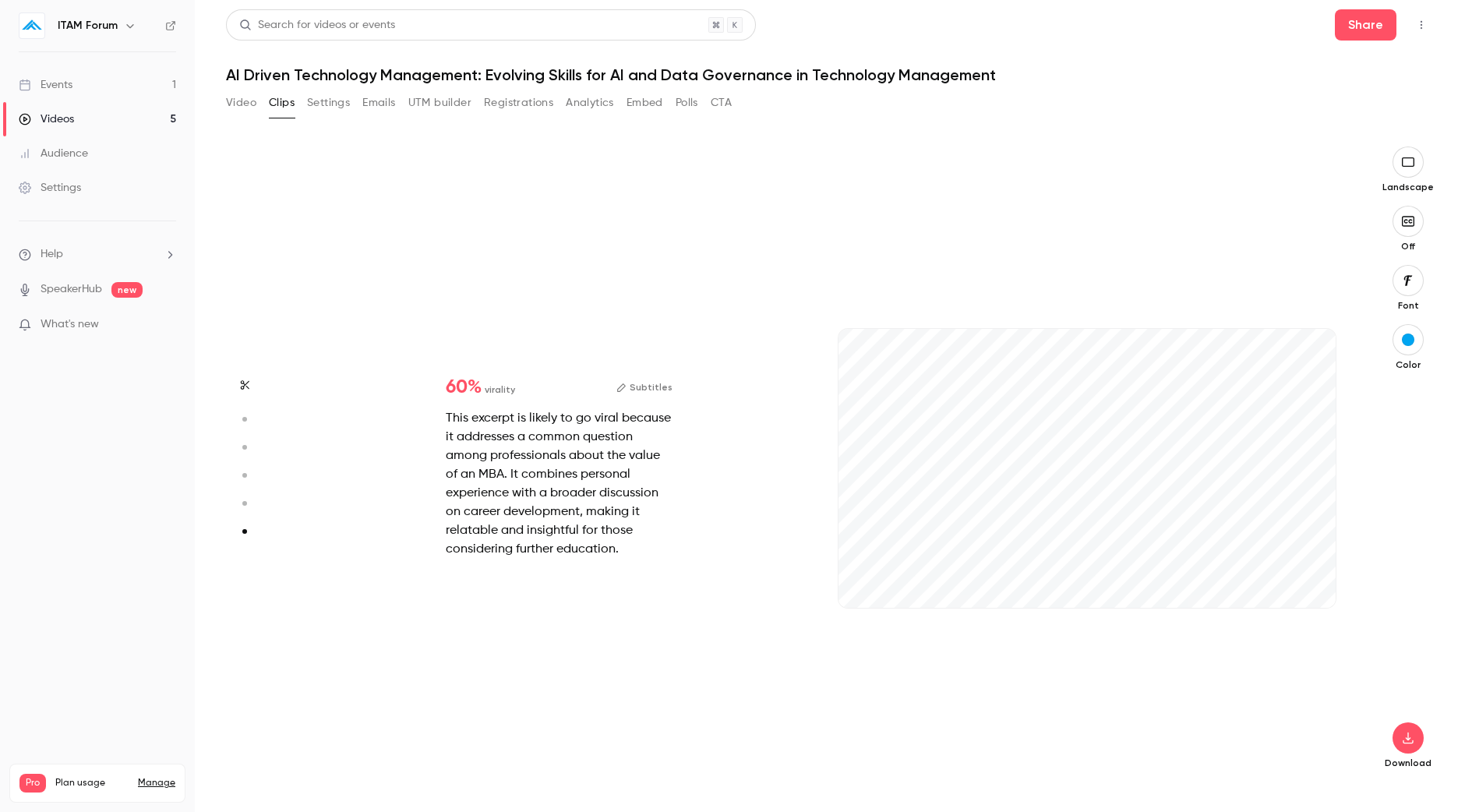
drag, startPoint x: 865, startPoint y: 603, endPoint x: 809, endPoint y: 608, distance: 56.2
click at [812, 606] on div "60 % virality Subtitles This excerpt is likely to go viral because it addresses…" at bounding box center [822, 484] width 1056 height 625
click at [1318, 577] on button "button" at bounding box center [1311, 583] width 25 height 25
click at [862, 584] on icon "button" at bounding box center [863, 583] width 6 height 9
type input "****"
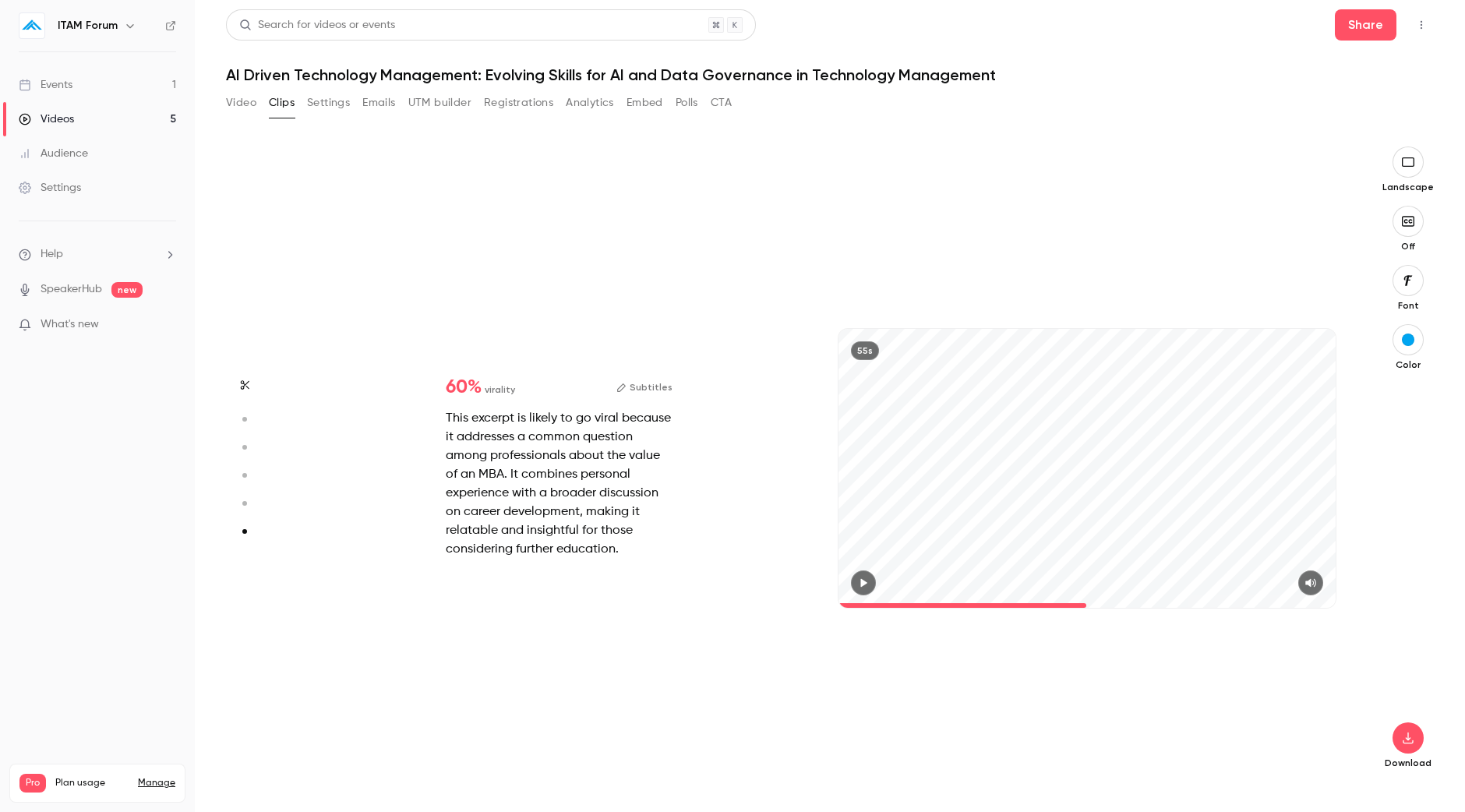
click at [240, 104] on button "Video" at bounding box center [241, 103] width 31 height 25
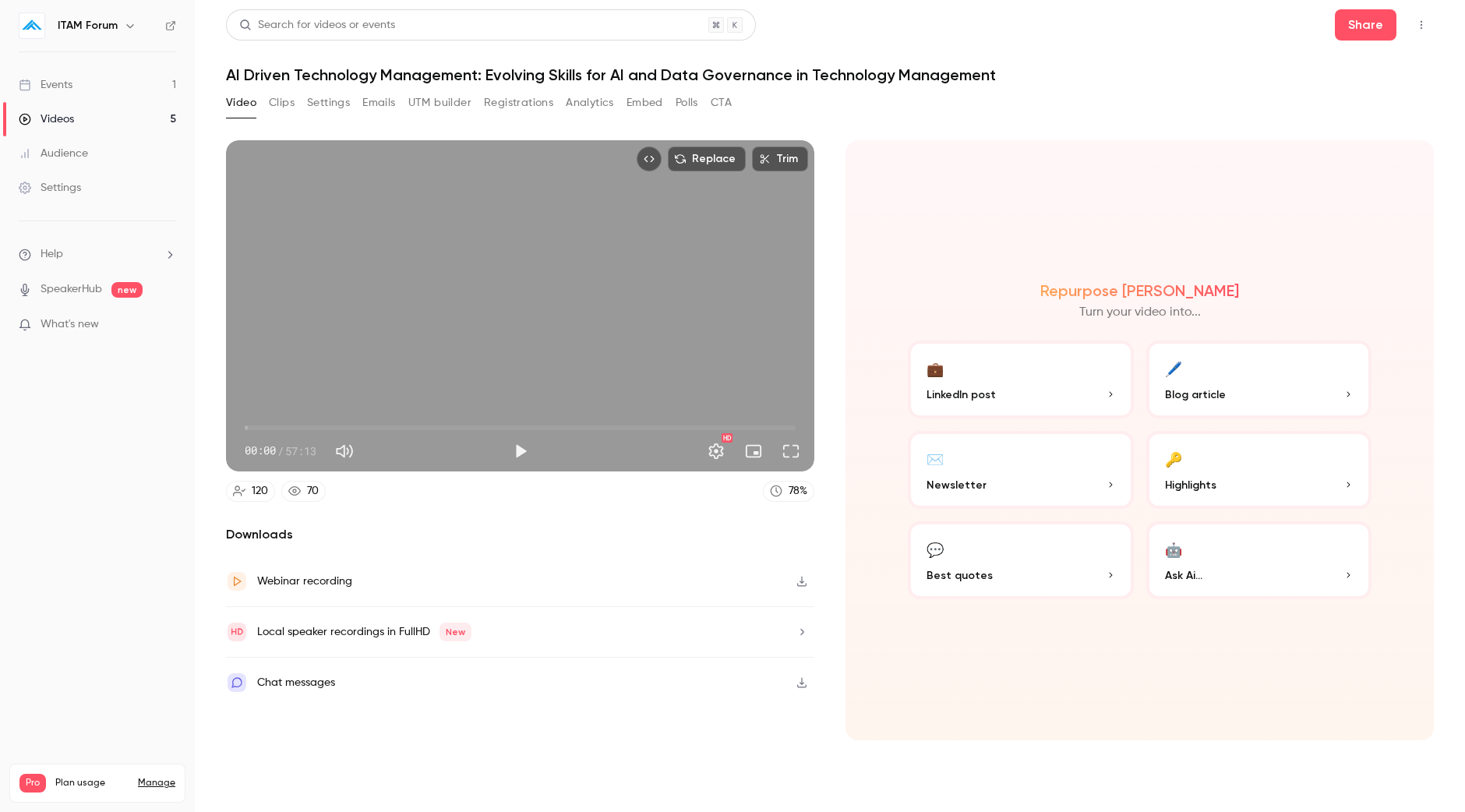
click at [430, 640] on div "Local speaker recordings in FullHD New" at bounding box center [349, 632] width 246 height 22
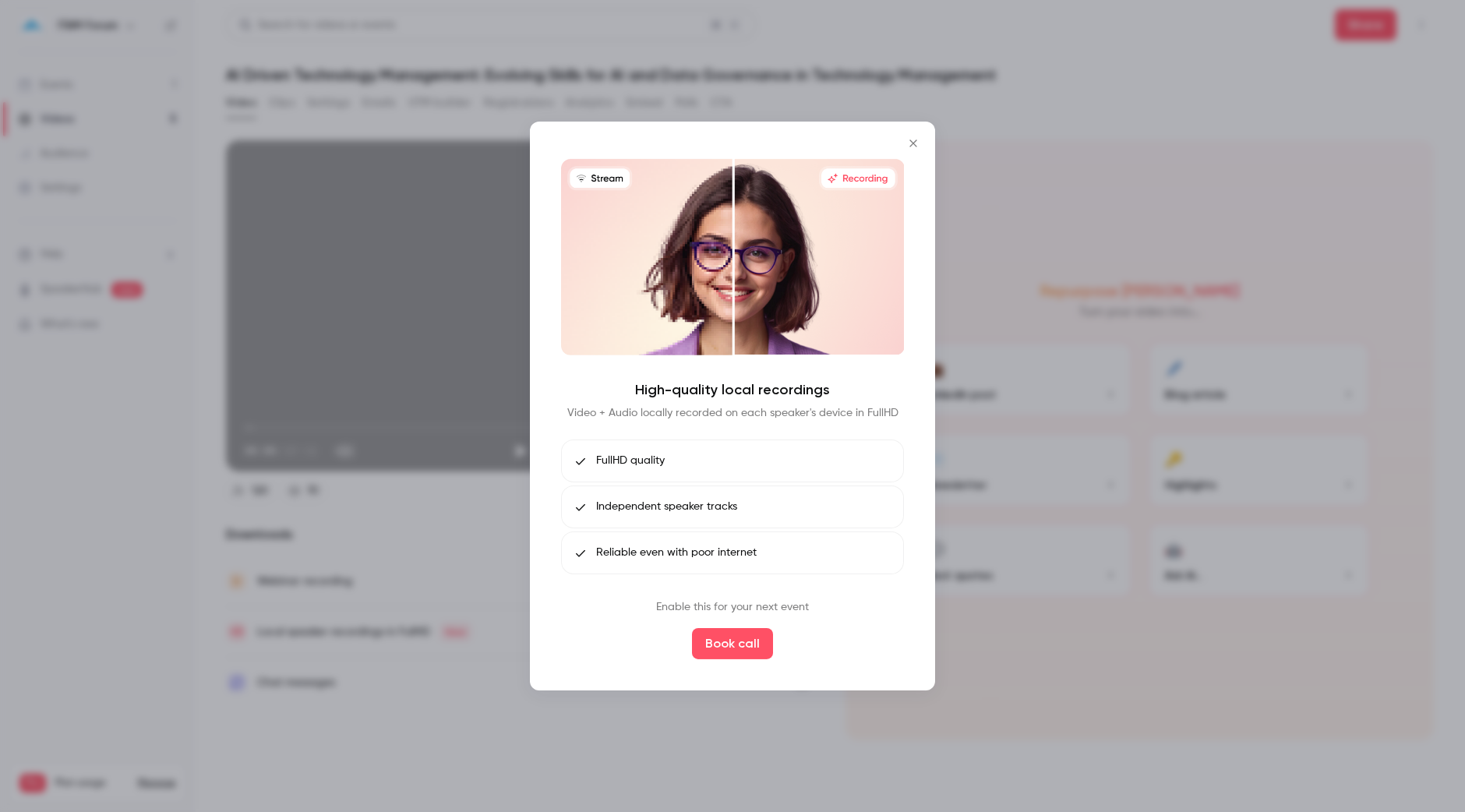
click at [771, 518] on li "Independent speaker tracks" at bounding box center [732, 506] width 343 height 43
click at [915, 137] on icon "Close" at bounding box center [913, 143] width 19 height 13
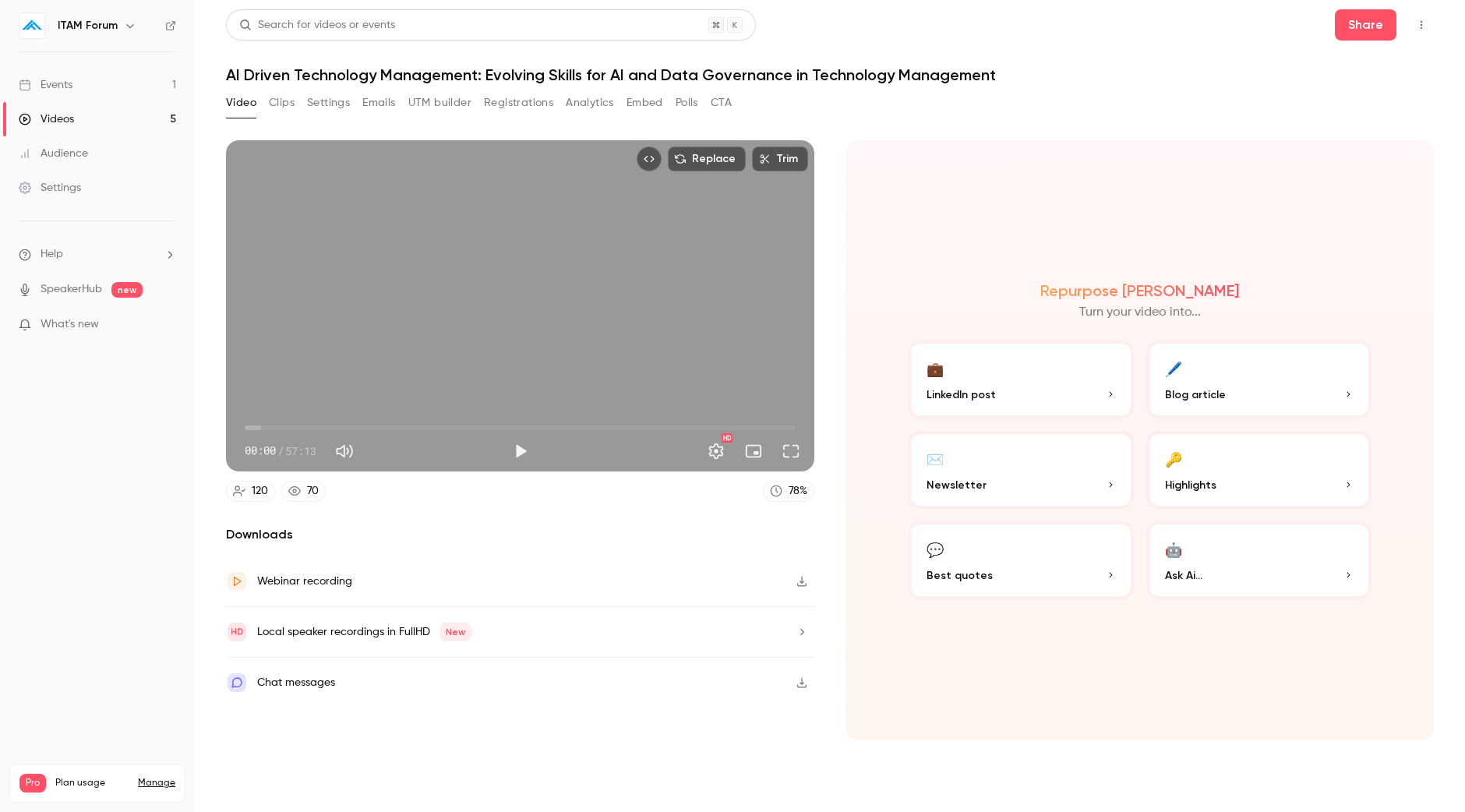
click at [806, 589] on button "button" at bounding box center [802, 581] width 25 height 25
click at [1317, 547] on button "🤖 Ask Ai..." at bounding box center [1259, 560] width 226 height 78
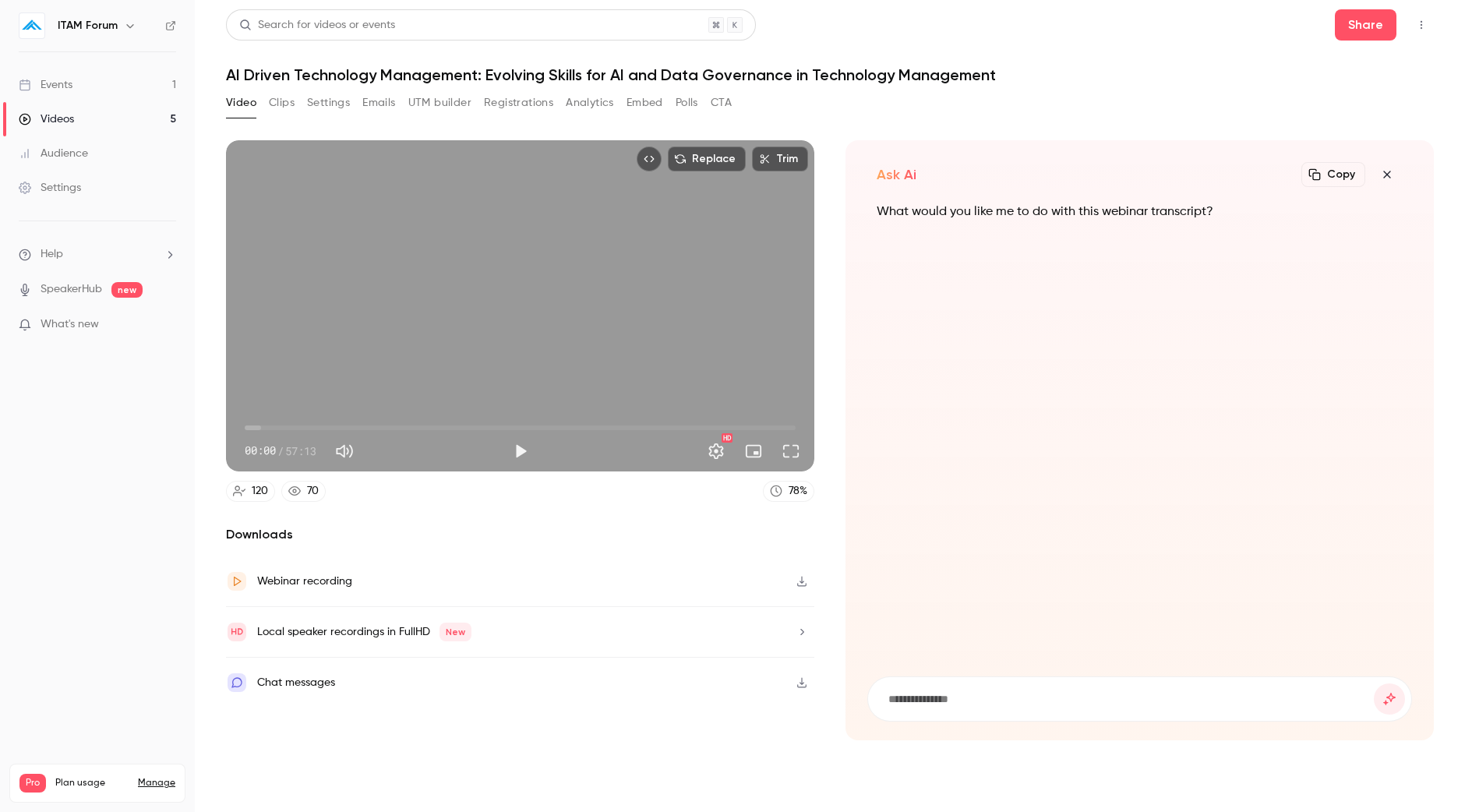
click at [1001, 693] on input at bounding box center [1130, 699] width 487 height 17
type input "**********"
click at [1374, 684] on button "submit" at bounding box center [1389, 699] width 32 height 32
click at [1001, 693] on input at bounding box center [1130, 699] width 487 height 17
type input "**********"
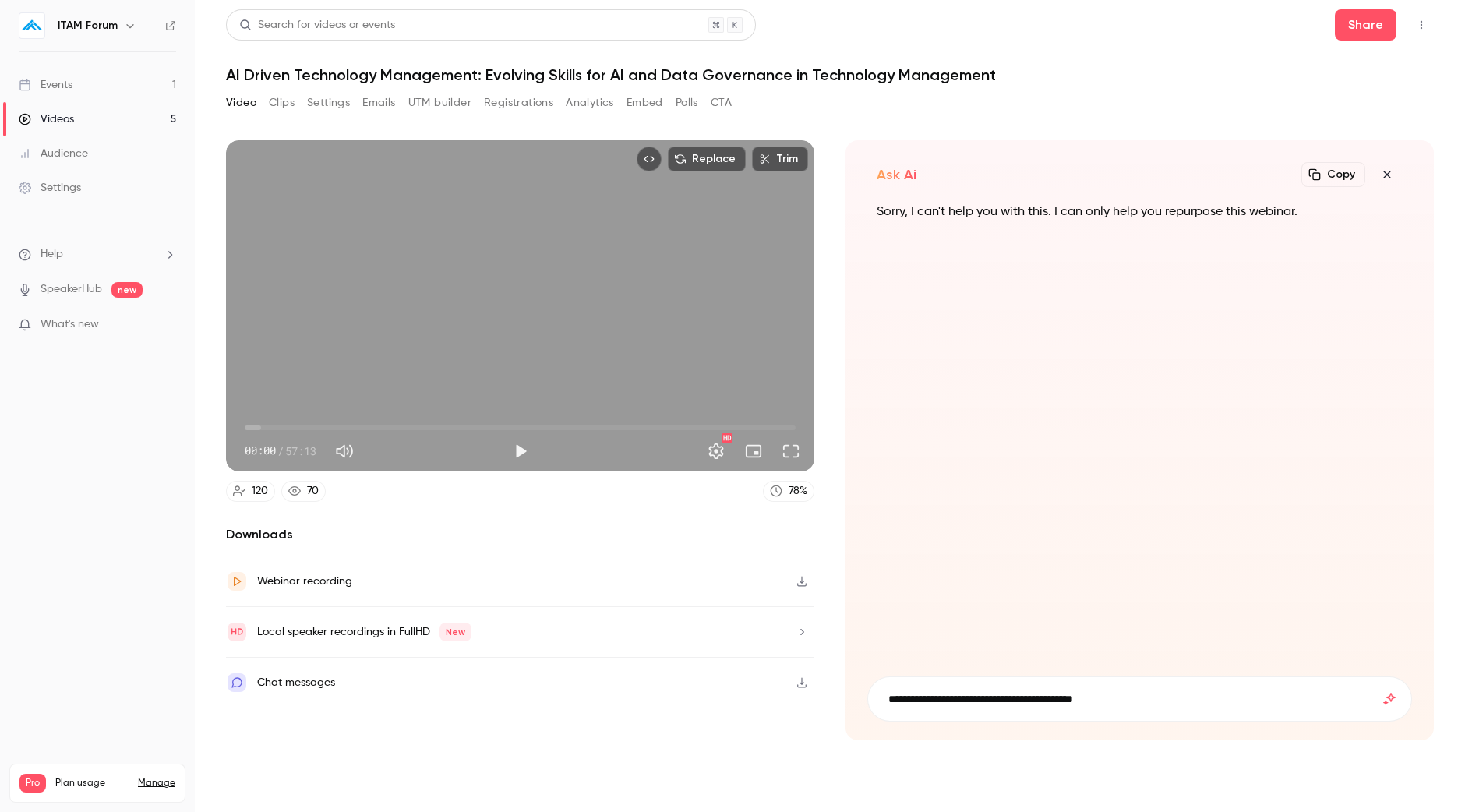
click at [1391, 699] on icon "submit" at bounding box center [1389, 699] width 19 height 13
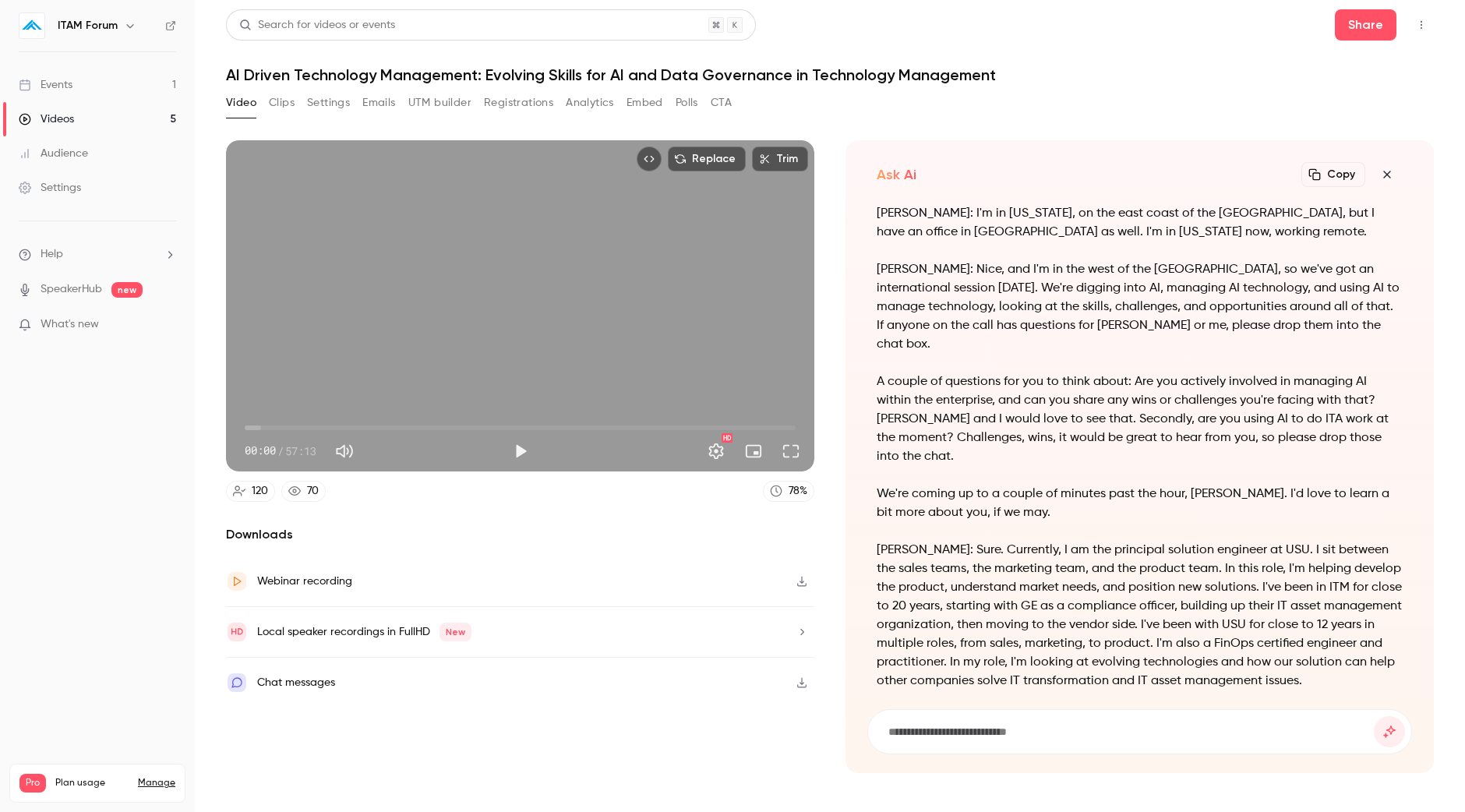
scroll to position [-1875, 0]
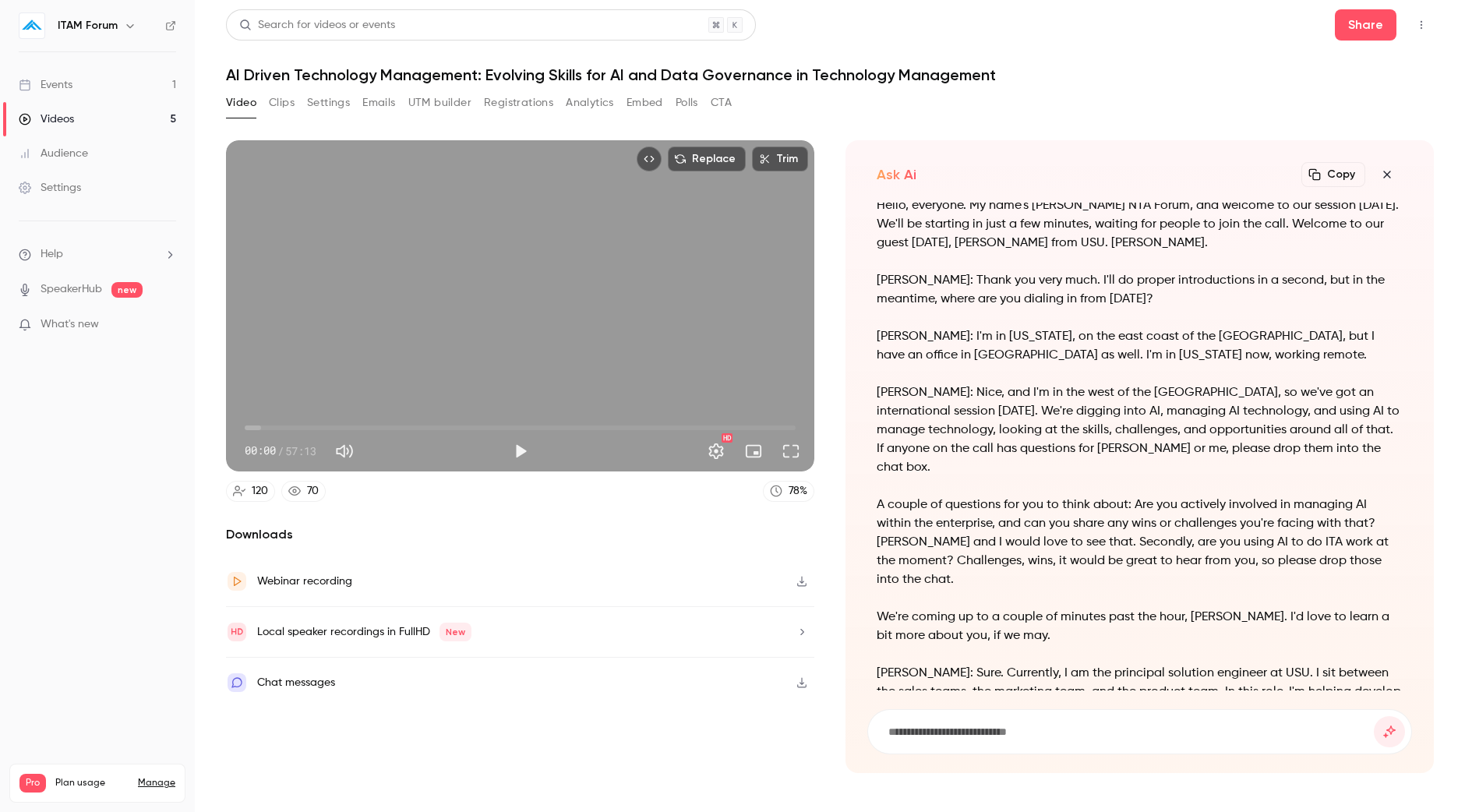
click at [959, 775] on section "Video Clips Settings Emails UTM builder Registrations Analytics Embed Polls CTA…" at bounding box center [829, 447] width 1207 height 712
click at [959, 744] on form at bounding box center [1139, 731] width 543 height 43
click at [963, 734] on input at bounding box center [1130, 732] width 487 height 17
type input "**********"
click at [1374, 716] on button "submit" at bounding box center [1389, 732] width 32 height 32
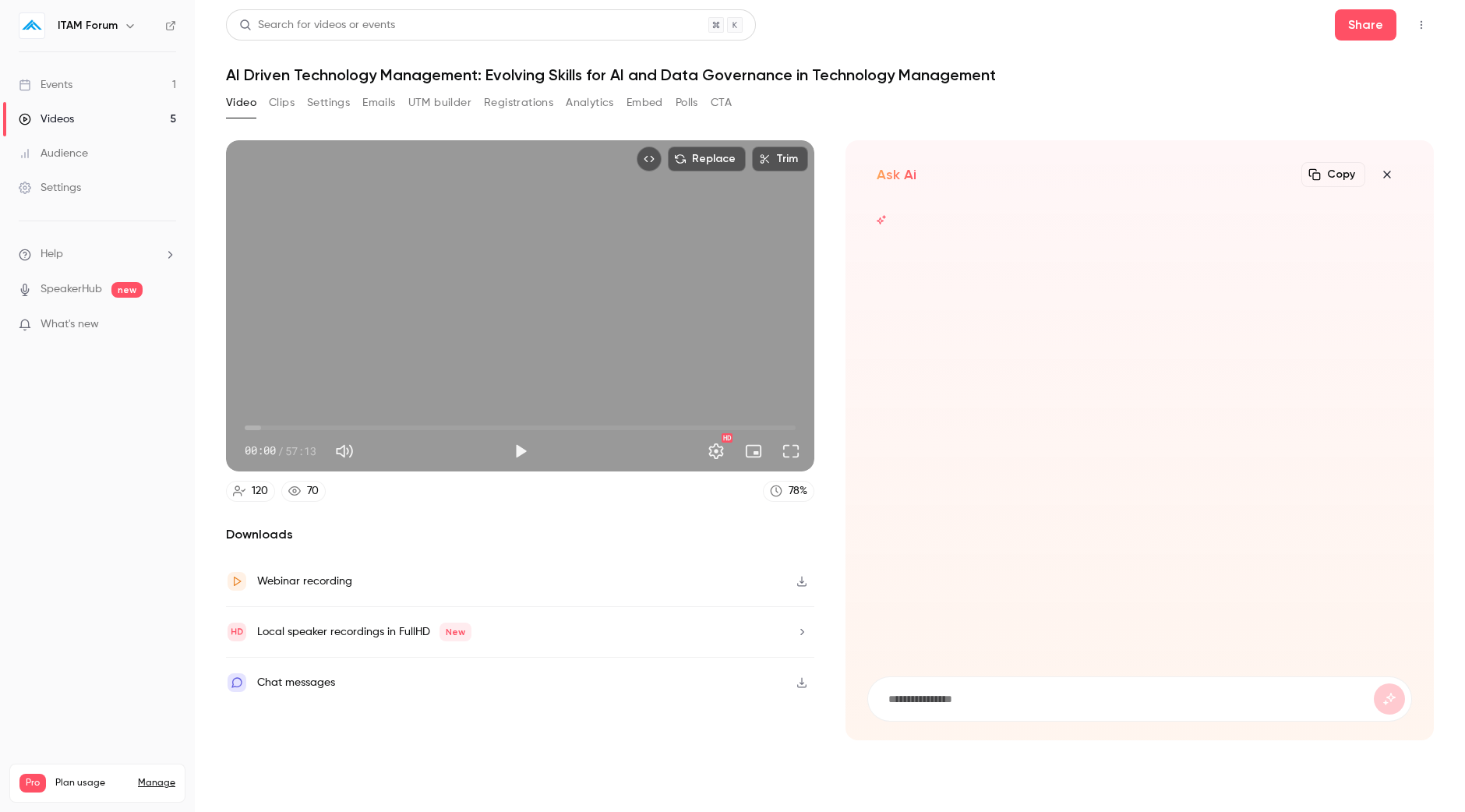
scroll to position [0, 0]
click at [720, 109] on button "CTA" at bounding box center [721, 103] width 21 height 25
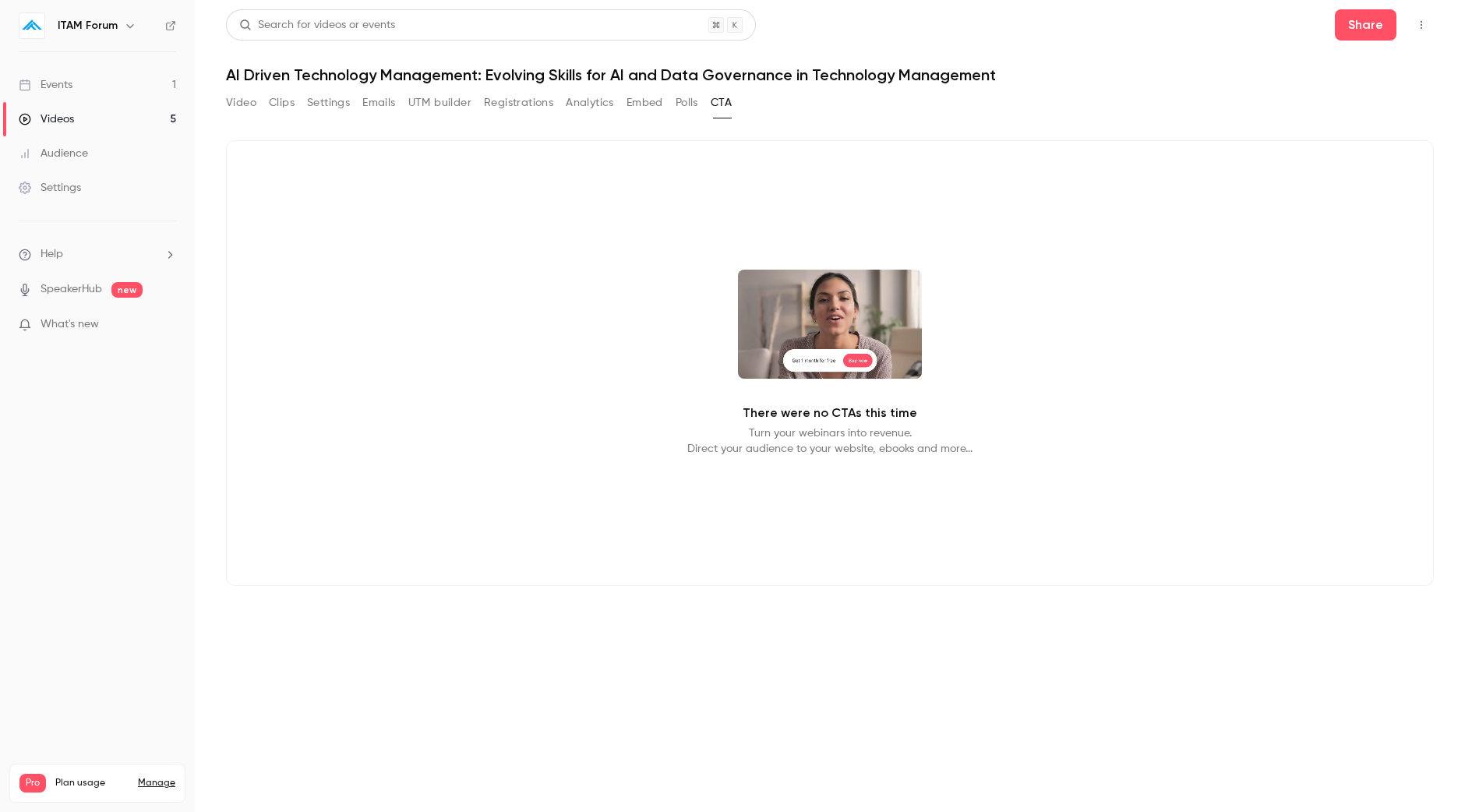
click at [380, 98] on button "Emails" at bounding box center [379, 103] width 33 height 25
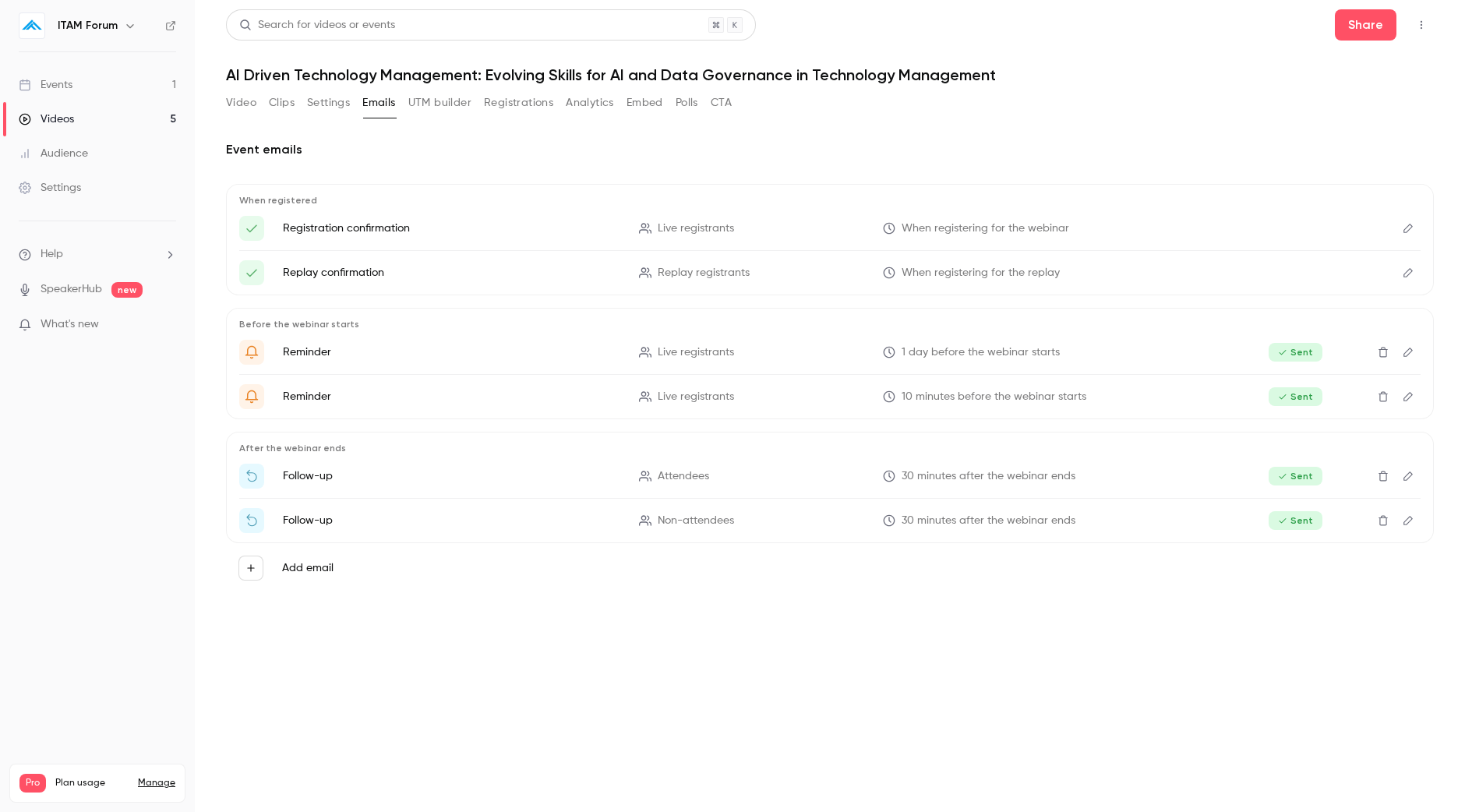
click at [452, 97] on button "UTM builder" at bounding box center [440, 103] width 63 height 25
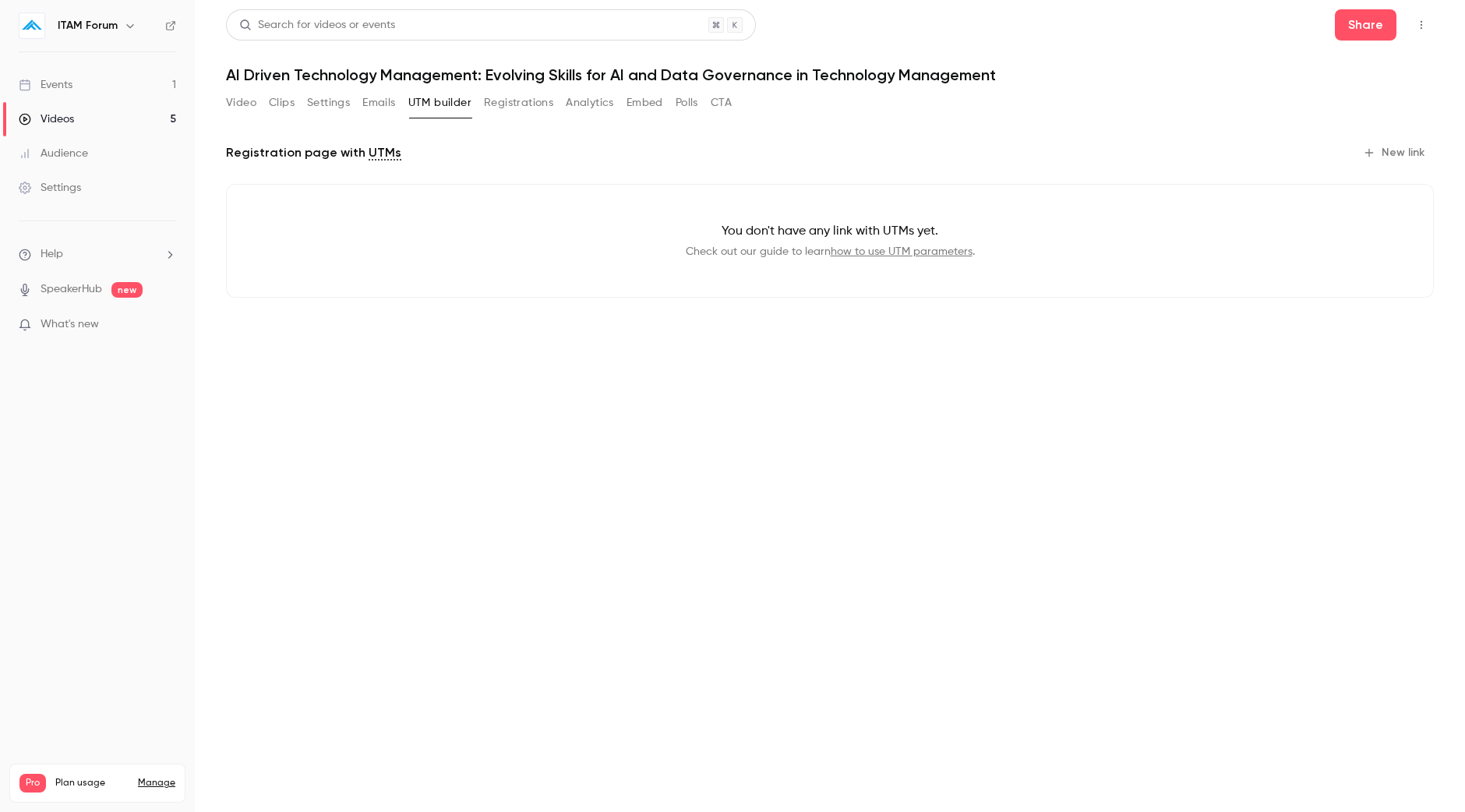
click at [511, 100] on button "Registrations" at bounding box center [518, 103] width 69 height 25
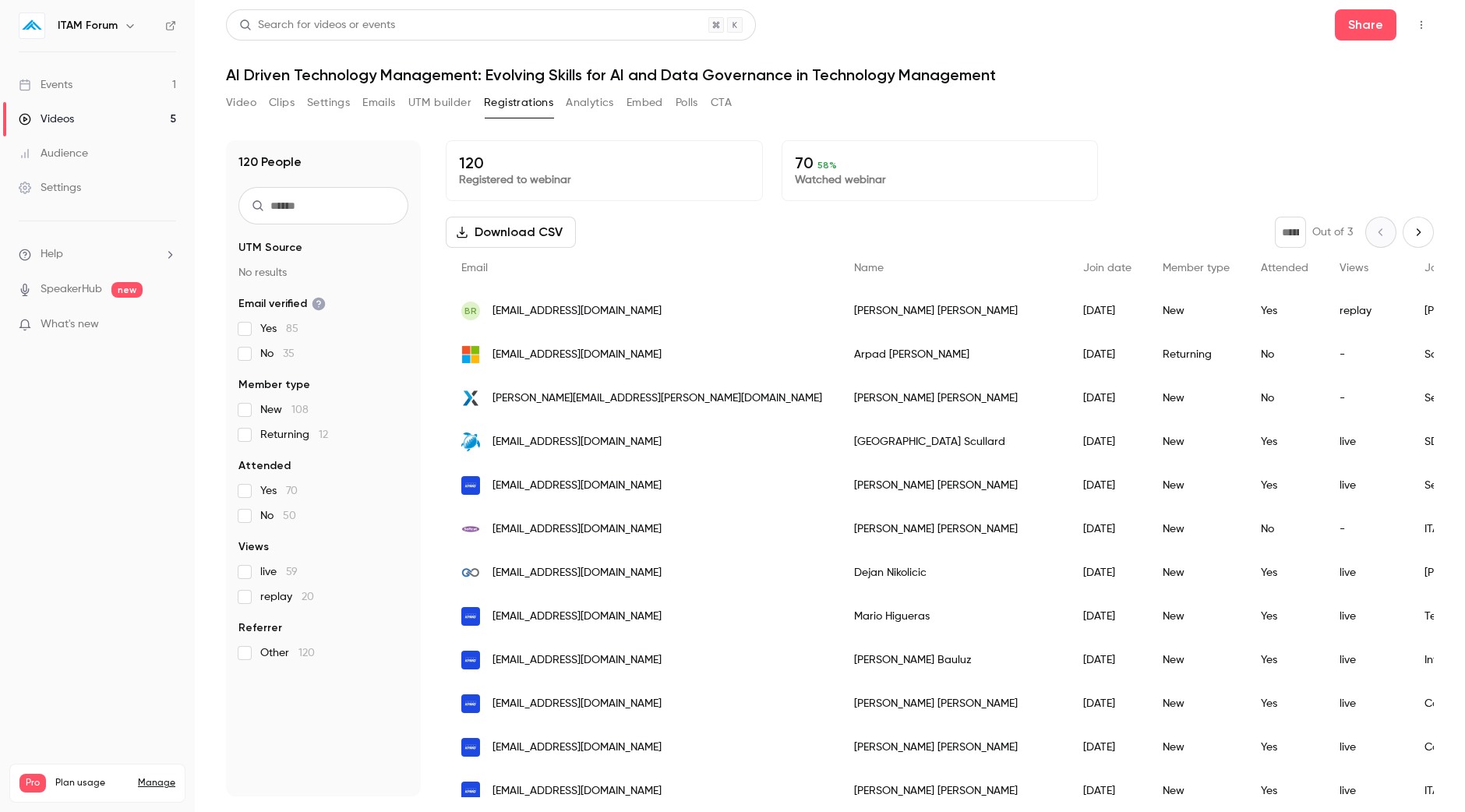
click at [577, 108] on button "Analytics" at bounding box center [589, 103] width 48 height 25
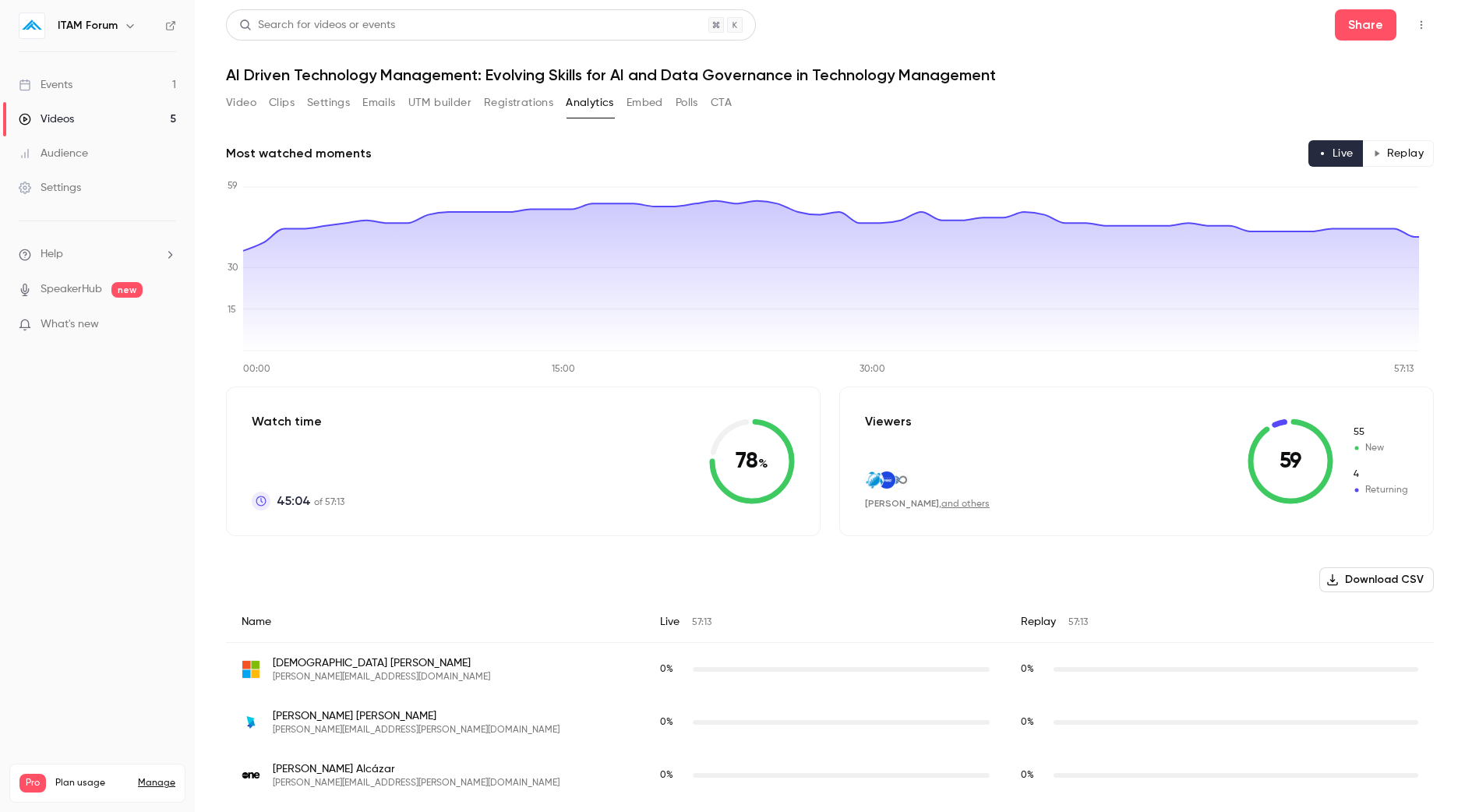
click at [680, 111] on button "Polls" at bounding box center [687, 103] width 23 height 25
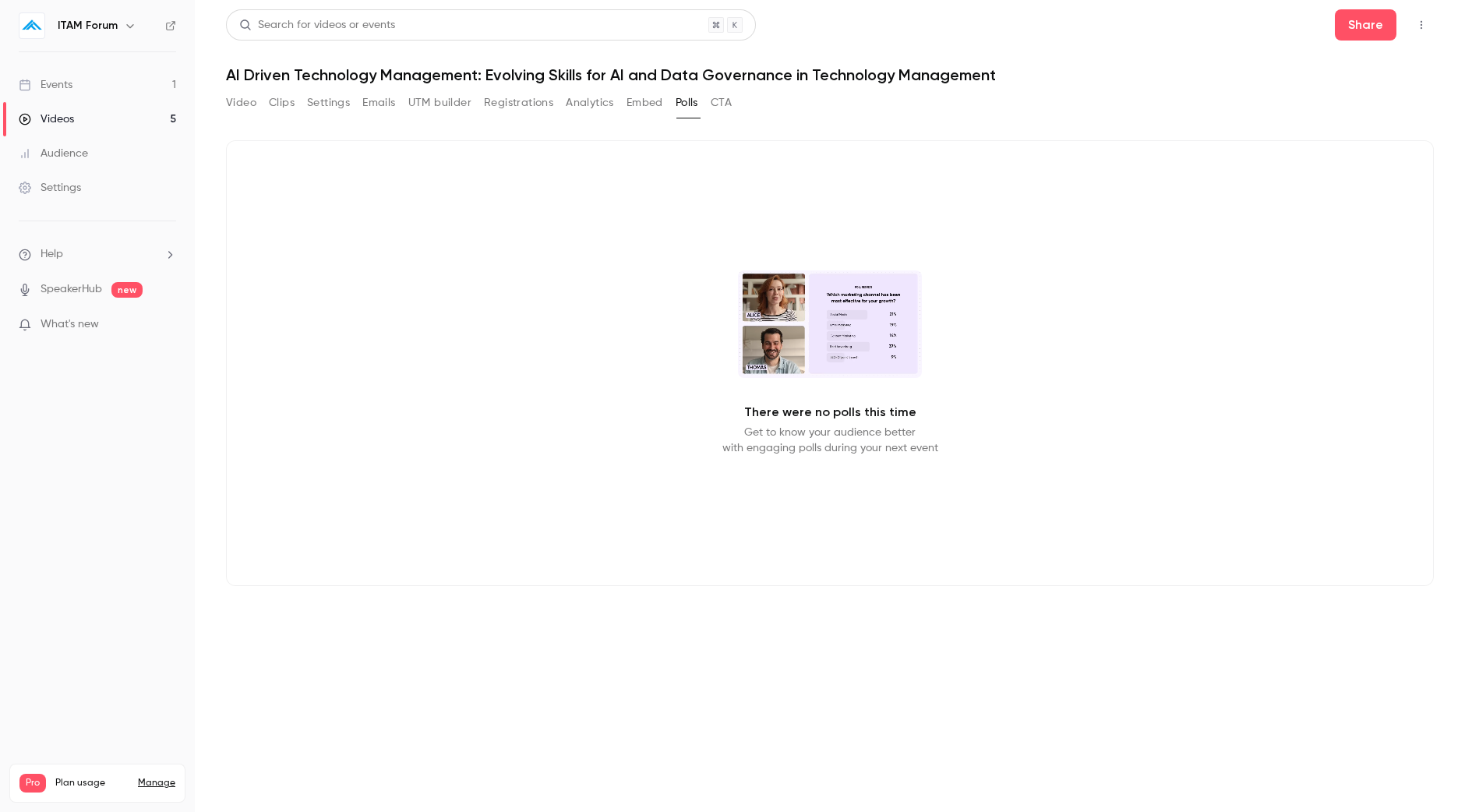
click at [249, 104] on button "Video" at bounding box center [241, 103] width 31 height 25
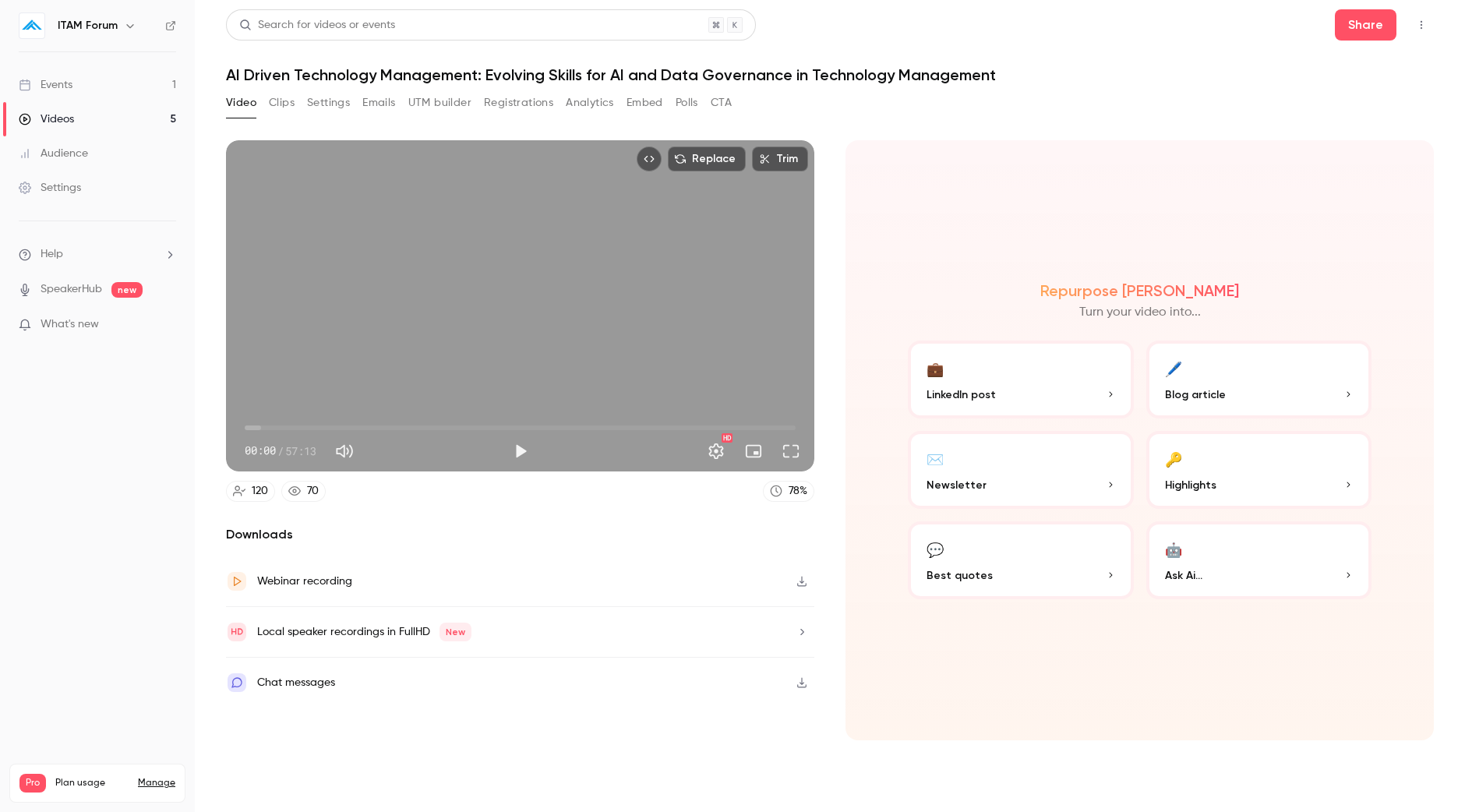
click at [1192, 565] on button "🤖 Ask Ai..." at bounding box center [1259, 560] width 226 height 78
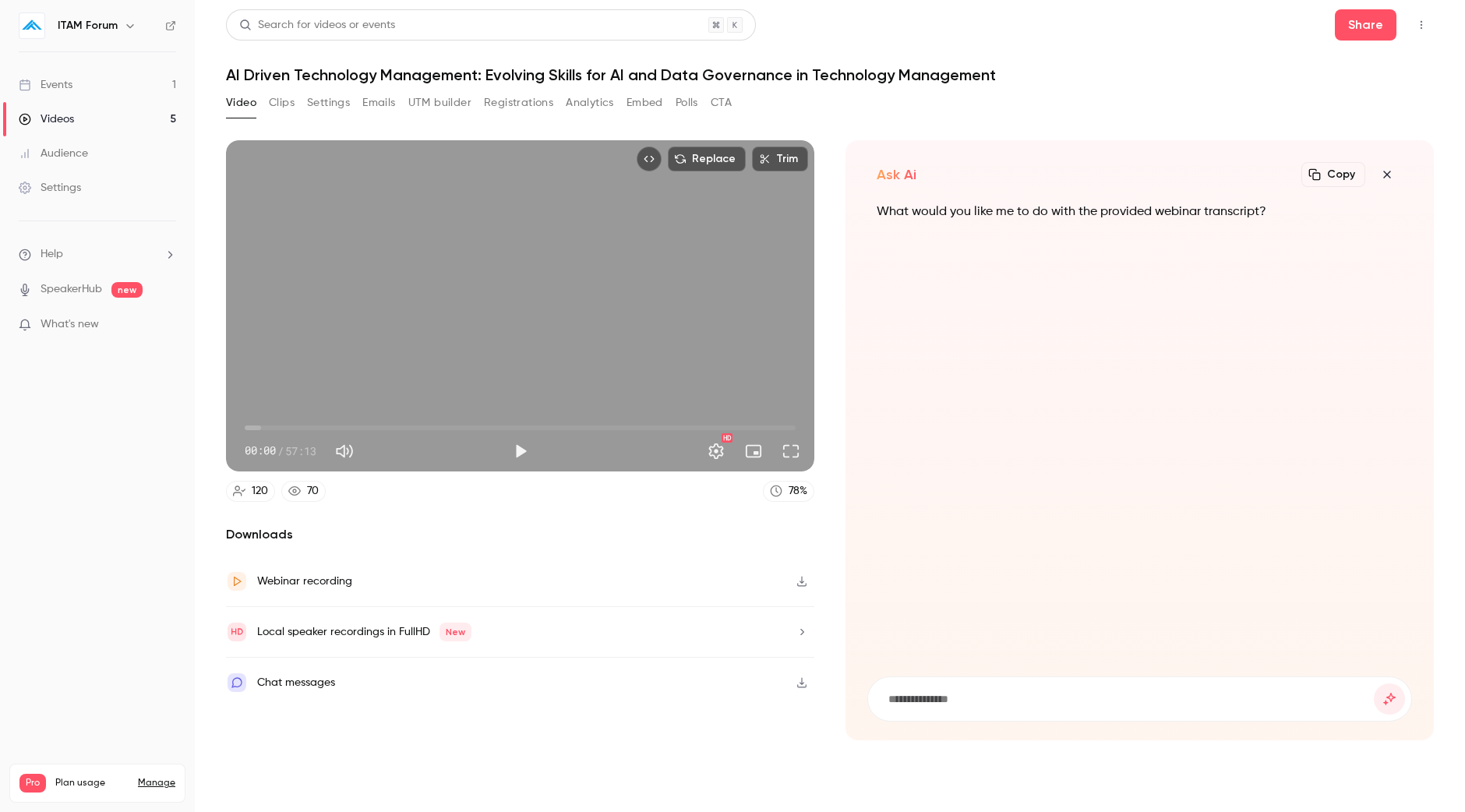
click at [973, 699] on input at bounding box center [1130, 699] width 487 height 17
type input "**********"
click at [1374, 684] on button "submit" at bounding box center [1389, 699] width 32 height 32
click at [1390, 173] on icon "button" at bounding box center [1387, 175] width 19 height 13
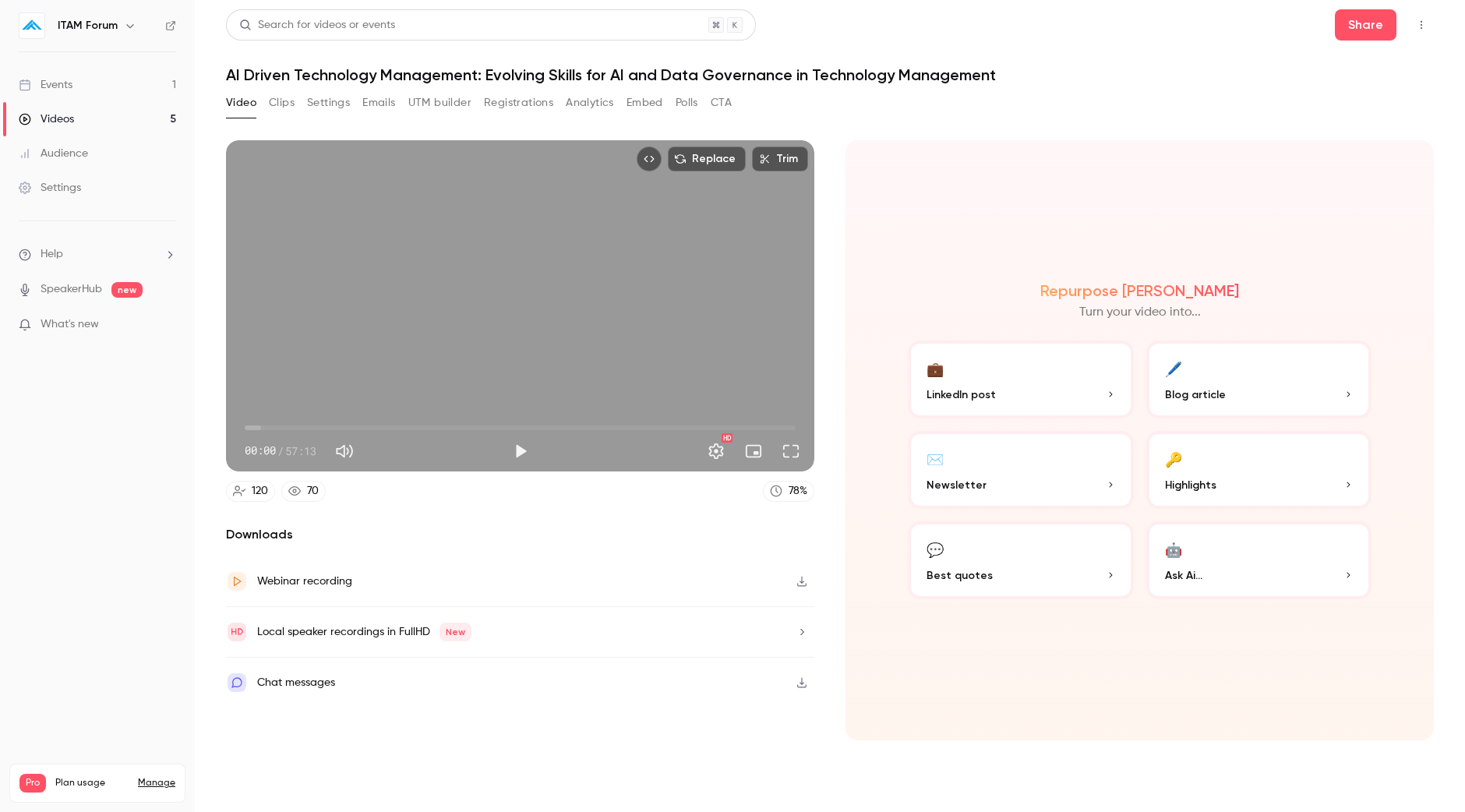
click at [1071, 388] on p "LinkedIn post" at bounding box center [1020, 395] width 188 height 17
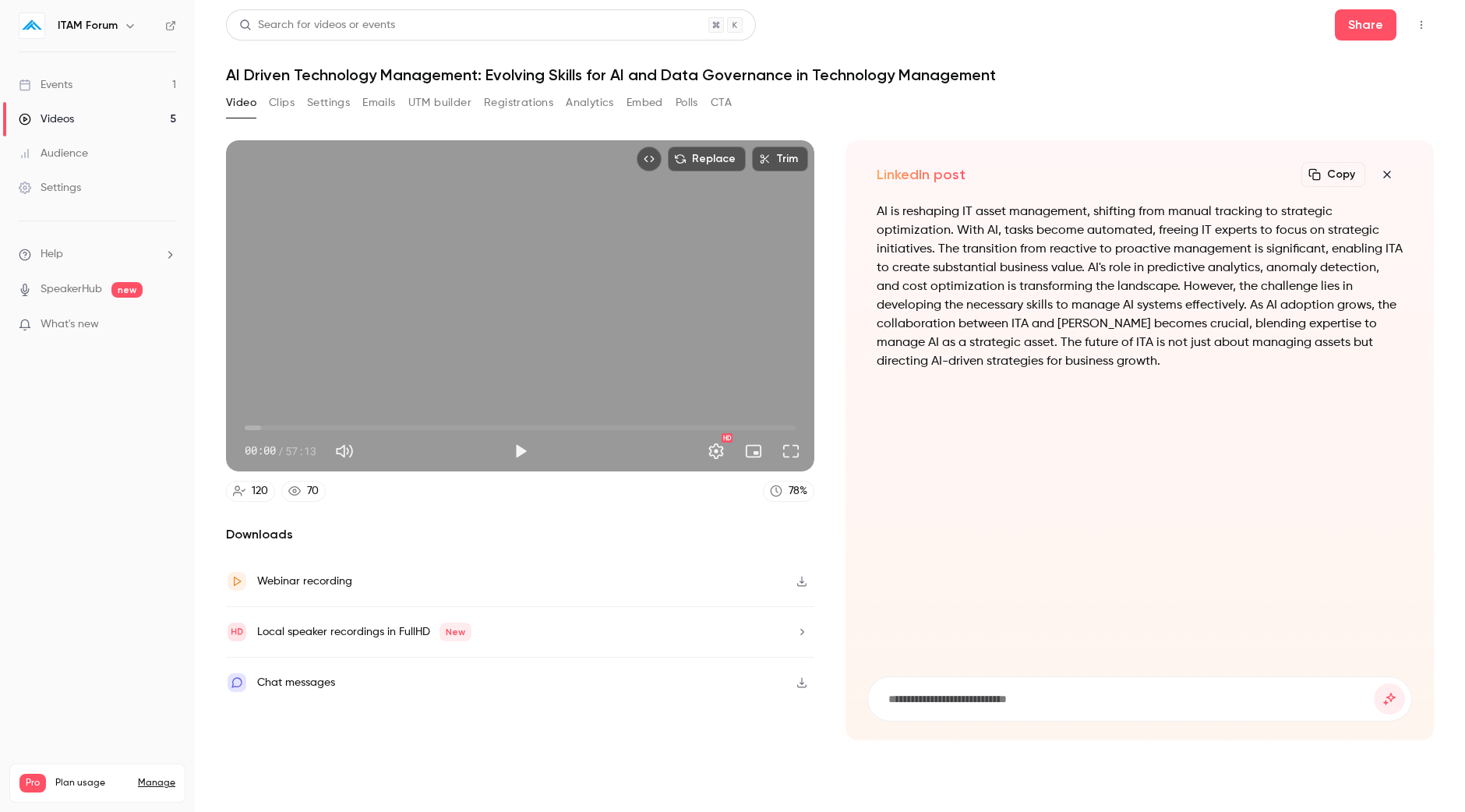
click at [1391, 172] on icon "button" at bounding box center [1387, 175] width 19 height 13
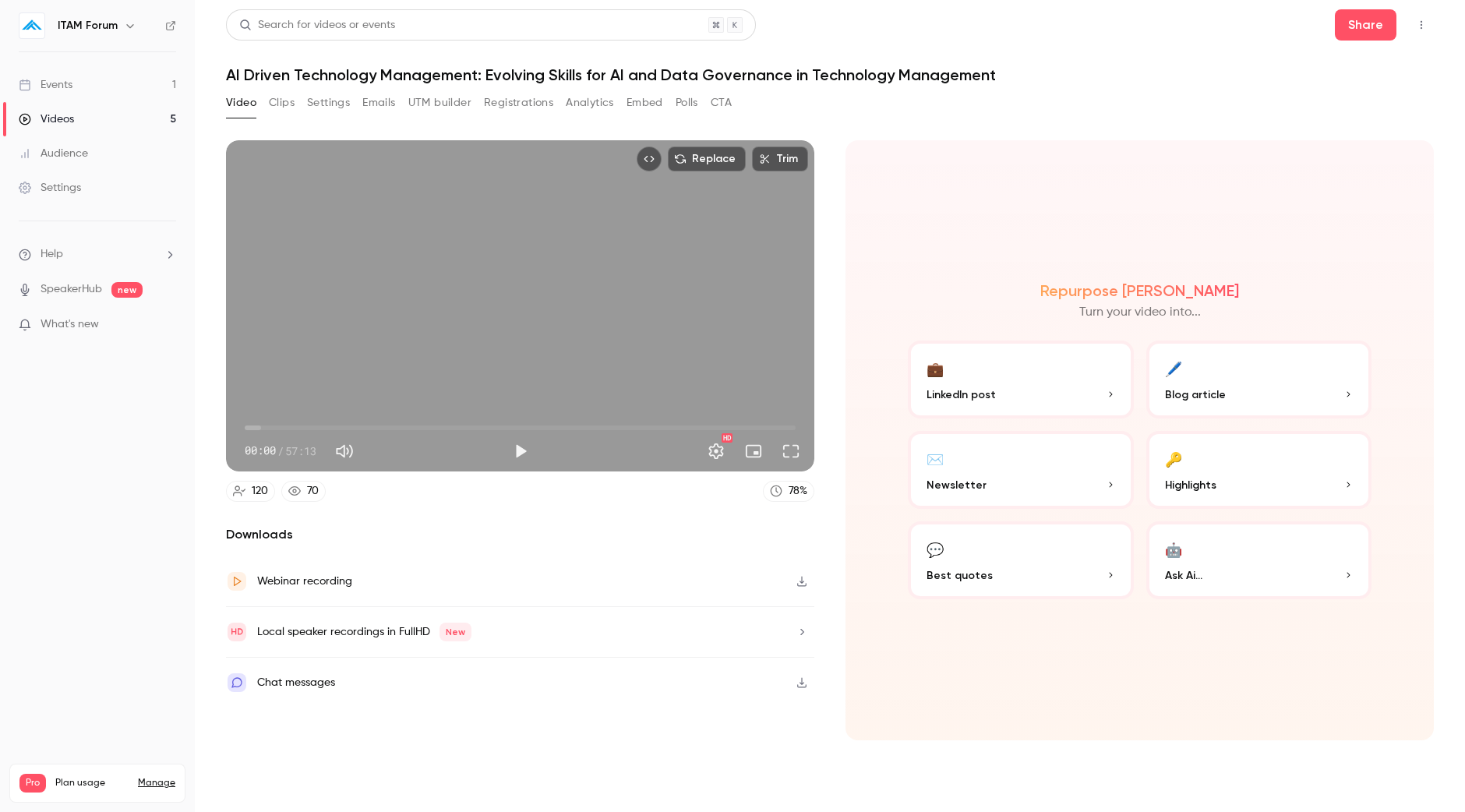
click at [1182, 484] on span "Highlights" at bounding box center [1190, 484] width 51 height 17
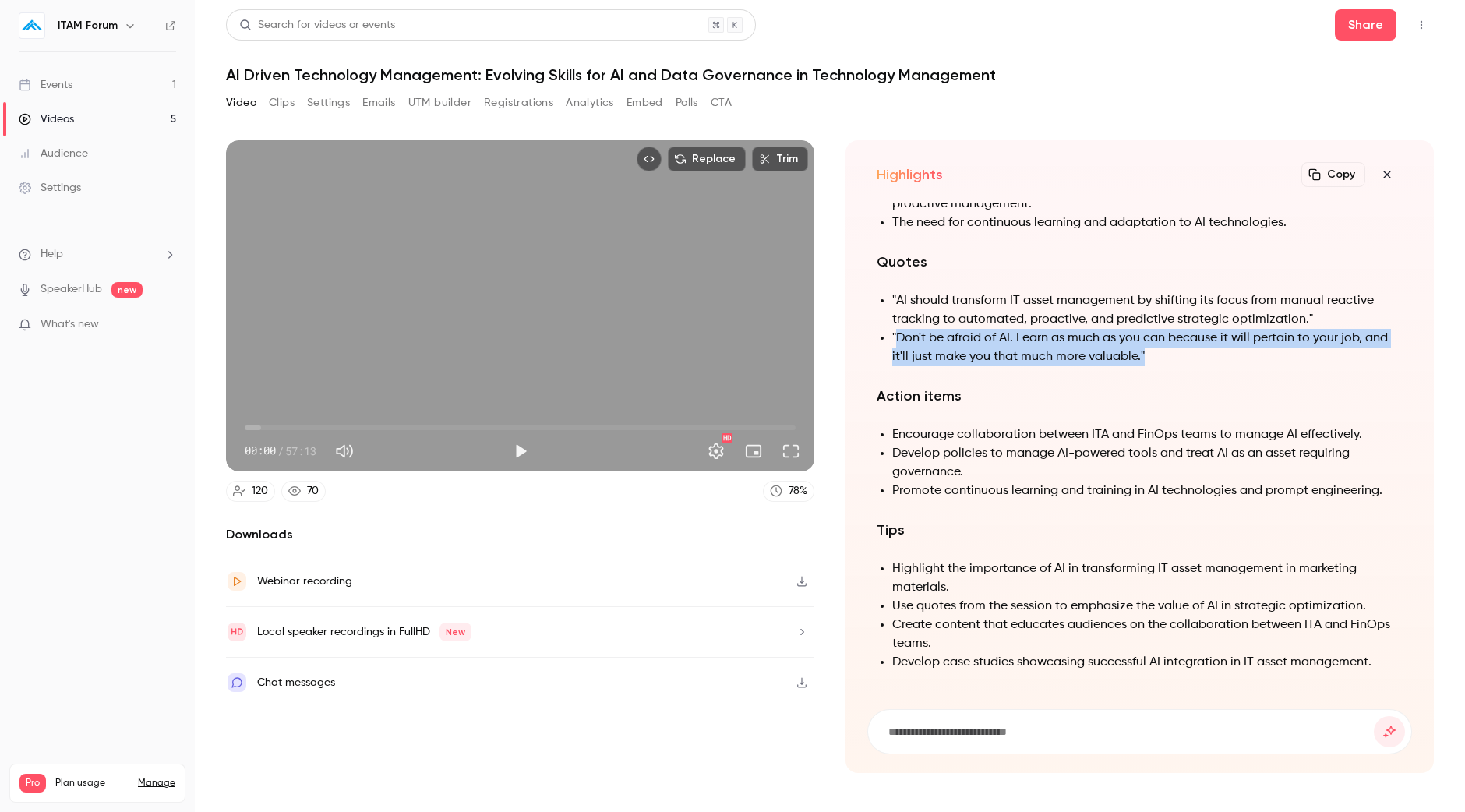
drag, startPoint x: 1187, startPoint y: 355, endPoint x: 899, endPoint y: 340, distance: 288.4
click at [899, 340] on li ""Don't be afraid of AI. Learn as much as you can because it will pertain to you…" at bounding box center [1148, 347] width 510 height 37
copy li "Don't be afraid of AI. Learn as much as you can because it will pertain to your…"
click at [1389, 172] on icon "button" at bounding box center [1386, 174] width 7 height 7
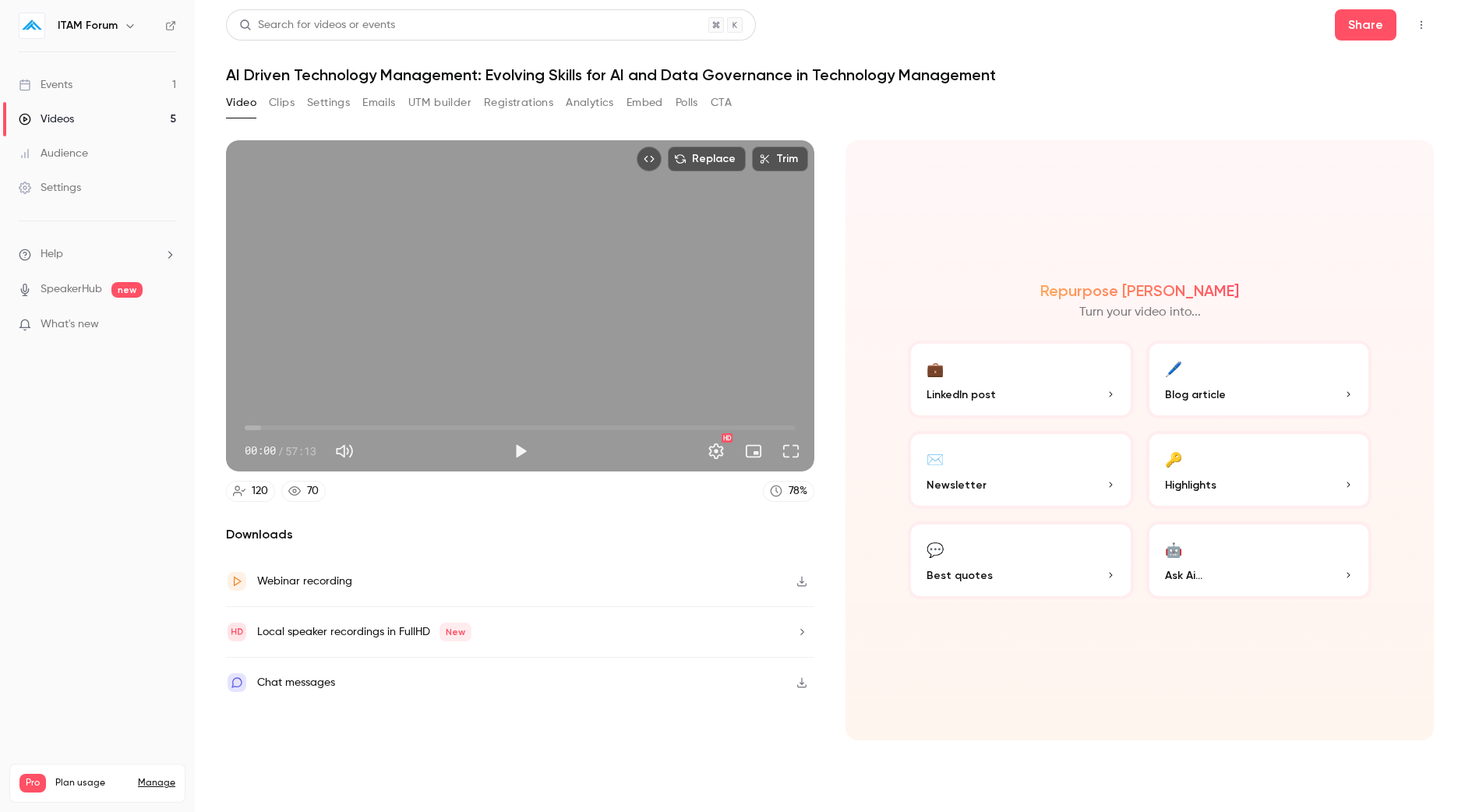
click at [1225, 543] on button "🤖 Ask Ai..." at bounding box center [1259, 560] width 226 height 78
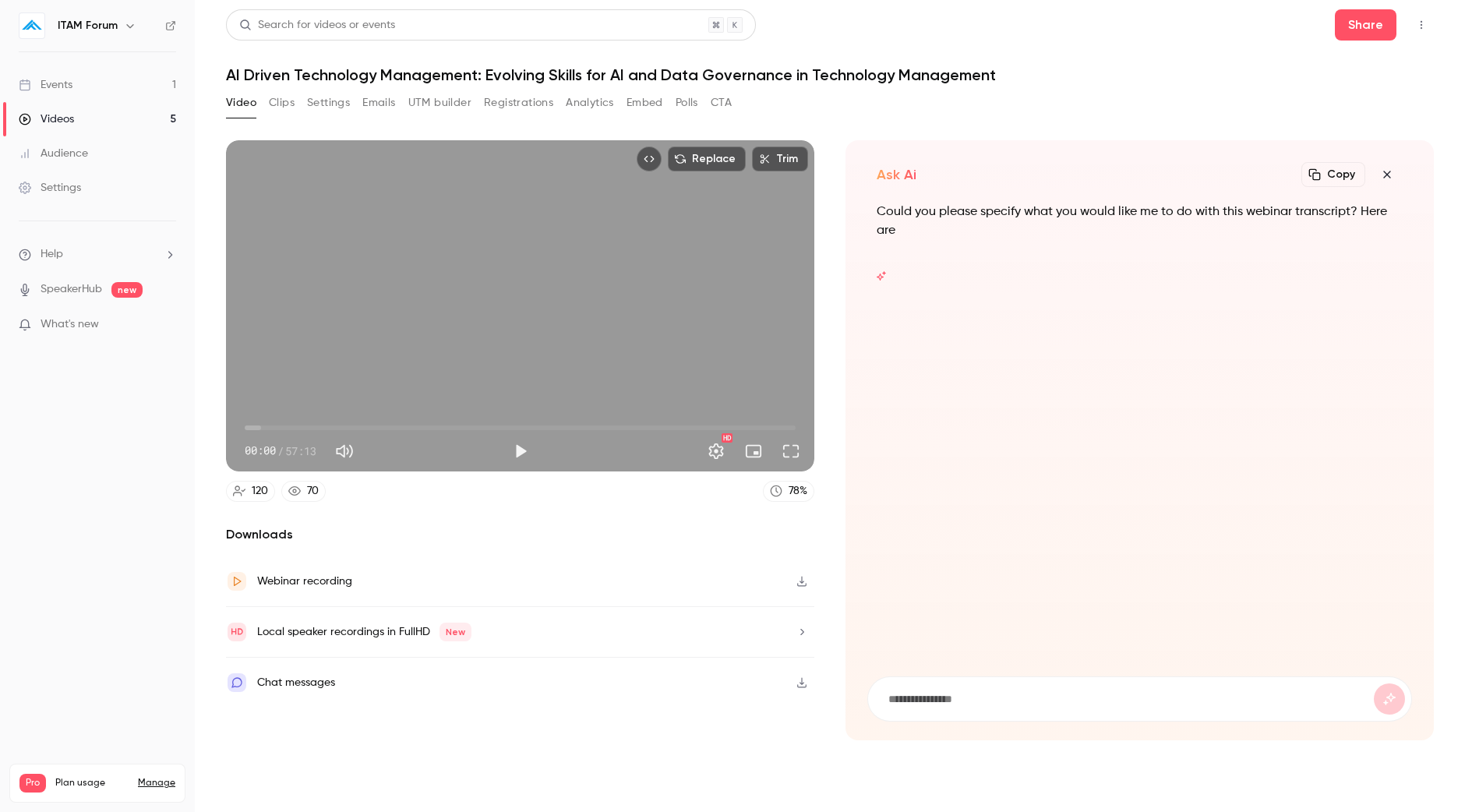
click at [277, 111] on button "Clips" at bounding box center [281, 103] width 26 height 25
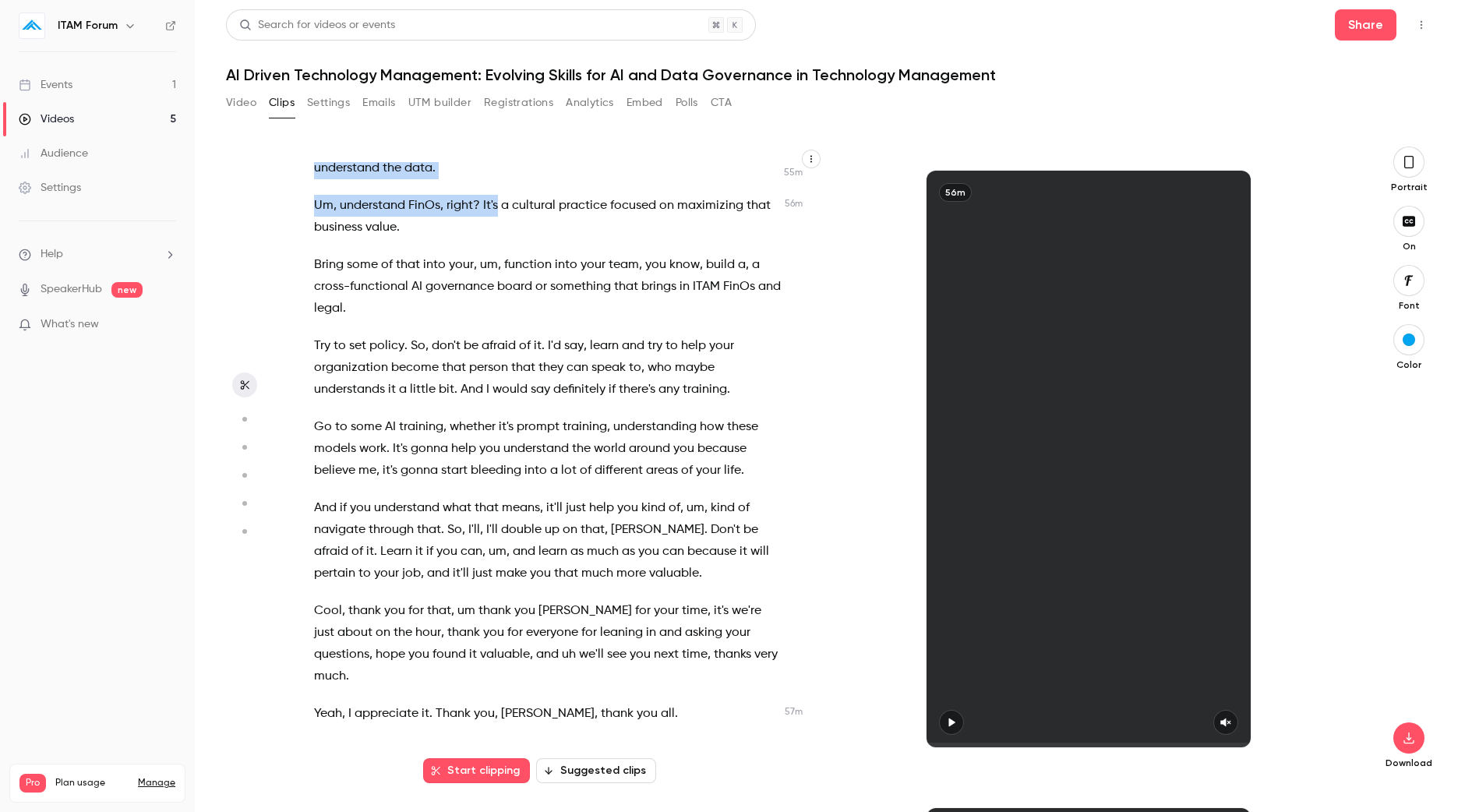
scroll to position [22330, 0]
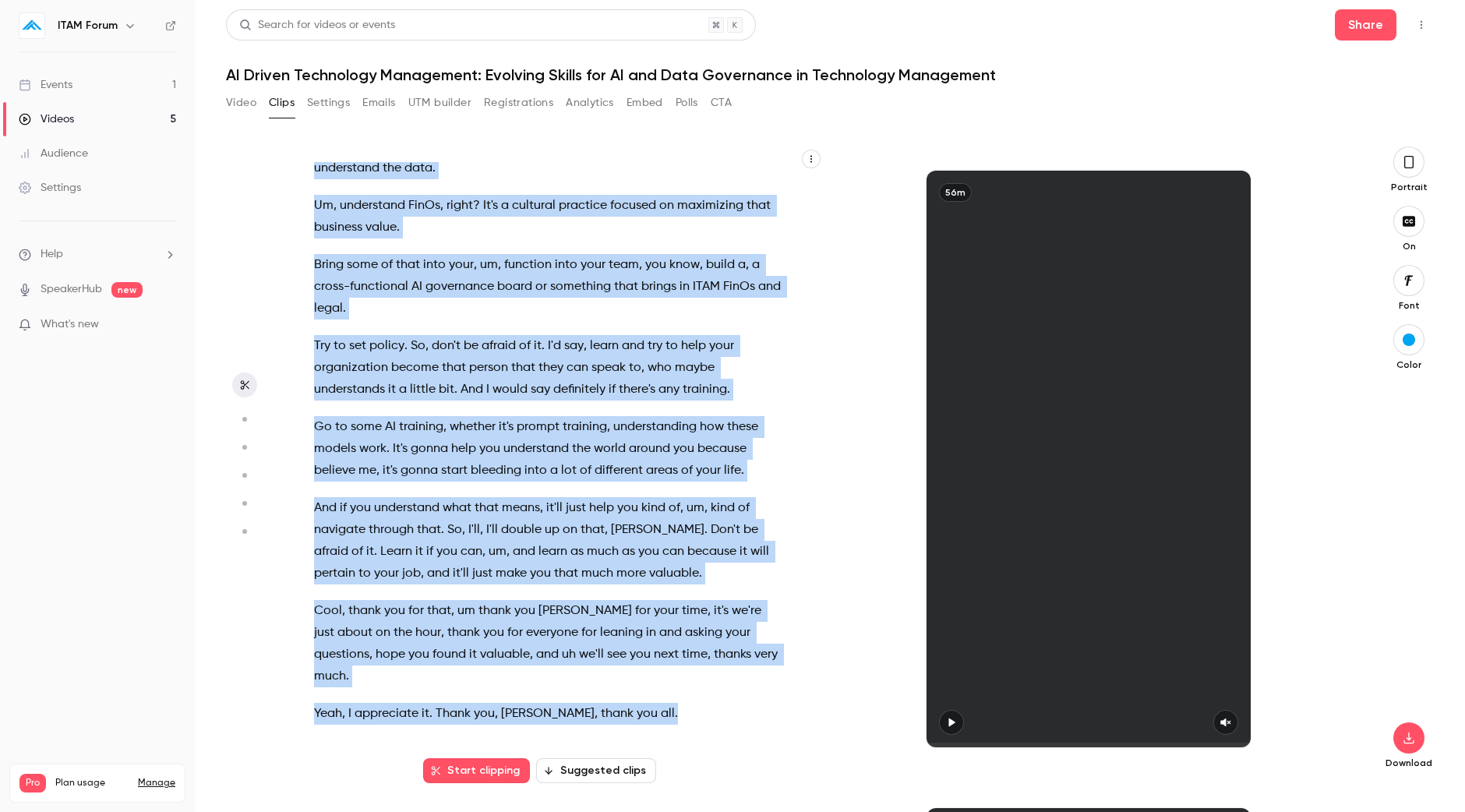
drag, startPoint x: 317, startPoint y: 174, endPoint x: 620, endPoint y: 715, distance: 620.1
click at [620, 715] on div "Hello everyone , my name's [PERSON_NAME] NTA Forum , and welcome to our session…" at bounding box center [555, 467] width 521 height 610
copy div "Hello everyone , my name's [PERSON_NAME] NTA Forum , and welcome to our session…"
click at [93, 72] on link "Events 1" at bounding box center [97, 85] width 195 height 35
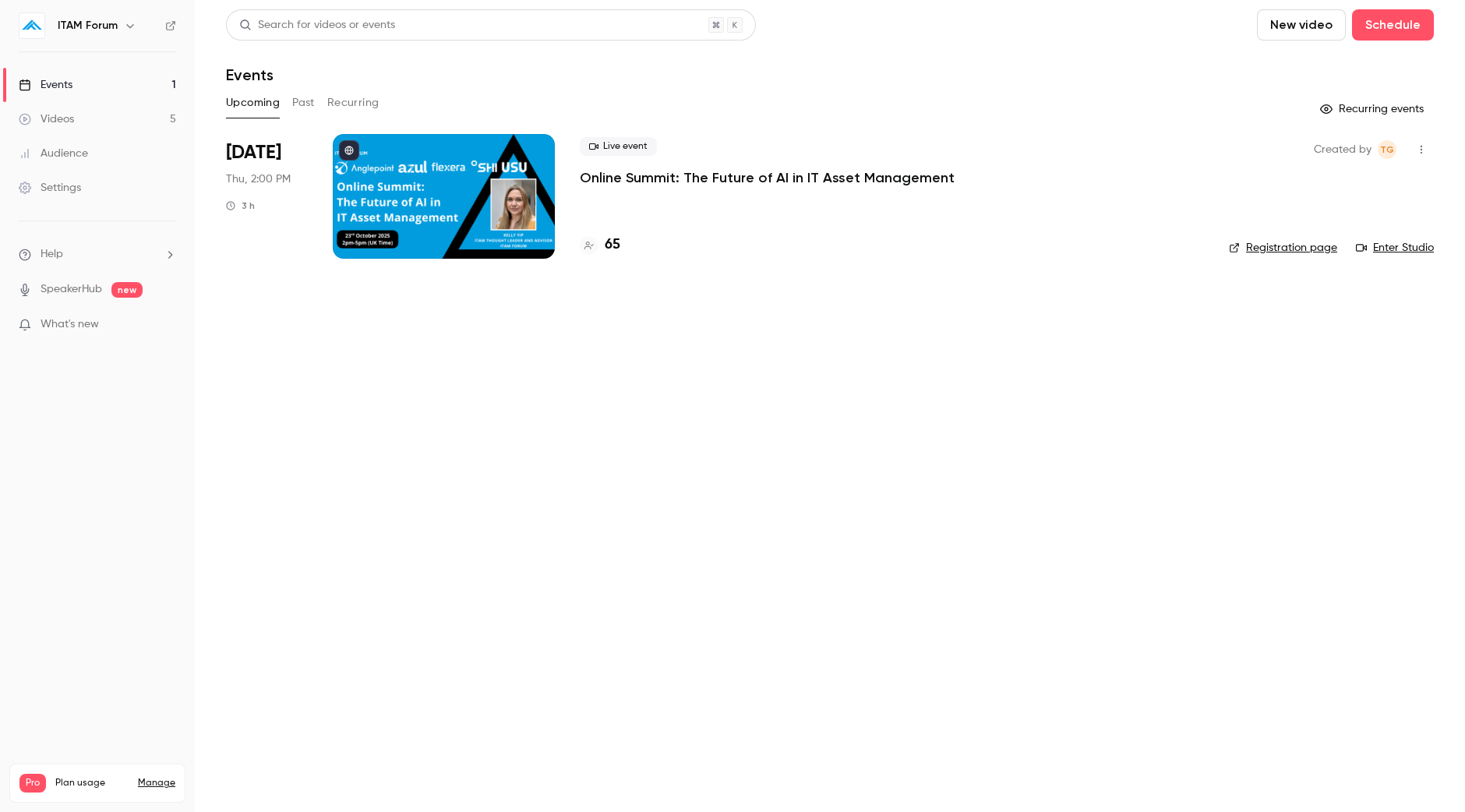
click at [123, 129] on link "Videos 5" at bounding box center [97, 120] width 195 height 35
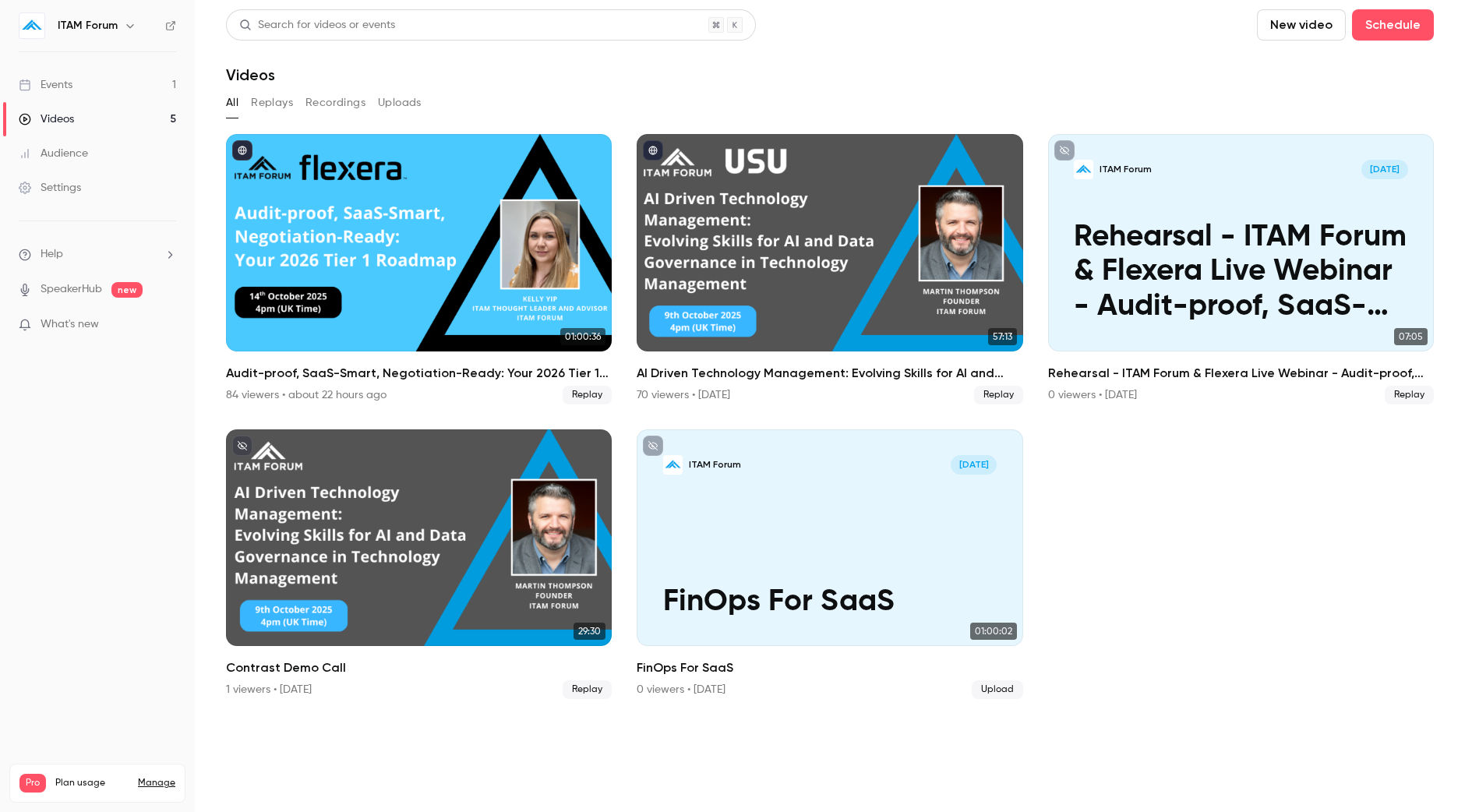
click at [117, 80] on link "Events 1" at bounding box center [97, 85] width 195 height 35
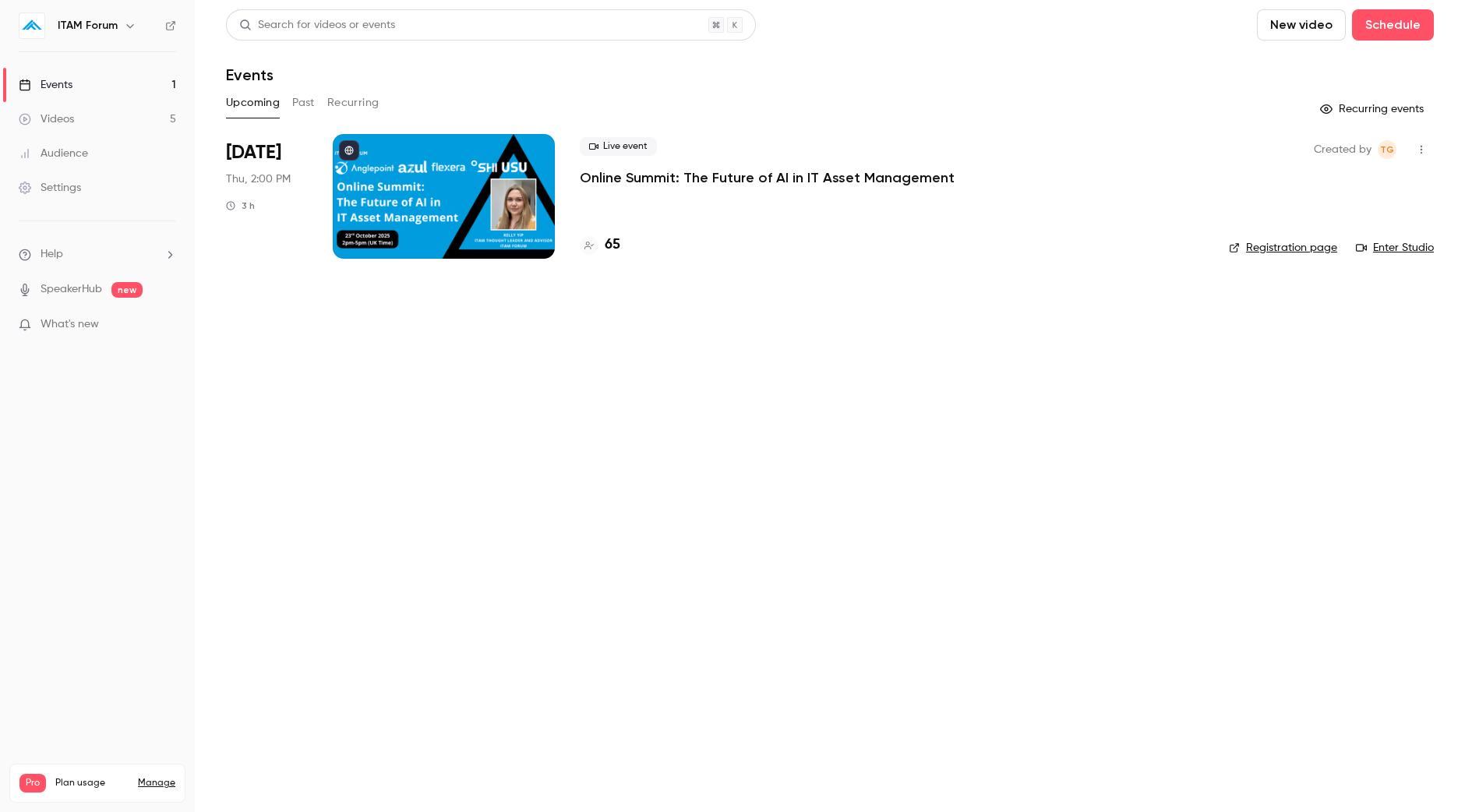
click at [69, 186] on div "Settings" at bounding box center [50, 188] width 62 height 16
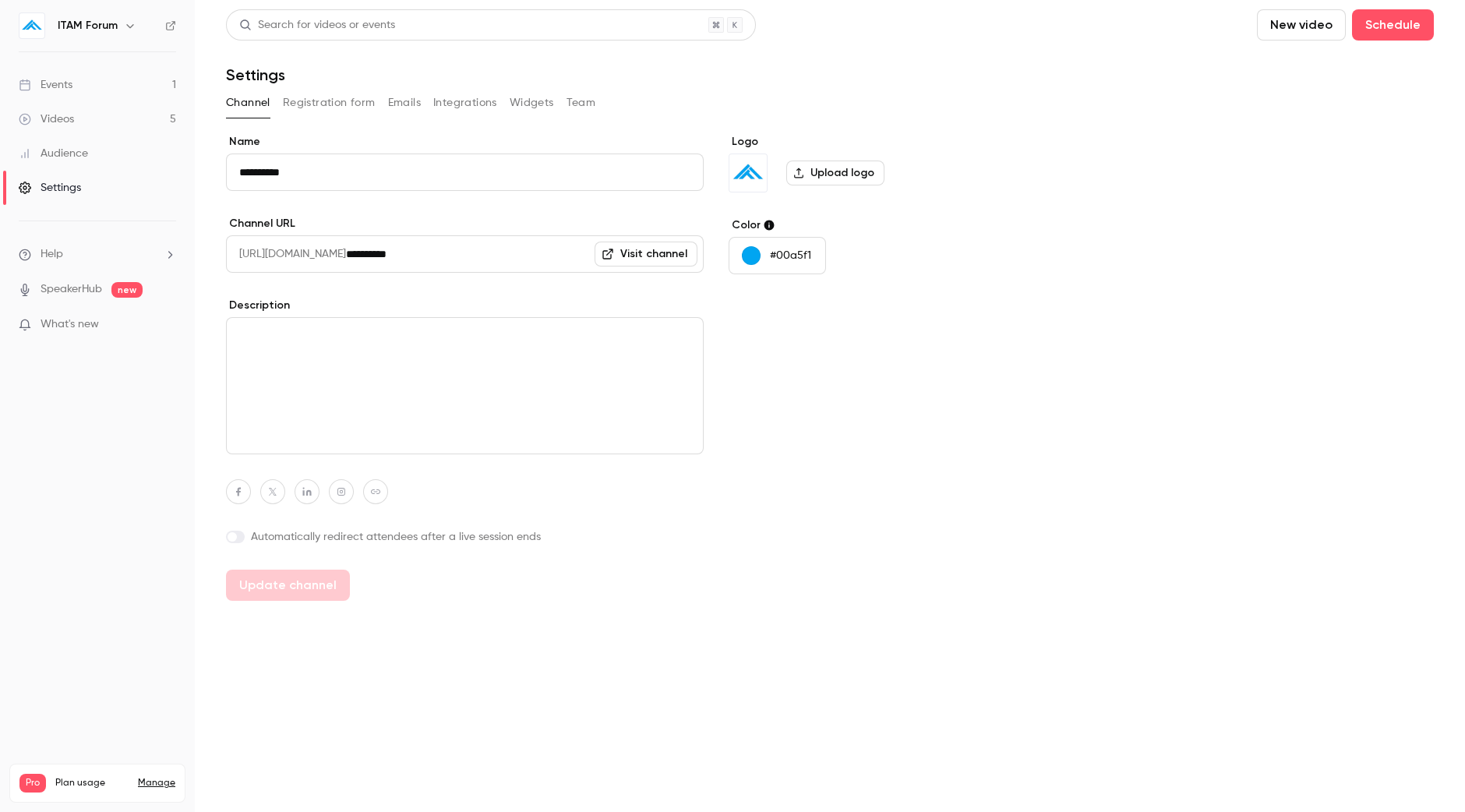
click at [302, 107] on button "Registration form" at bounding box center [329, 103] width 93 height 25
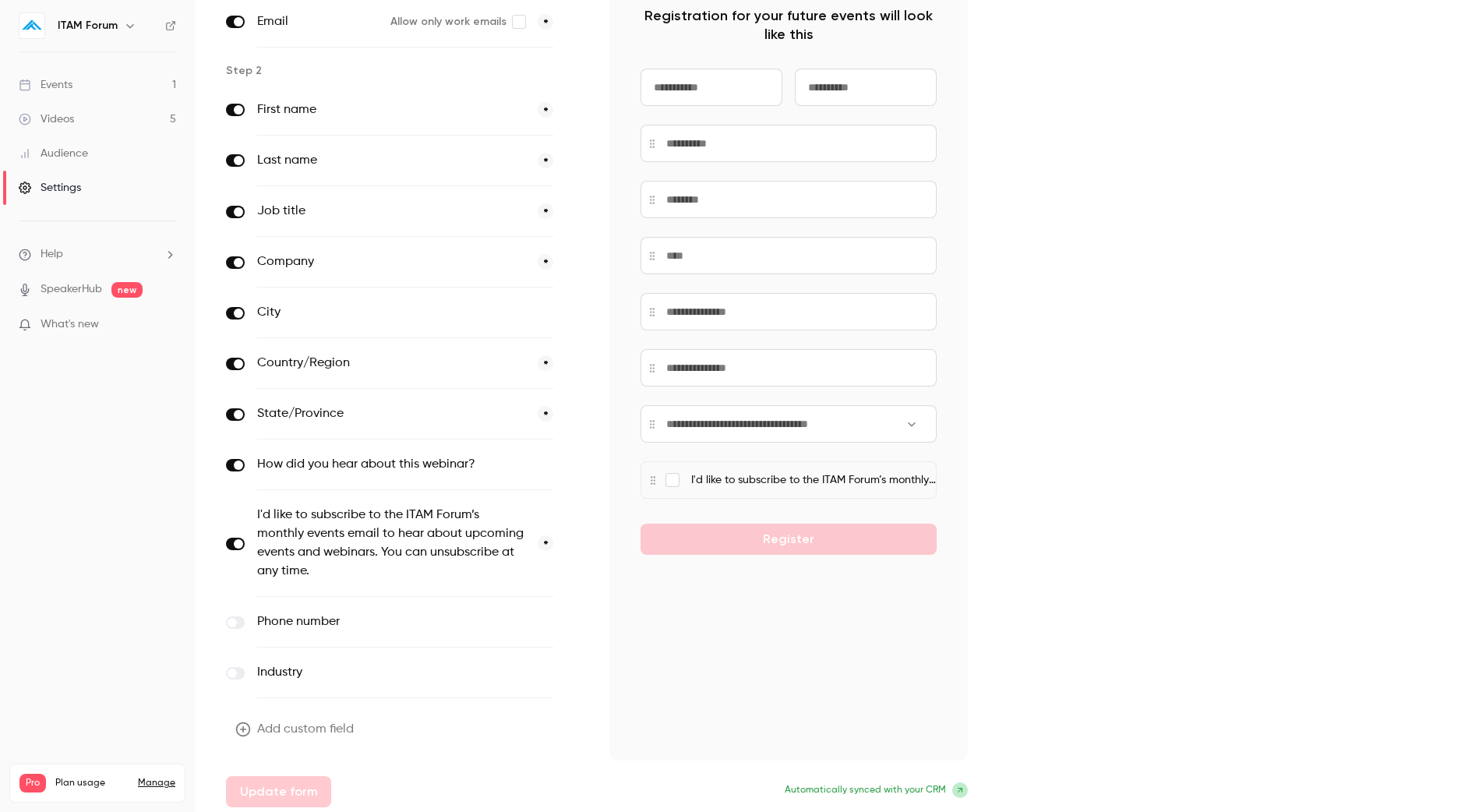
scroll to position [161, 0]
click at [243, 721] on icon "button" at bounding box center [243, 727] width 16 height 16
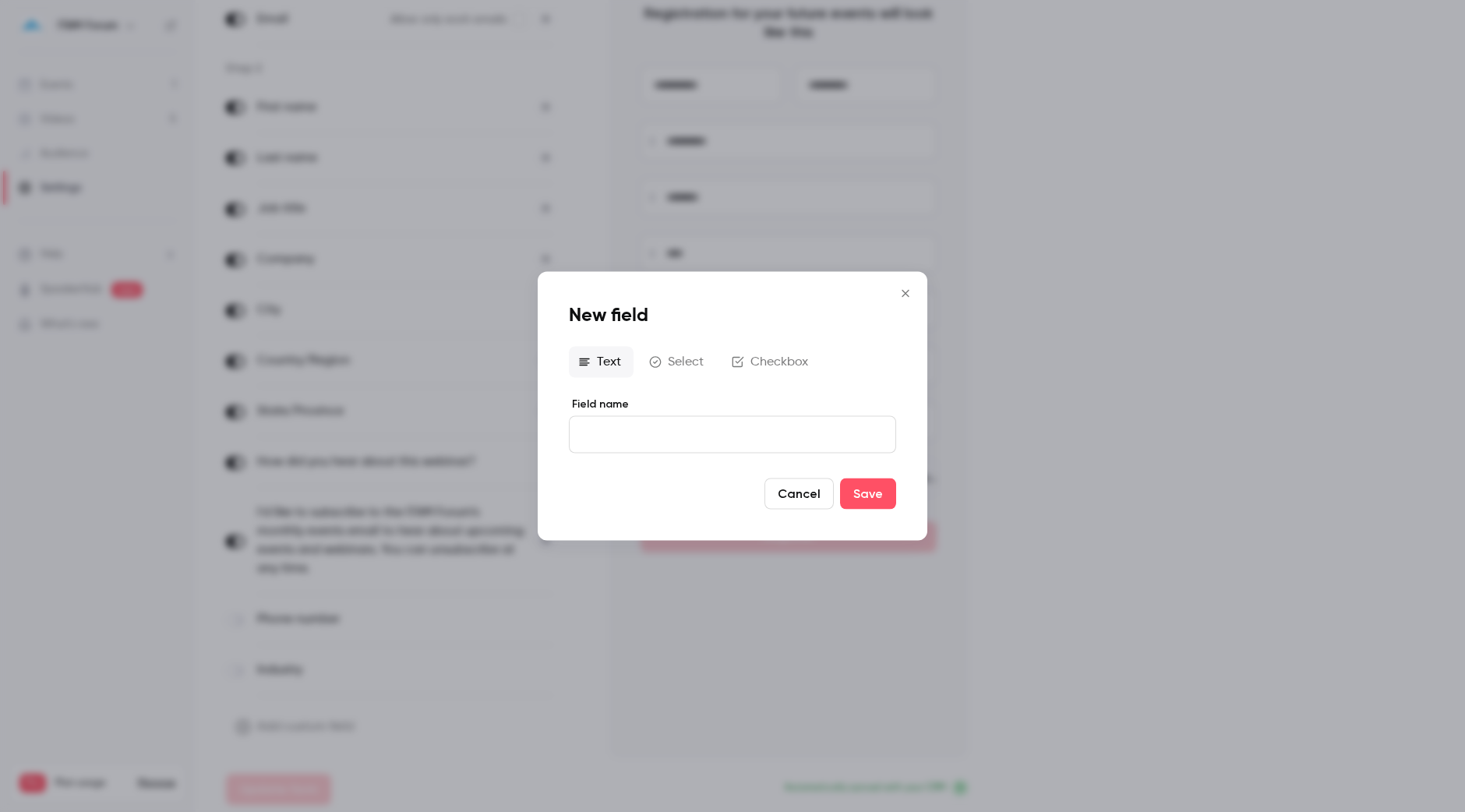
click at [905, 291] on icon "Close" at bounding box center [906, 294] width 19 height 13
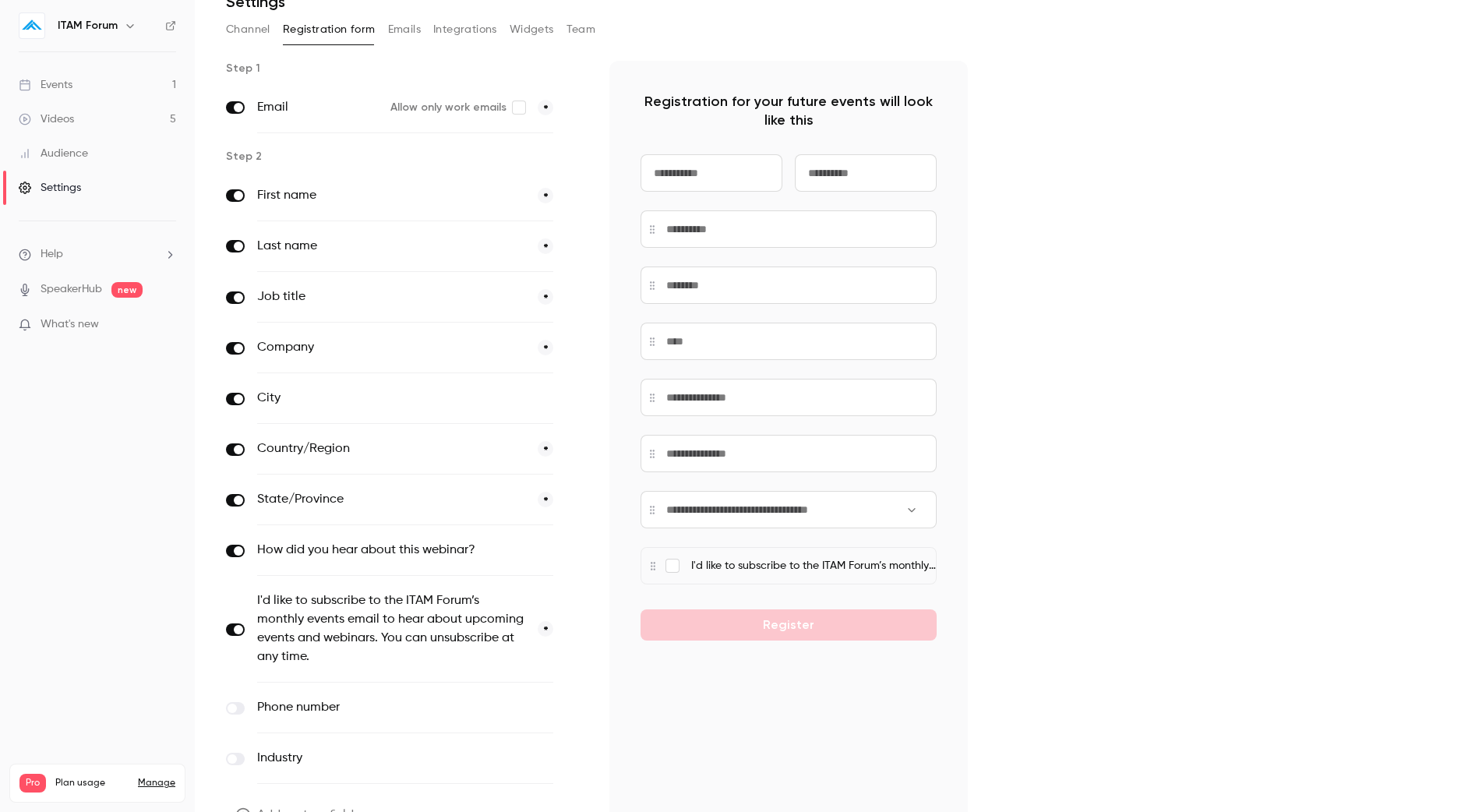
scroll to position [0, 0]
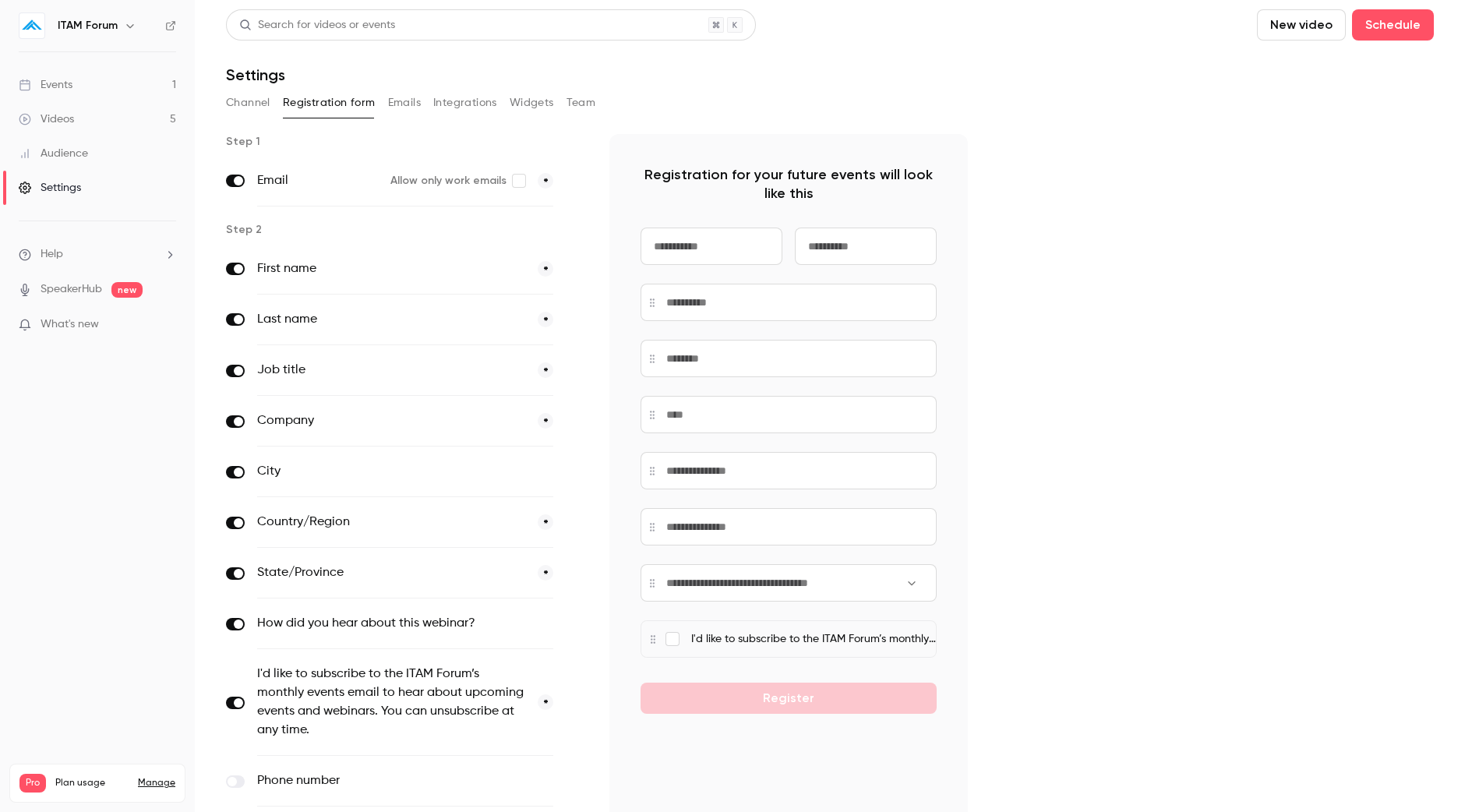
click at [122, 81] on link "Events 1" at bounding box center [97, 85] width 195 height 35
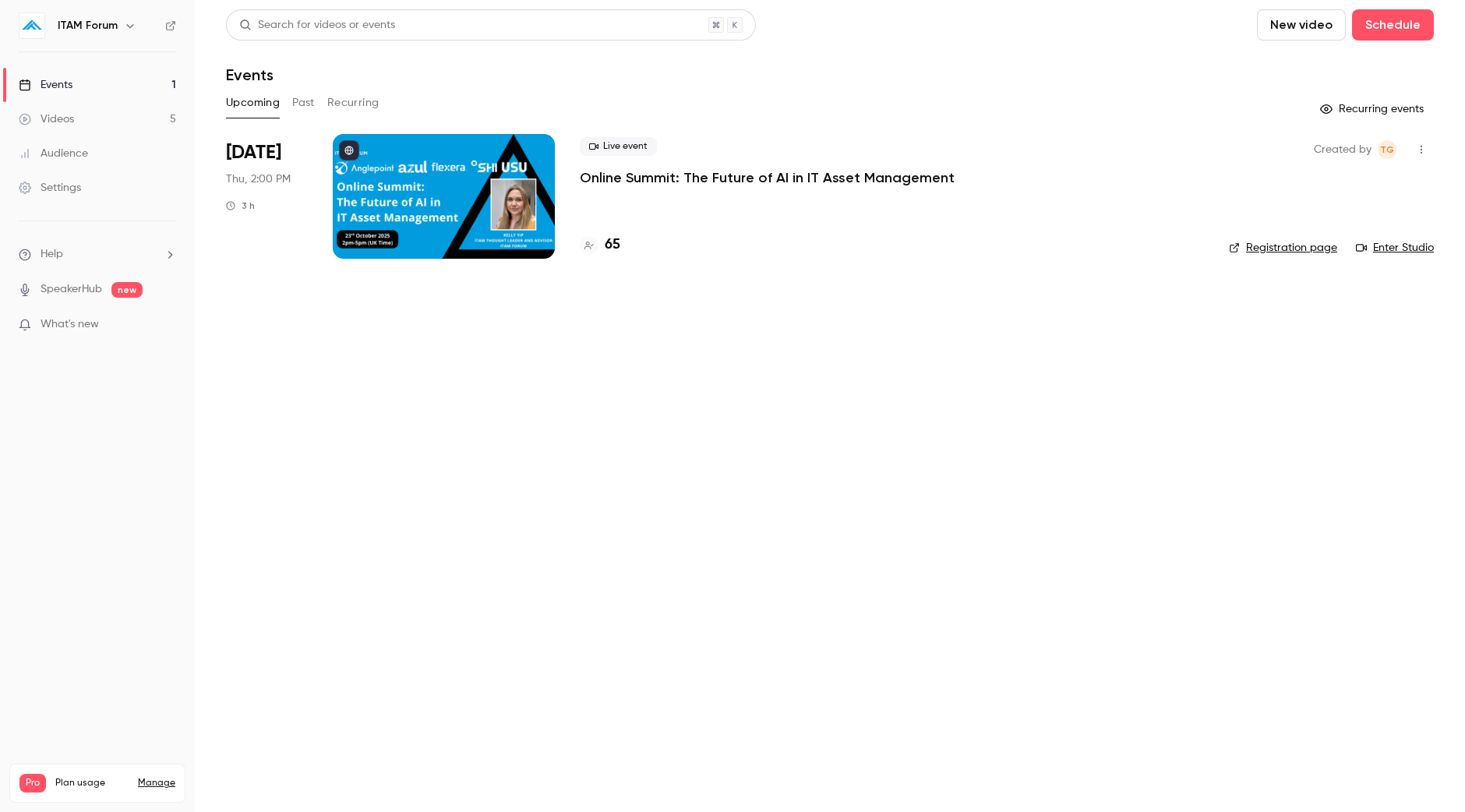
click at [292, 102] on button "Past" at bounding box center [303, 103] width 23 height 25
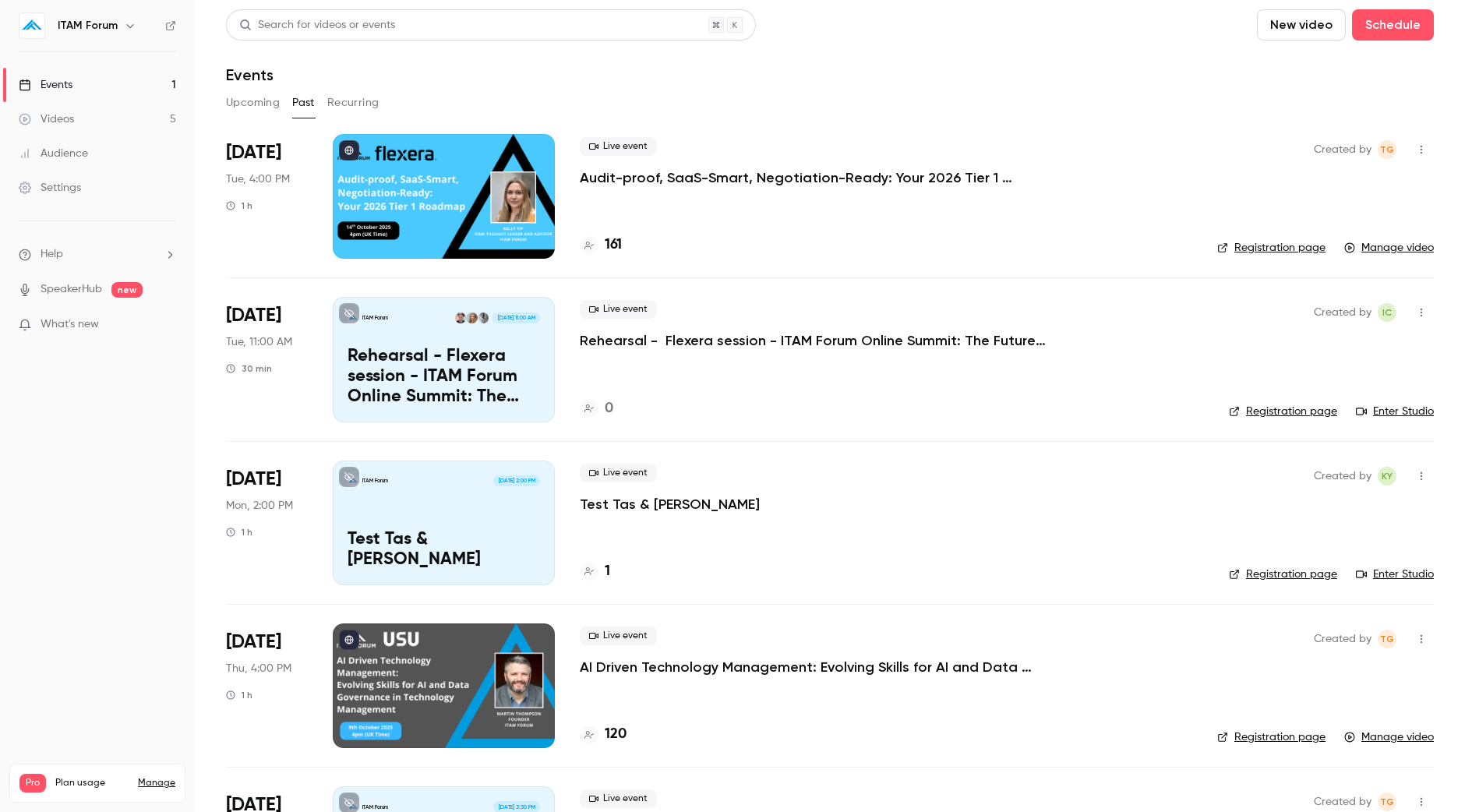
click at [713, 180] on p "Audit-proof, SaaS-Smart, Negotiation-Ready: Your 2026 Tier 1 Roadmap" at bounding box center [814, 178] width 468 height 19
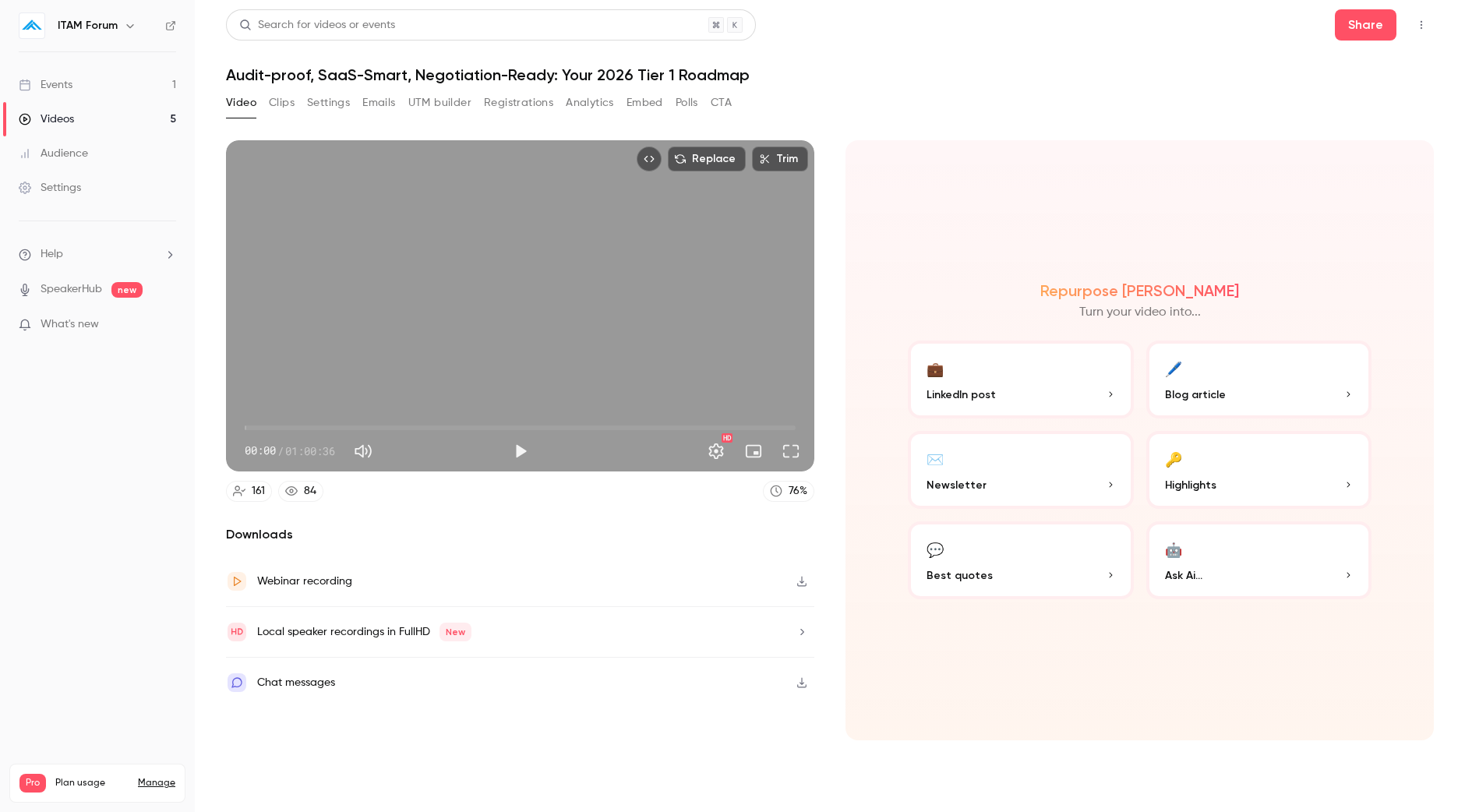
click at [102, 87] on link "Events 1" at bounding box center [97, 85] width 195 height 35
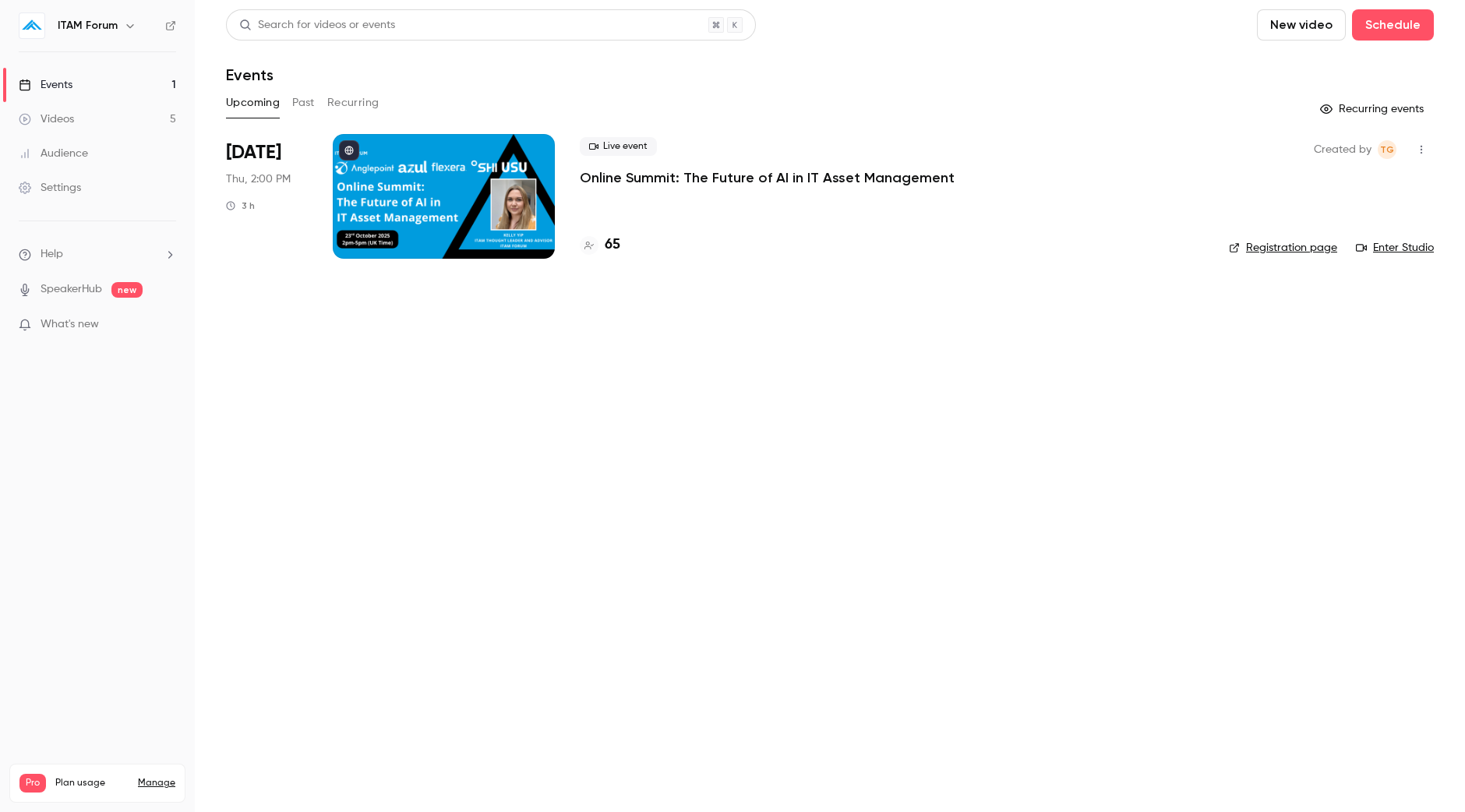
click at [292, 106] on button "Past" at bounding box center [303, 103] width 23 height 25
